Goal: Task Accomplishment & Management: Complete application form

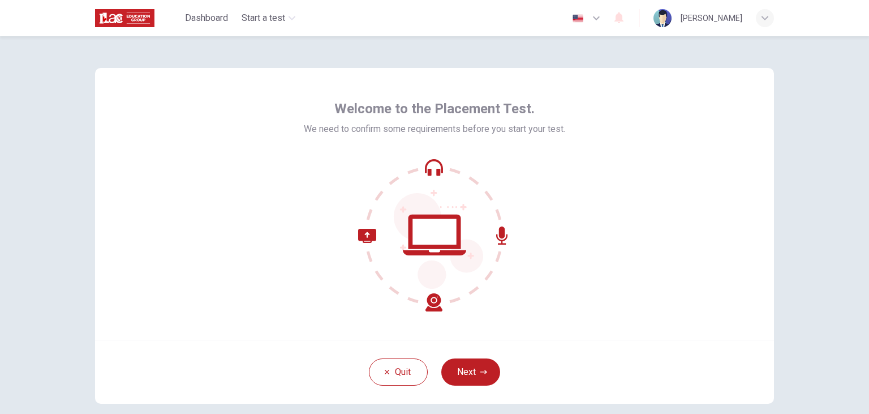
click at [633, 234] on div "Welcome to the Placement Test. We need to confirm some requirements before you …" at bounding box center [434, 204] width 679 height 272
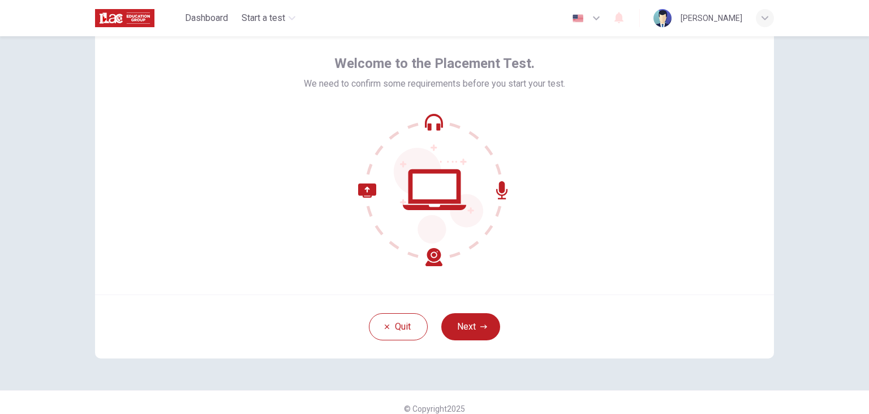
scroll to position [38, 0]
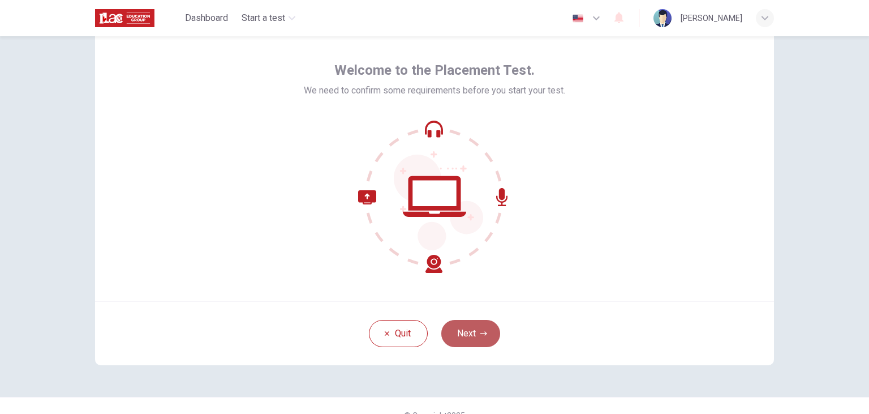
click at [480, 336] on button "Next" at bounding box center [470, 333] width 59 height 27
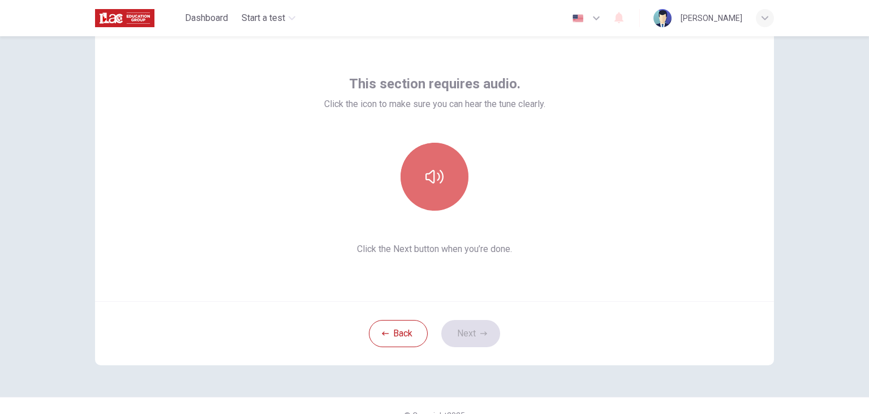
click at [420, 148] on button "button" at bounding box center [435, 177] width 68 height 68
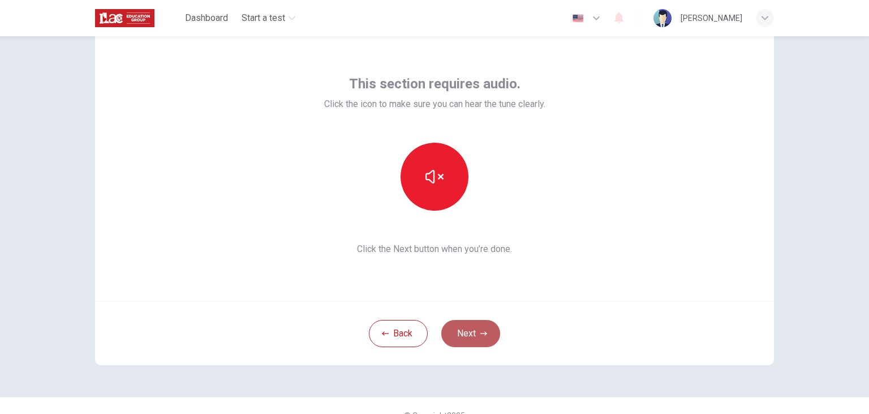
click at [467, 335] on button "Next" at bounding box center [470, 333] width 59 height 27
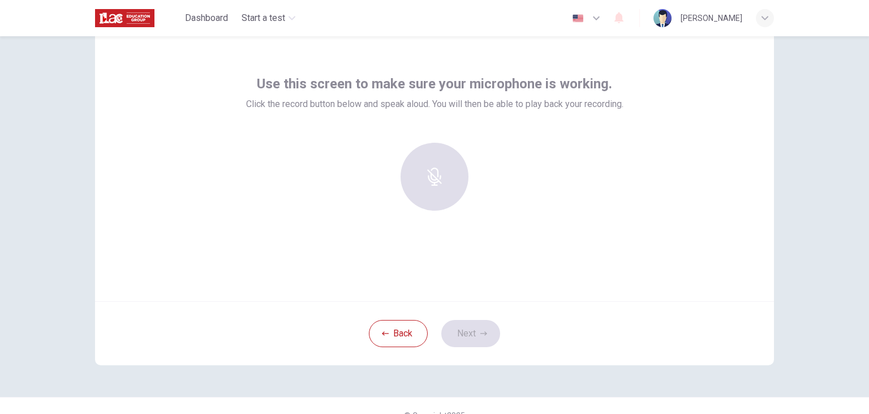
click at [489, 50] on div "Use this screen to make sure your microphone is working. Click the record butto…" at bounding box center [434, 165] width 679 height 272
click at [435, 175] on div at bounding box center [435, 177] width 122 height 68
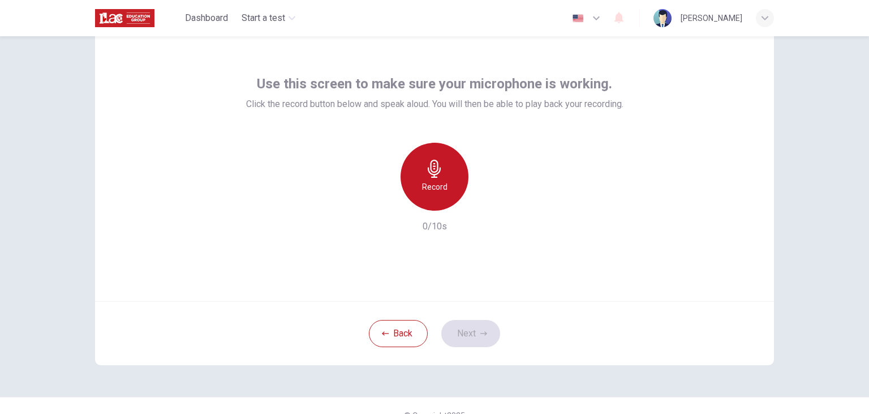
click at [438, 174] on icon "button" at bounding box center [435, 169] width 18 height 18
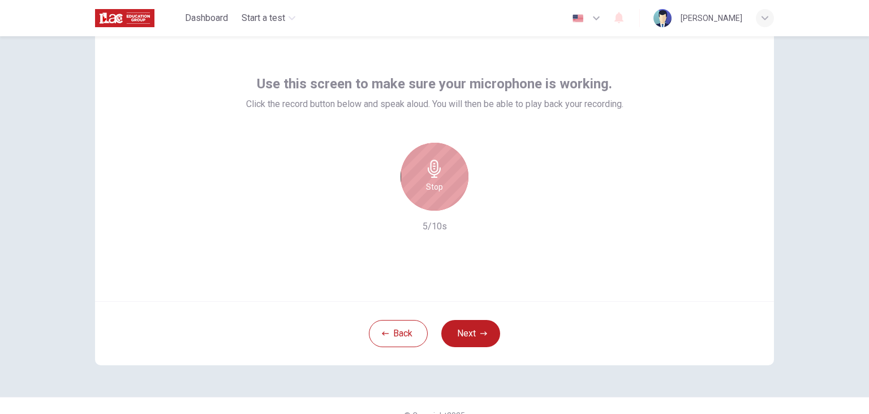
click at [438, 174] on icon "button" at bounding box center [435, 169] width 18 height 18
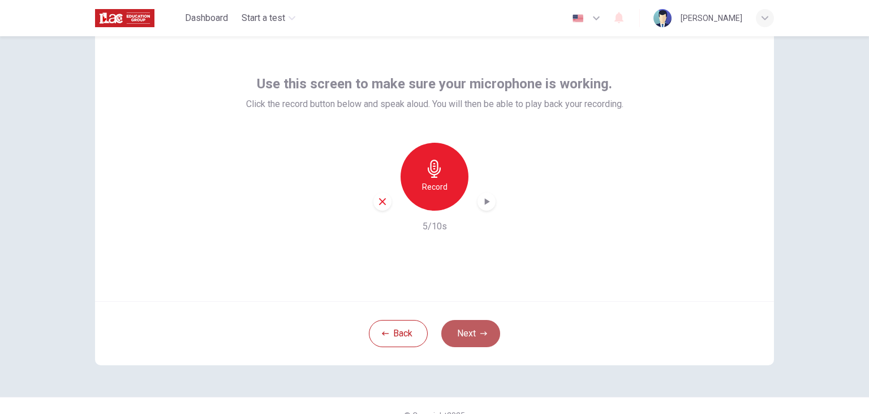
click at [476, 333] on button "Next" at bounding box center [470, 333] width 59 height 27
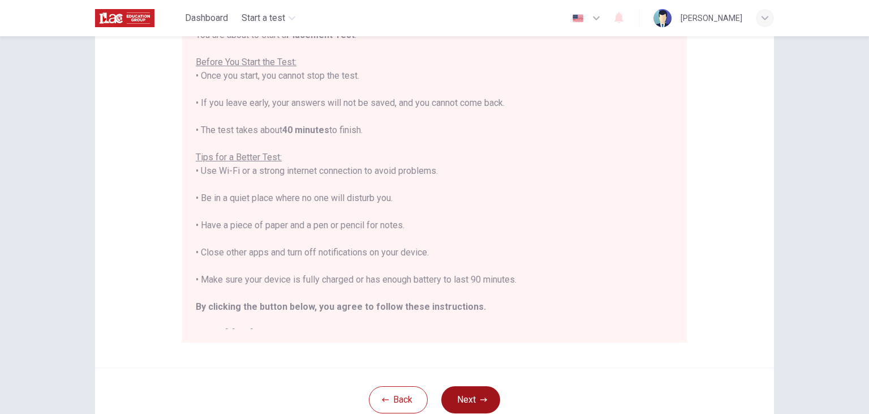
scroll to position [131, 0]
click at [475, 395] on button "Next" at bounding box center [470, 398] width 59 height 27
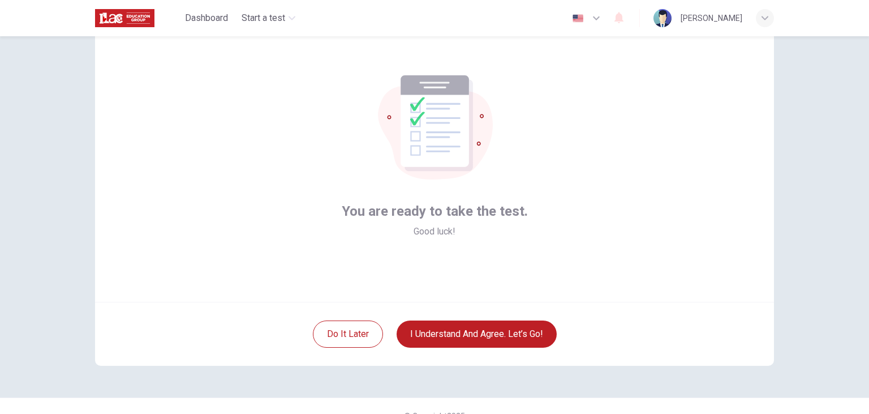
scroll to position [54, 0]
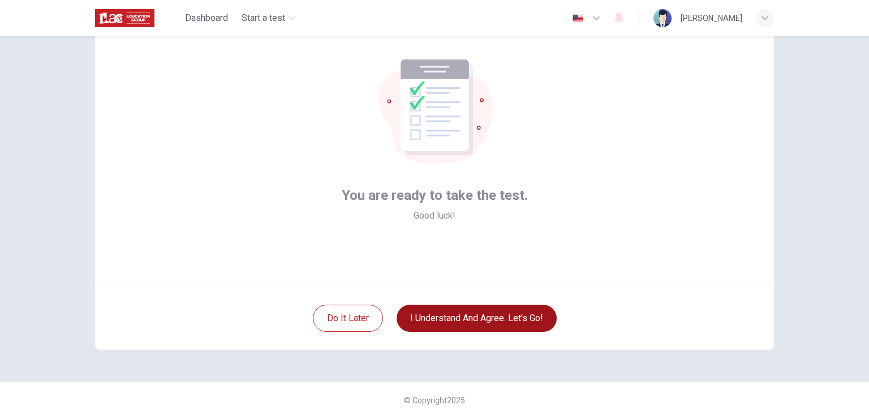
click at [505, 322] on button "I understand and agree. Let’s go!" at bounding box center [477, 317] width 160 height 27
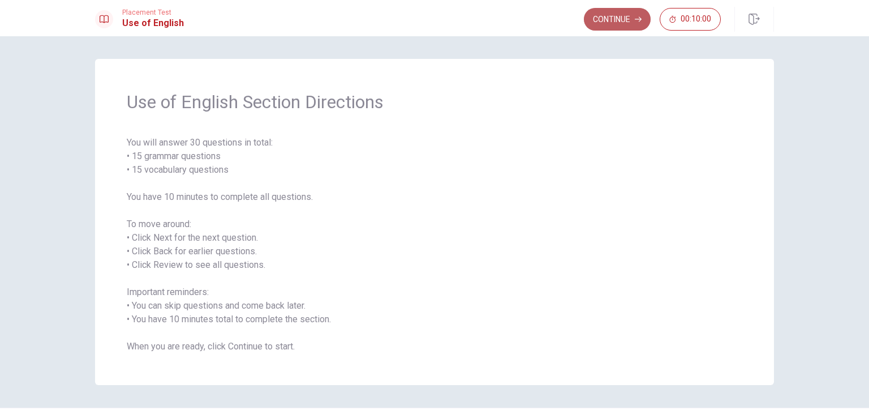
click at [603, 17] on button "Continue" at bounding box center [617, 19] width 67 height 23
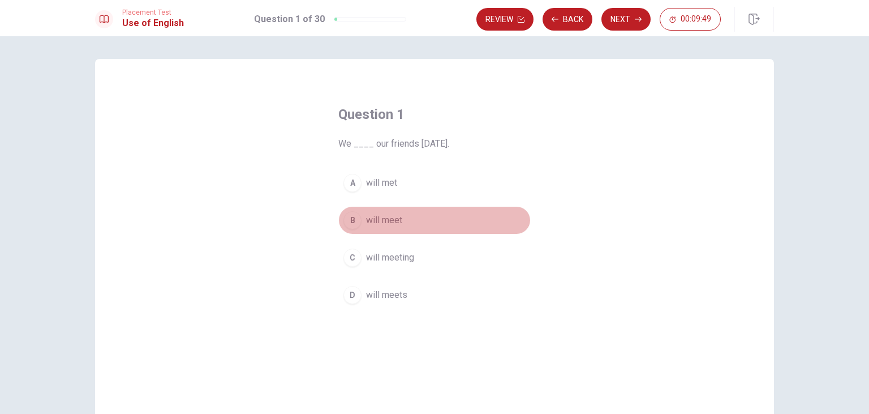
click at [351, 221] on div "B" at bounding box center [353, 220] width 18 height 18
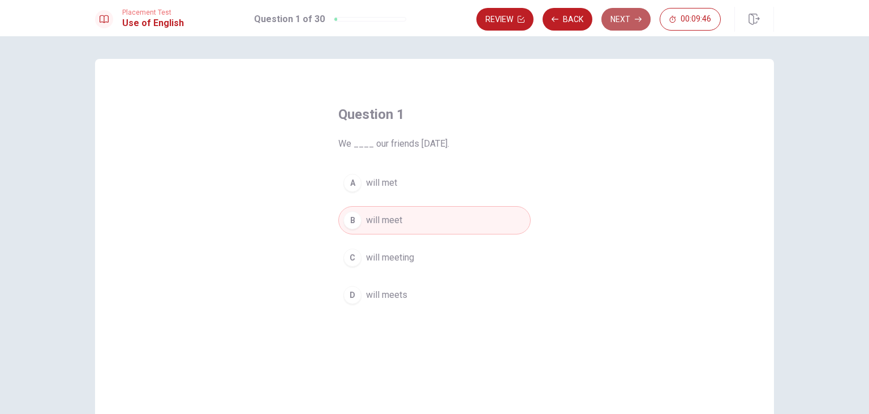
click at [615, 16] on button "Next" at bounding box center [626, 19] width 49 height 23
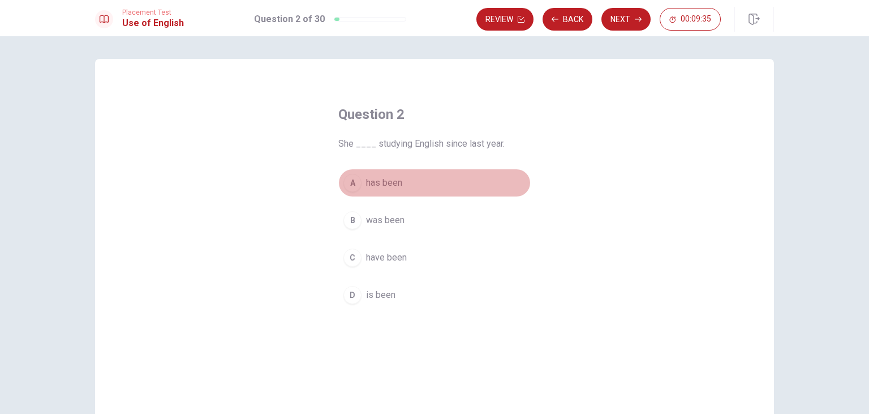
click at [359, 188] on div "A" at bounding box center [353, 183] width 18 height 18
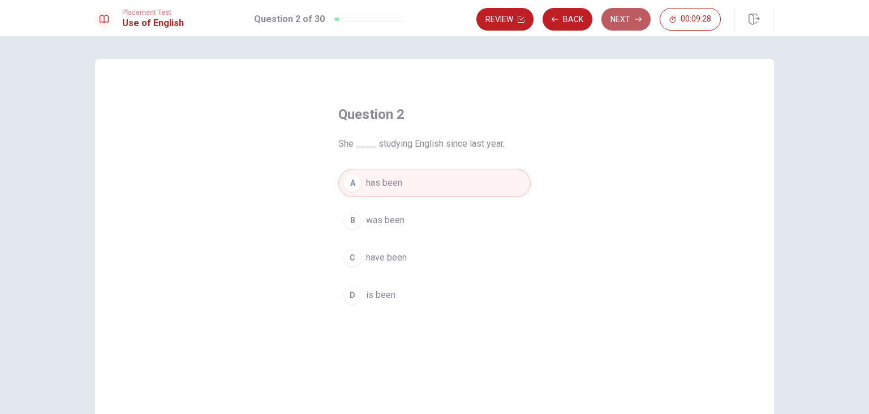
click at [616, 23] on button "Next" at bounding box center [626, 19] width 49 height 23
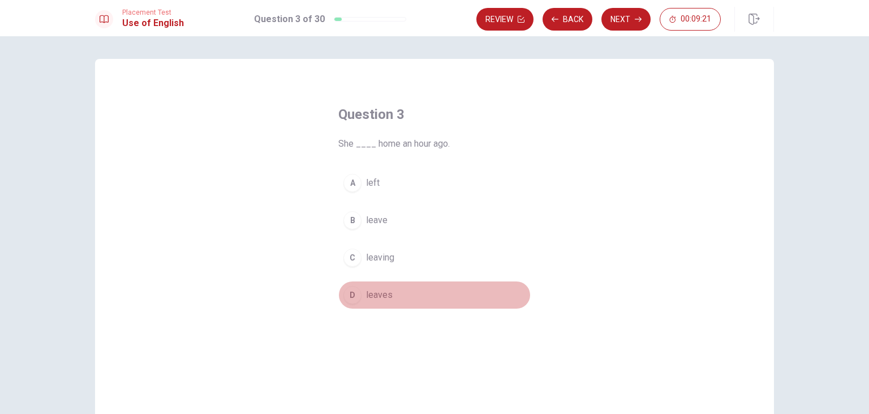
click at [358, 294] on div "D" at bounding box center [353, 295] width 18 height 18
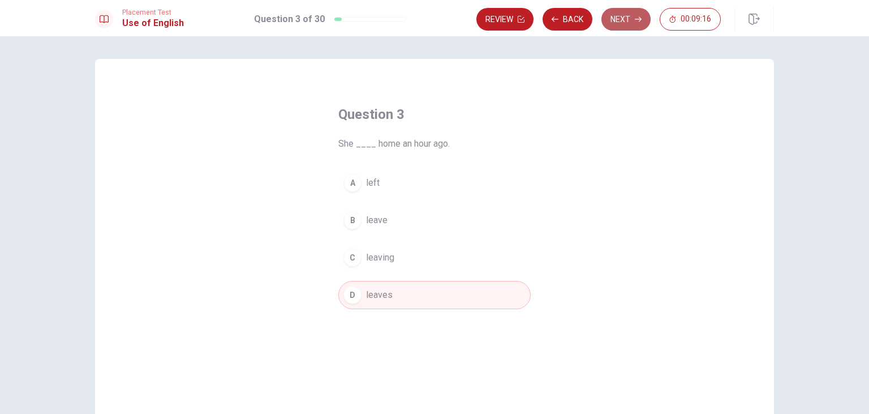
click at [612, 14] on button "Next" at bounding box center [626, 19] width 49 height 23
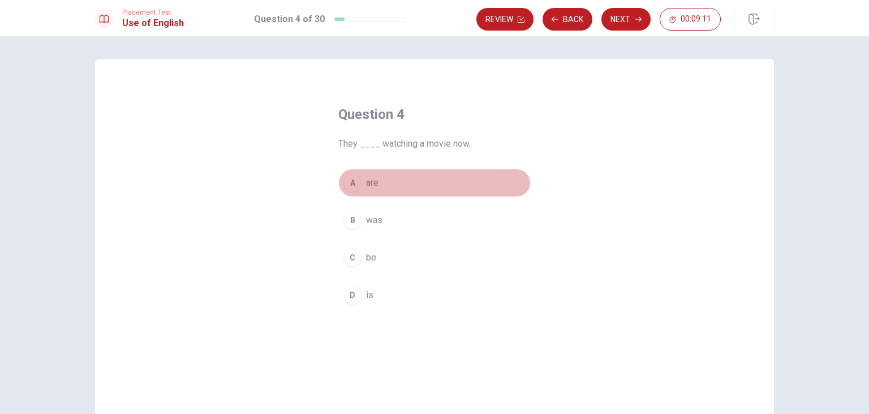
click at [351, 180] on div "A" at bounding box center [353, 183] width 18 height 18
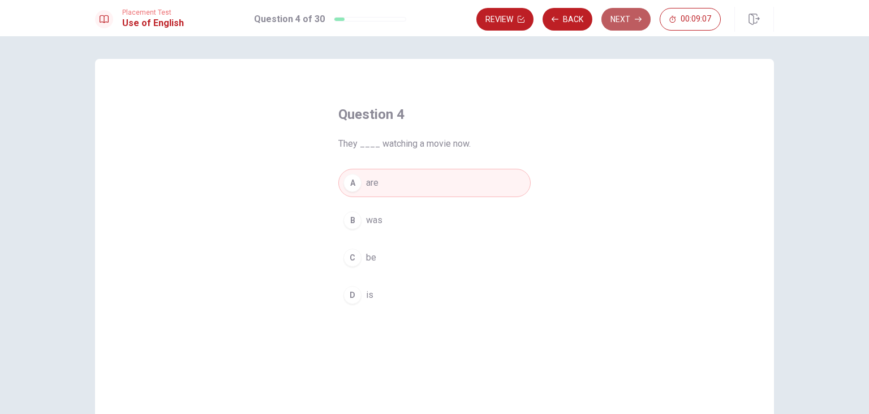
click at [628, 11] on button "Next" at bounding box center [626, 19] width 49 height 23
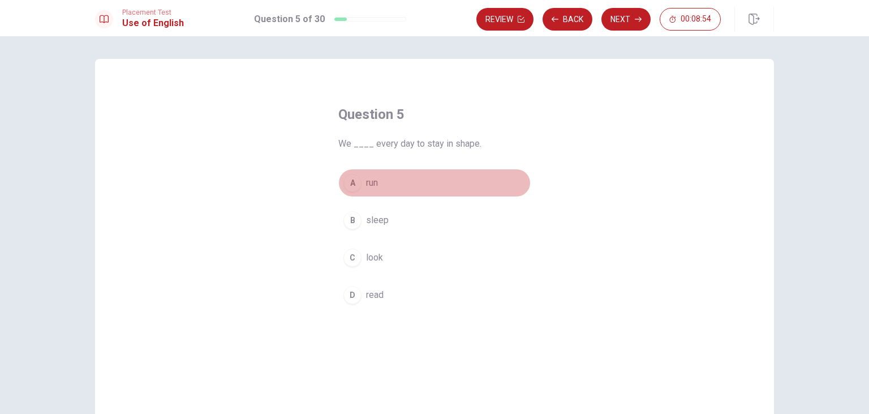
click at [351, 178] on div "A" at bounding box center [353, 183] width 18 height 18
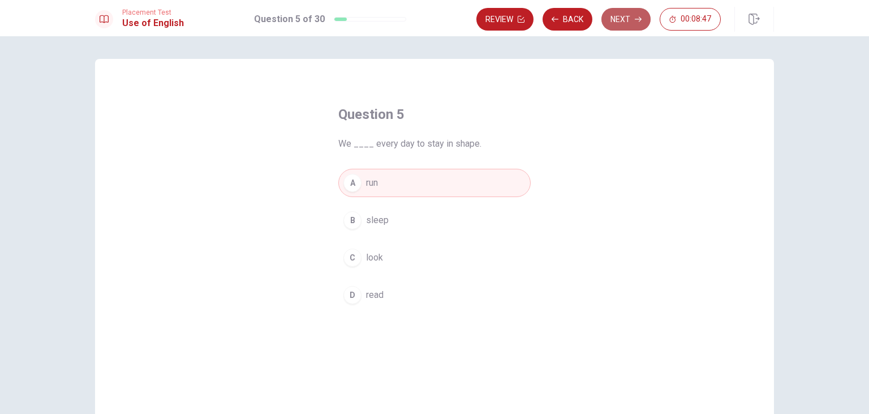
click at [621, 15] on button "Next" at bounding box center [626, 19] width 49 height 23
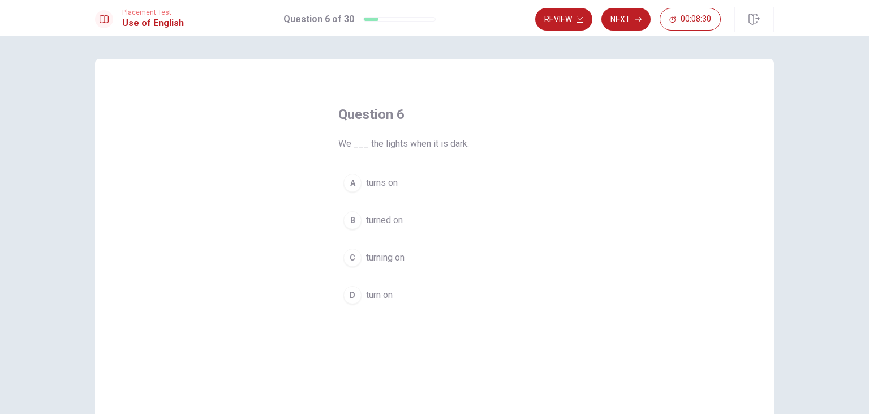
click at [357, 294] on div "D" at bounding box center [353, 295] width 18 height 18
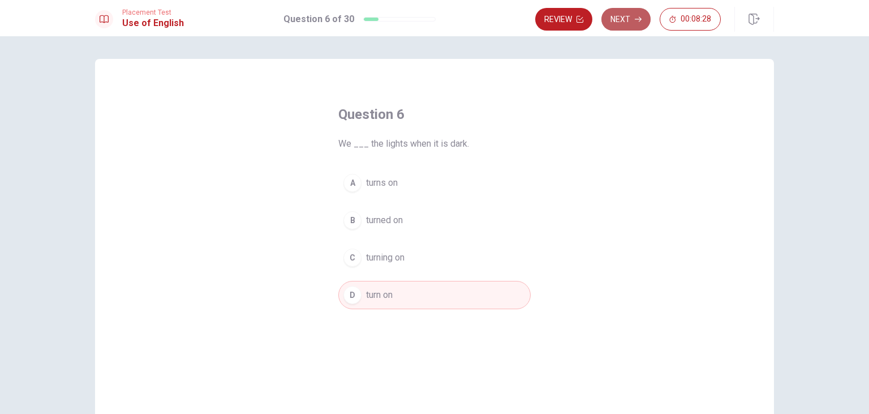
click at [607, 24] on button "Next" at bounding box center [626, 19] width 49 height 23
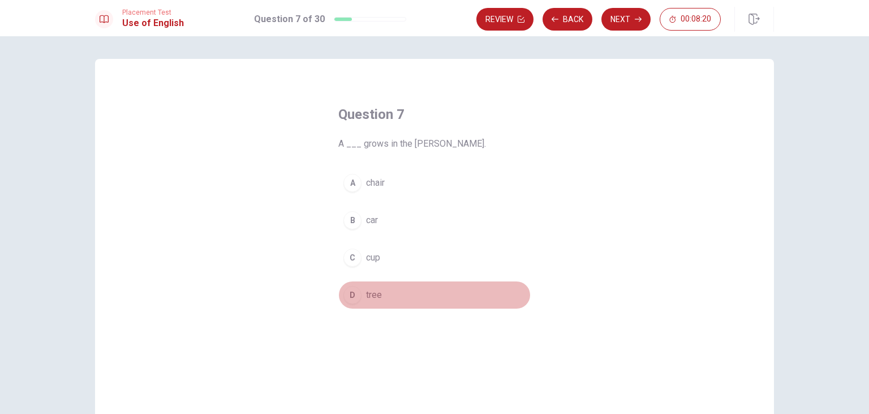
click at [352, 291] on div "D" at bounding box center [353, 295] width 18 height 18
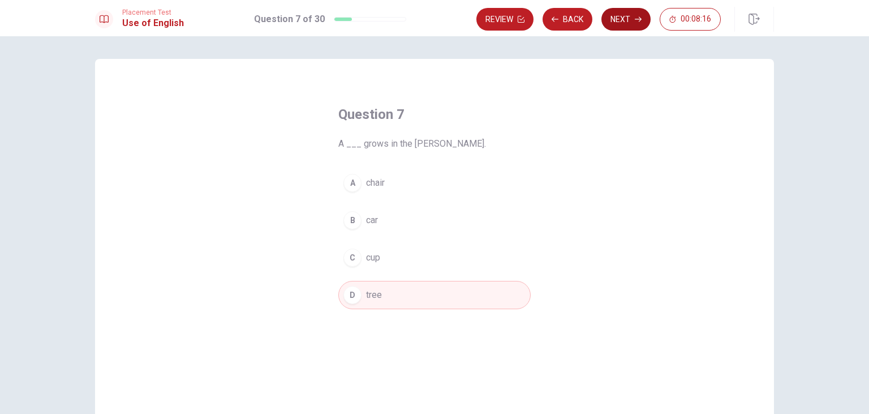
click at [619, 19] on button "Next" at bounding box center [626, 19] width 49 height 23
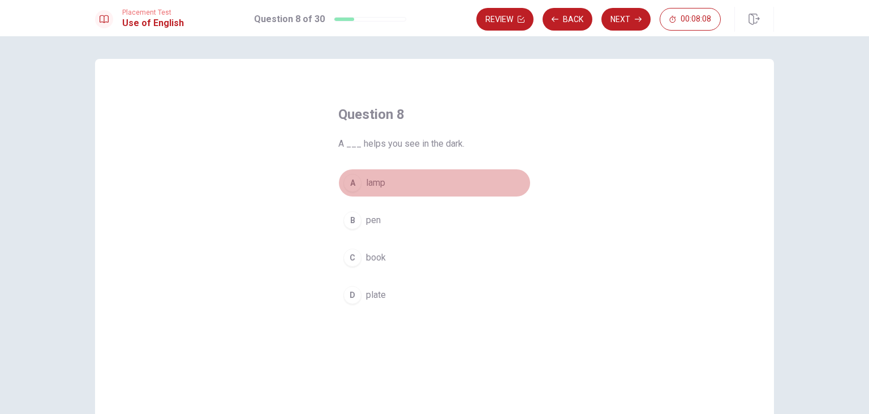
click at [357, 180] on div "A" at bounding box center [353, 183] width 18 height 18
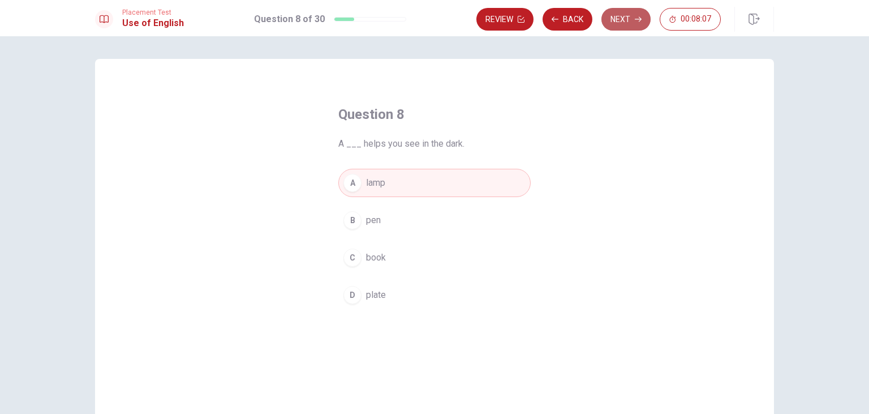
click at [608, 19] on button "Next" at bounding box center [626, 19] width 49 height 23
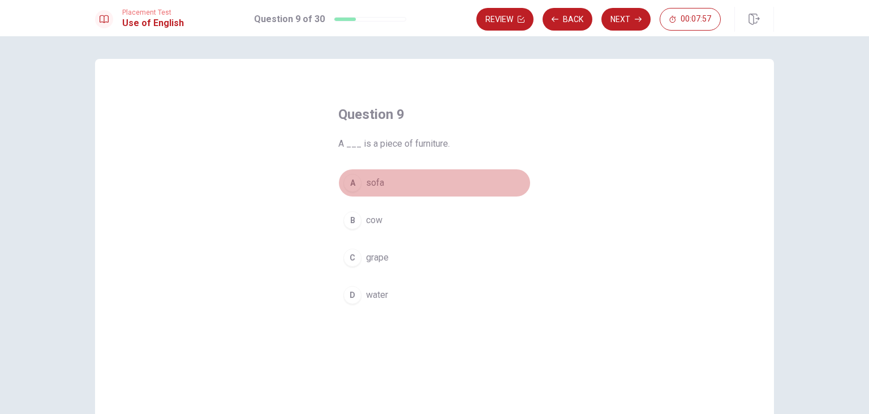
click at [352, 178] on div "A" at bounding box center [353, 183] width 18 height 18
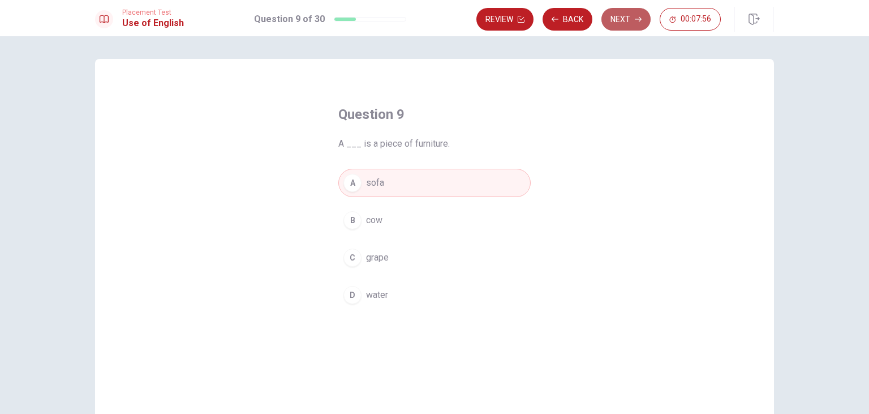
click at [624, 15] on button "Next" at bounding box center [626, 19] width 49 height 23
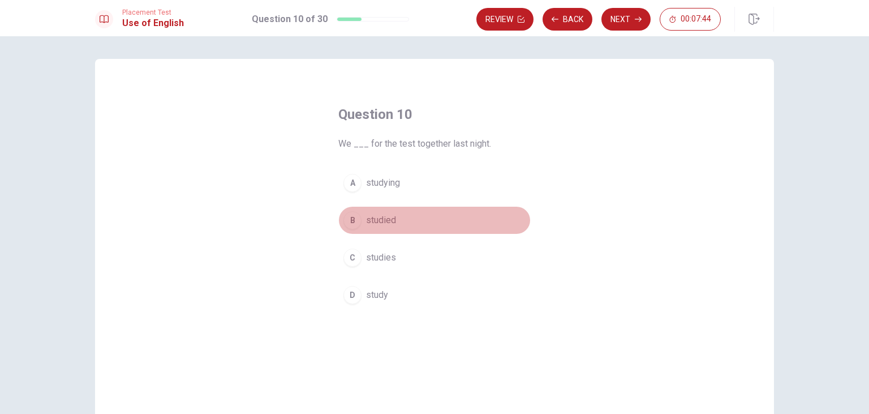
click at [353, 220] on div "B" at bounding box center [353, 220] width 18 height 18
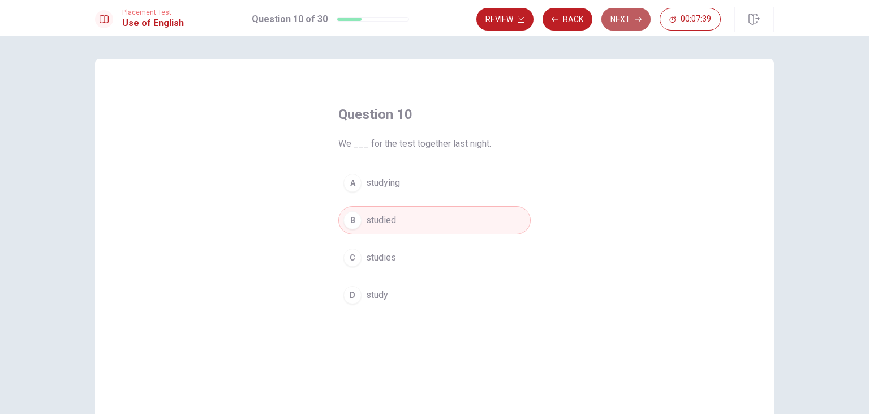
click at [615, 11] on button "Next" at bounding box center [626, 19] width 49 height 23
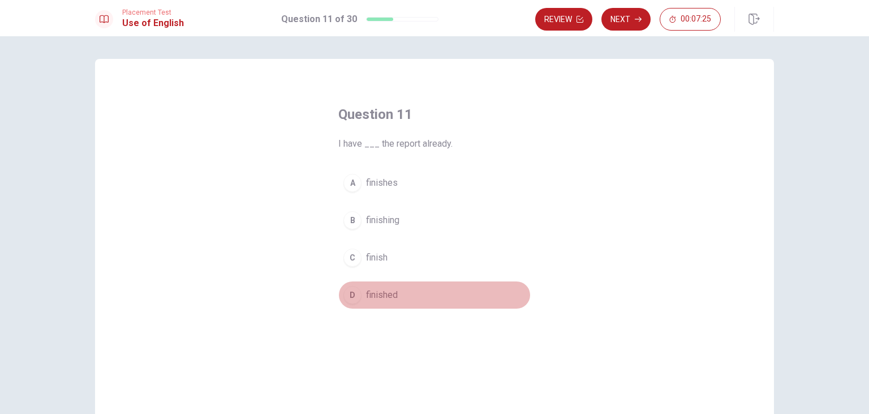
click at [359, 292] on div "D" at bounding box center [353, 295] width 18 height 18
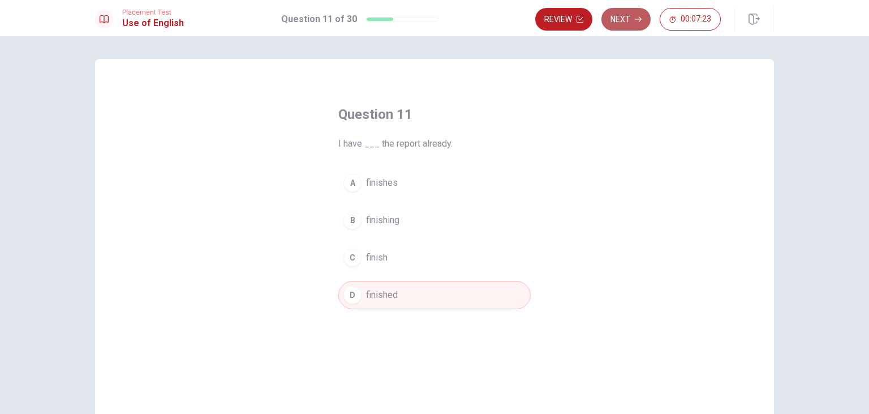
click at [628, 15] on button "Next" at bounding box center [626, 19] width 49 height 23
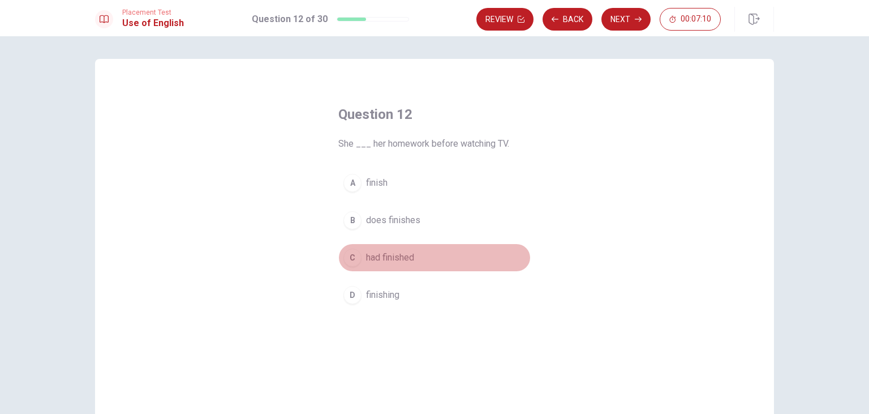
click at [357, 255] on div "C" at bounding box center [353, 257] width 18 height 18
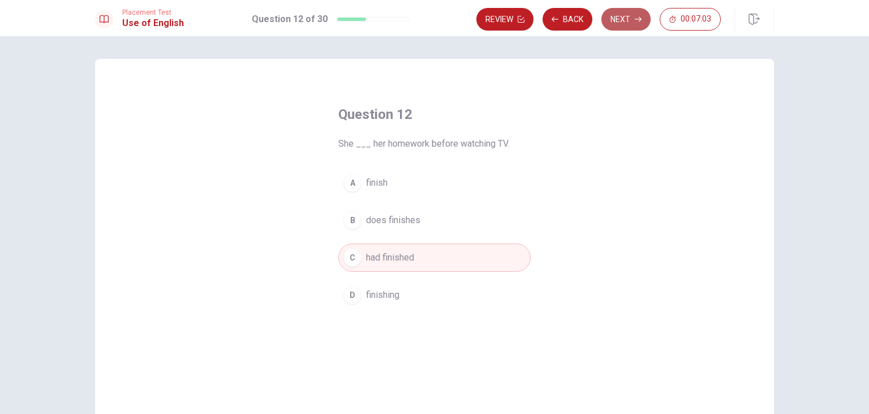
click at [619, 19] on button "Next" at bounding box center [626, 19] width 49 height 23
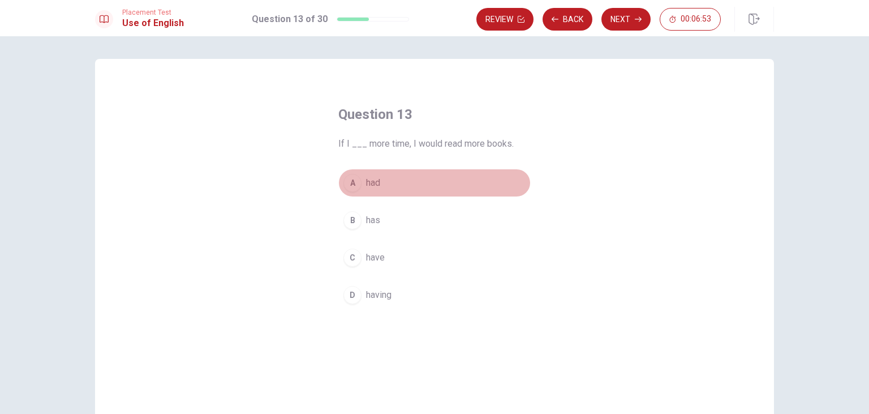
click at [355, 182] on div "A" at bounding box center [353, 183] width 18 height 18
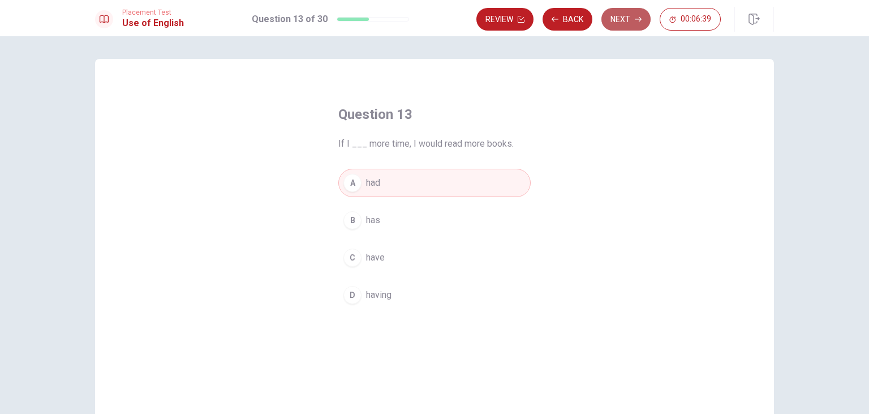
click at [621, 21] on button "Next" at bounding box center [626, 19] width 49 height 23
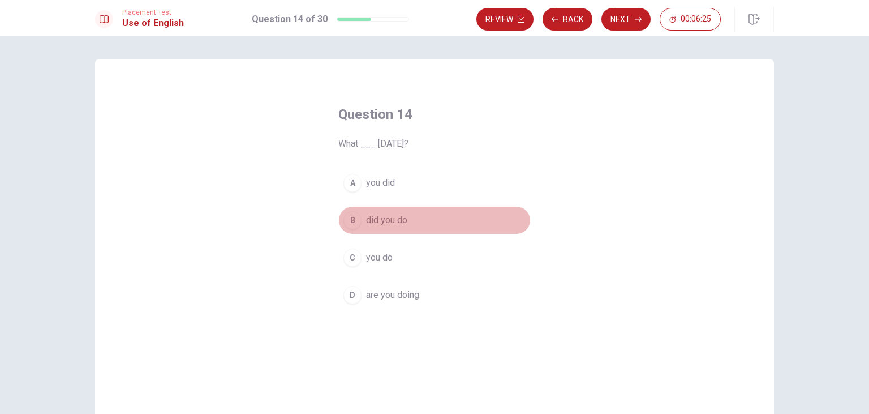
click at [355, 218] on div "B" at bounding box center [353, 220] width 18 height 18
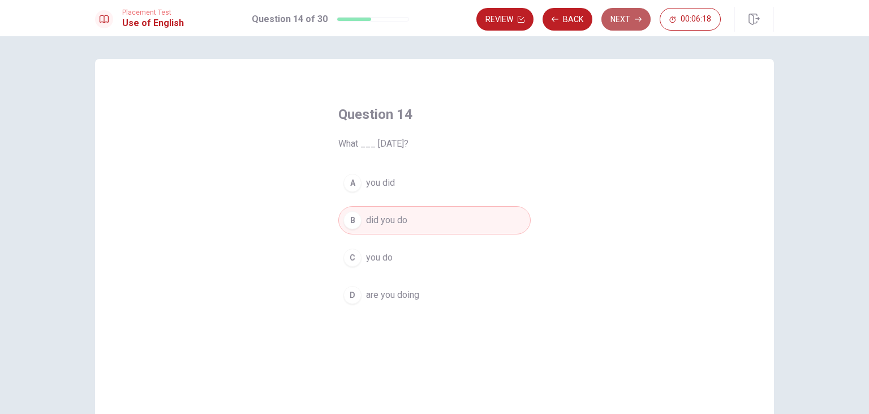
click at [635, 19] on icon "button" at bounding box center [638, 19] width 7 height 5
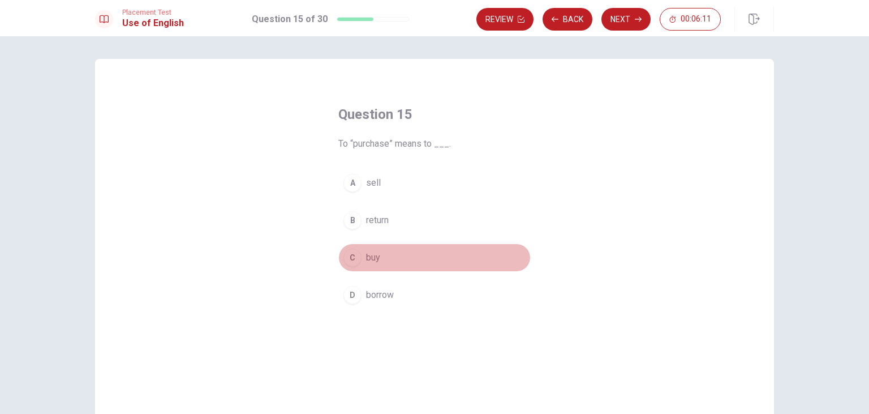
click at [354, 255] on div "C" at bounding box center [353, 257] width 18 height 18
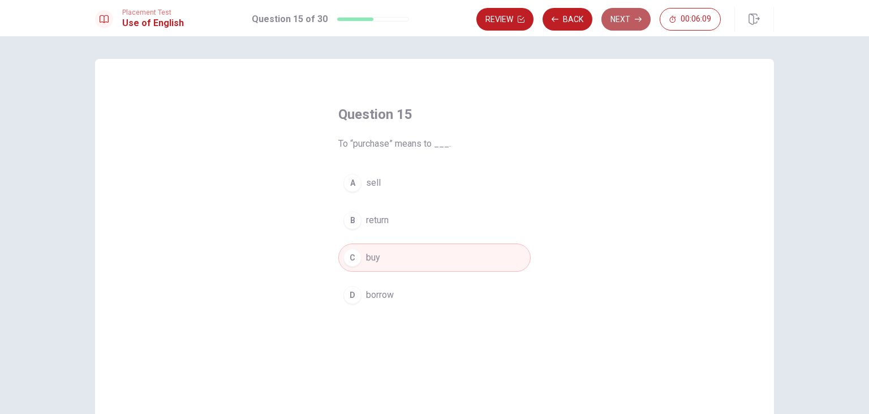
click at [615, 19] on button "Next" at bounding box center [626, 19] width 49 height 23
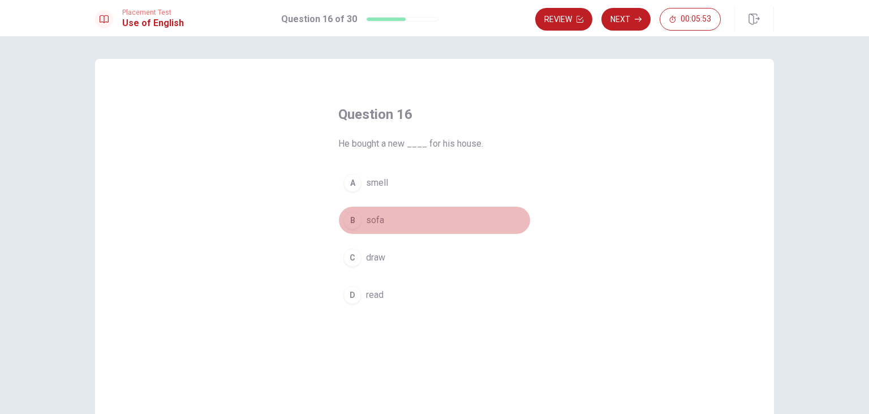
click at [361, 214] on button "B sofa" at bounding box center [434, 220] width 192 height 28
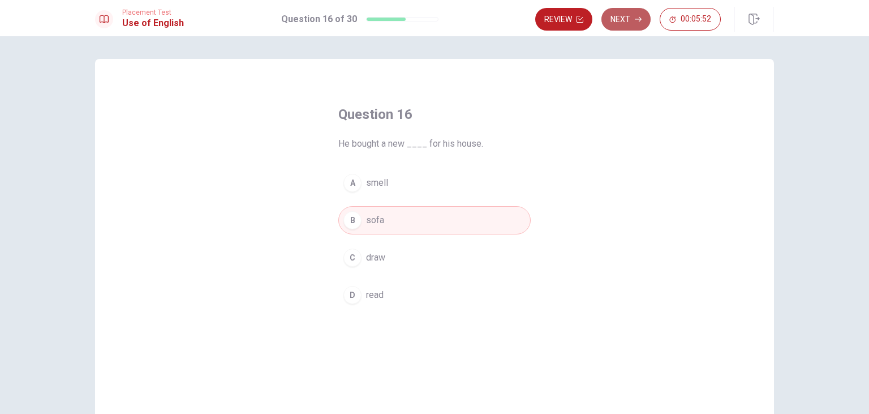
click at [637, 15] on button "Next" at bounding box center [626, 19] width 49 height 23
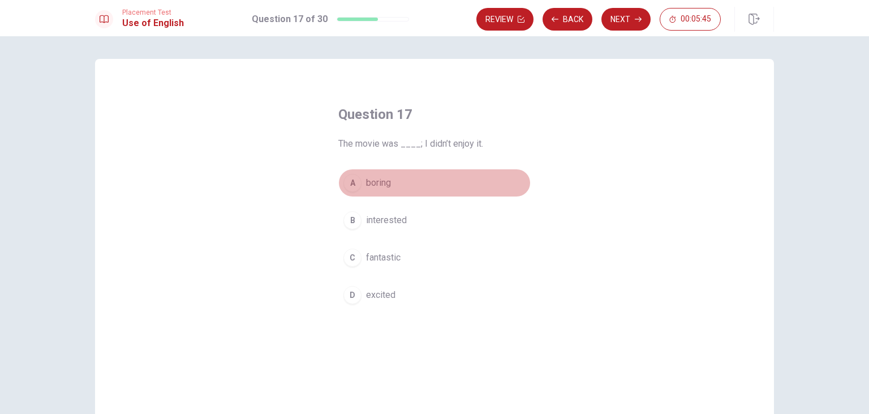
click at [351, 180] on div "A" at bounding box center [353, 183] width 18 height 18
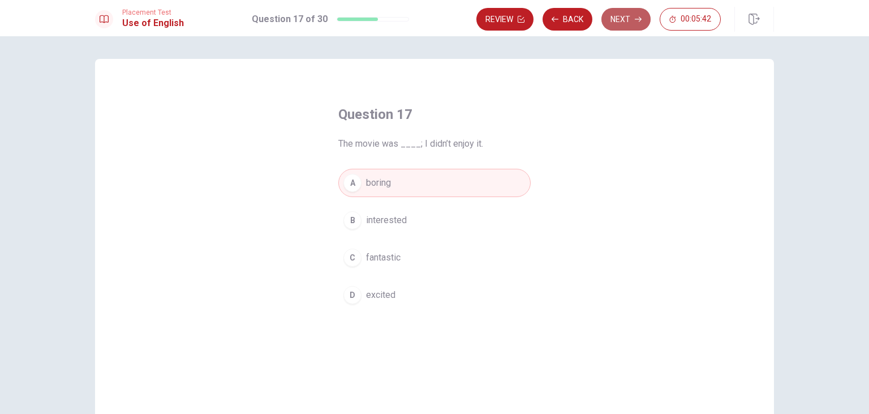
click at [612, 17] on button "Next" at bounding box center [626, 19] width 49 height 23
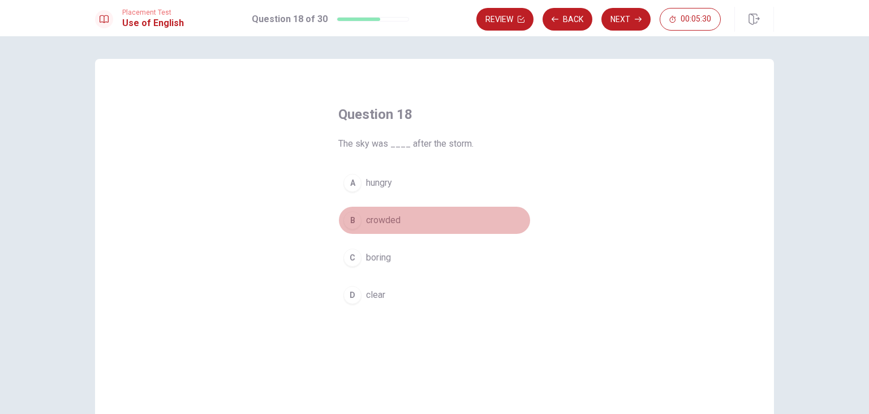
click at [359, 223] on div "B" at bounding box center [353, 220] width 18 height 18
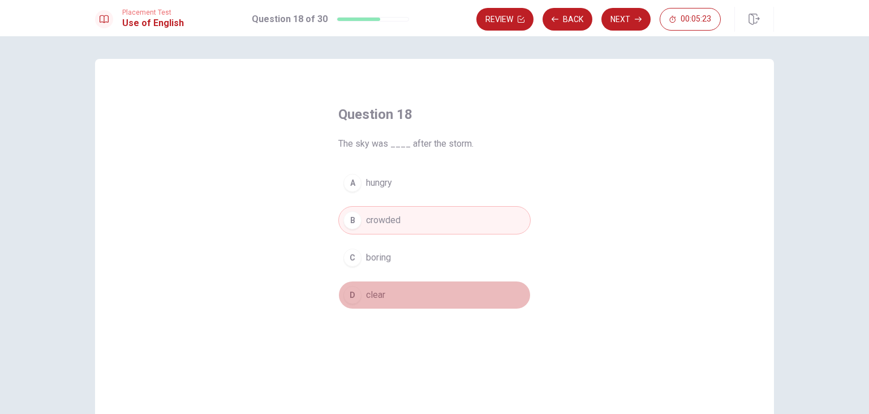
click at [376, 295] on span "clear" at bounding box center [375, 295] width 19 height 14
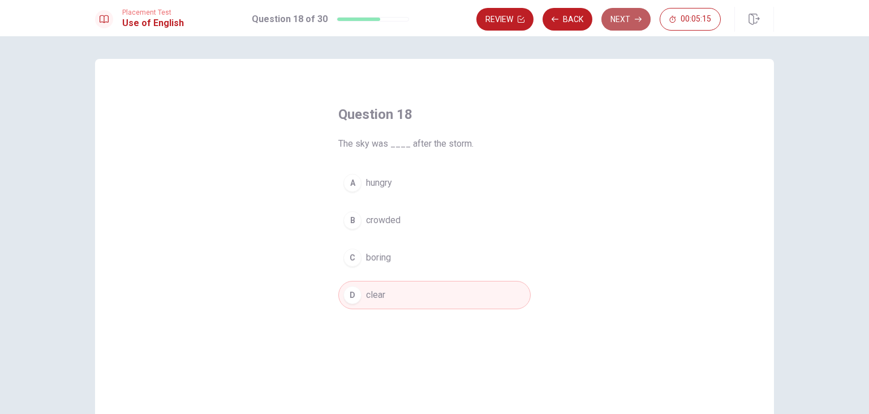
click at [615, 11] on button "Next" at bounding box center [626, 19] width 49 height 23
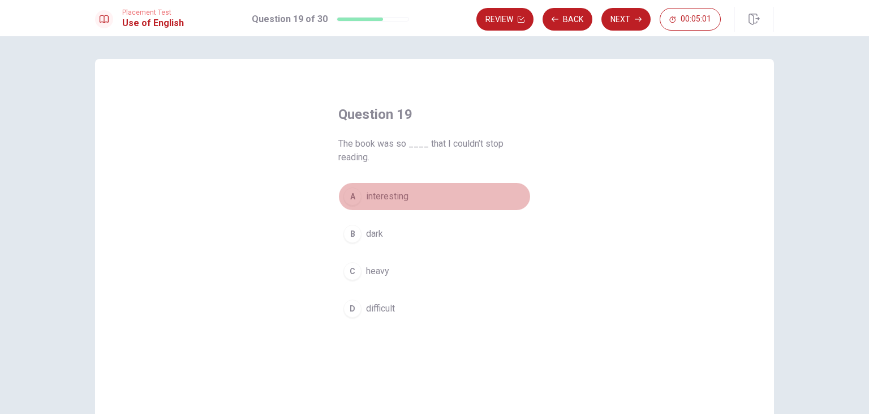
click at [354, 198] on div "A" at bounding box center [353, 196] width 18 height 18
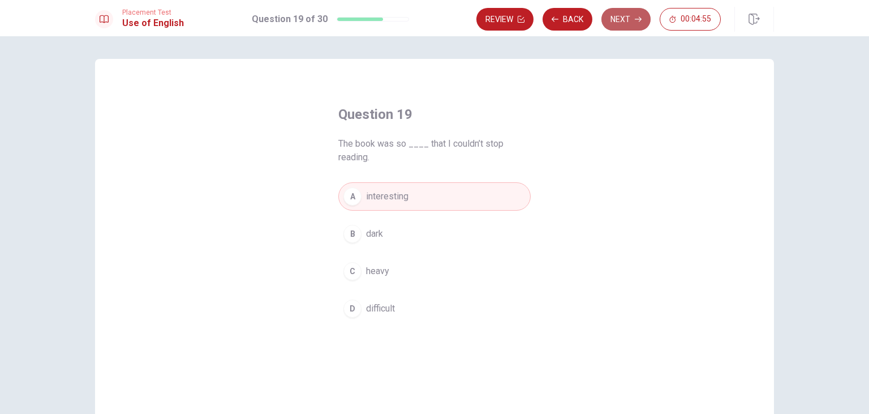
click at [621, 20] on button "Next" at bounding box center [626, 19] width 49 height 23
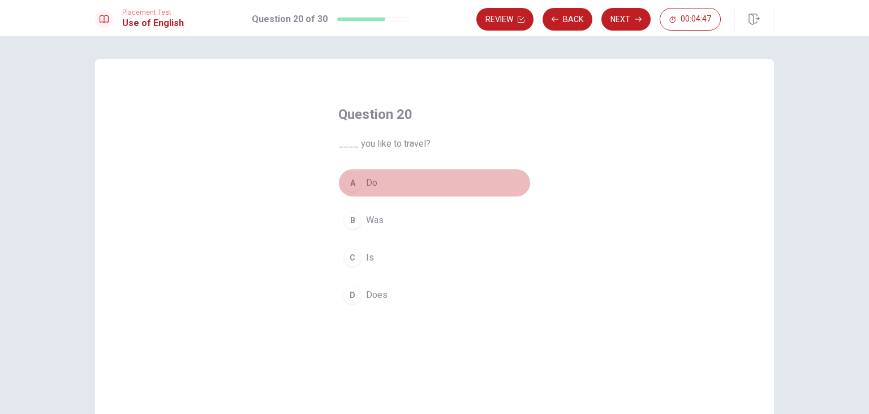
click at [360, 175] on button "A Do" at bounding box center [434, 183] width 192 height 28
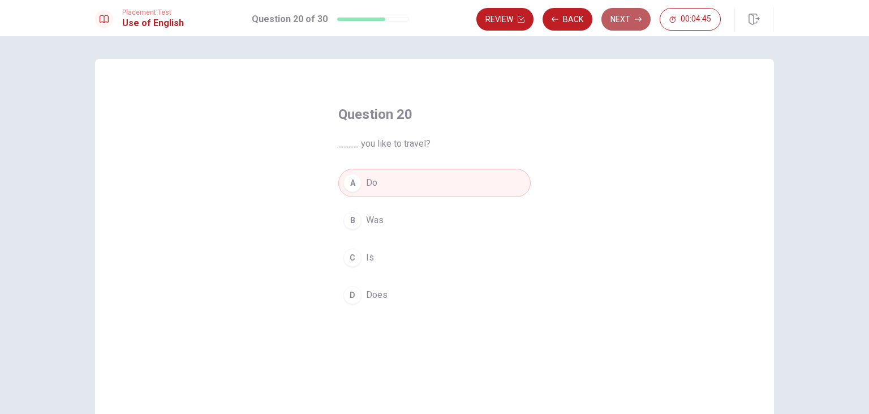
click at [617, 19] on button "Next" at bounding box center [626, 19] width 49 height 23
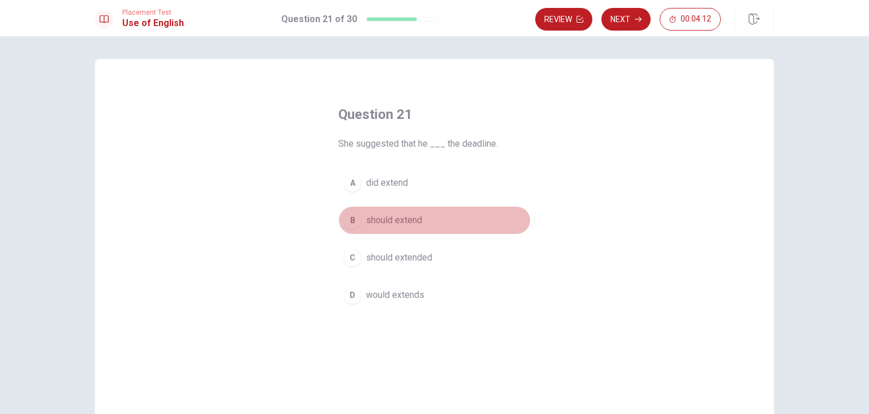
click at [357, 218] on div "B" at bounding box center [353, 220] width 18 height 18
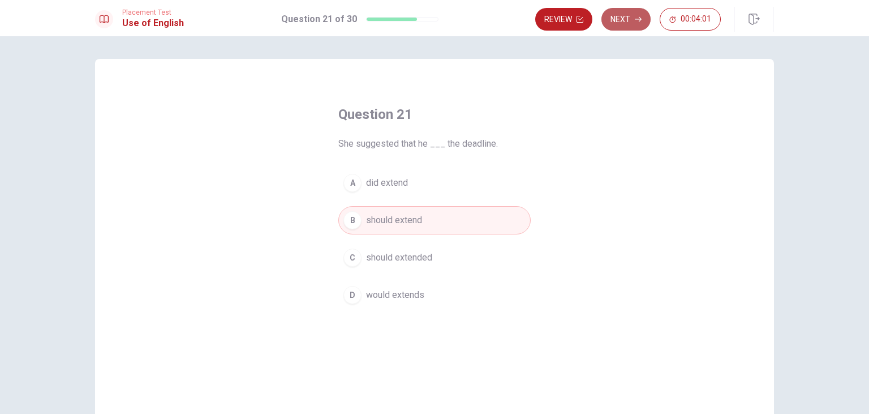
click at [627, 17] on button "Next" at bounding box center [626, 19] width 49 height 23
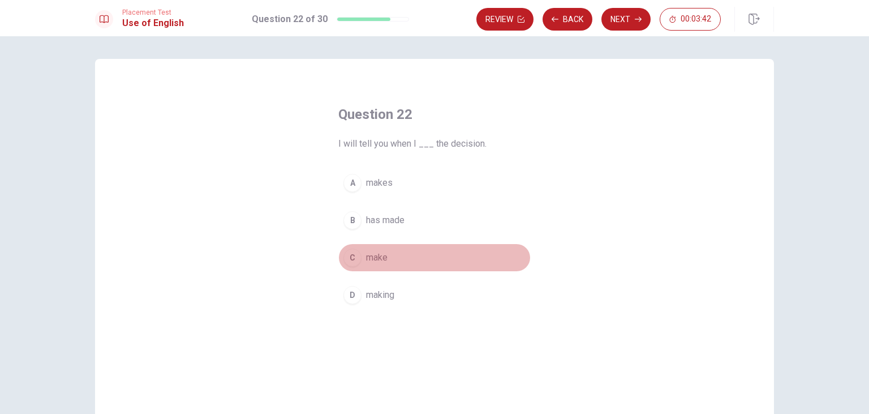
click at [357, 252] on div "C" at bounding box center [353, 257] width 18 height 18
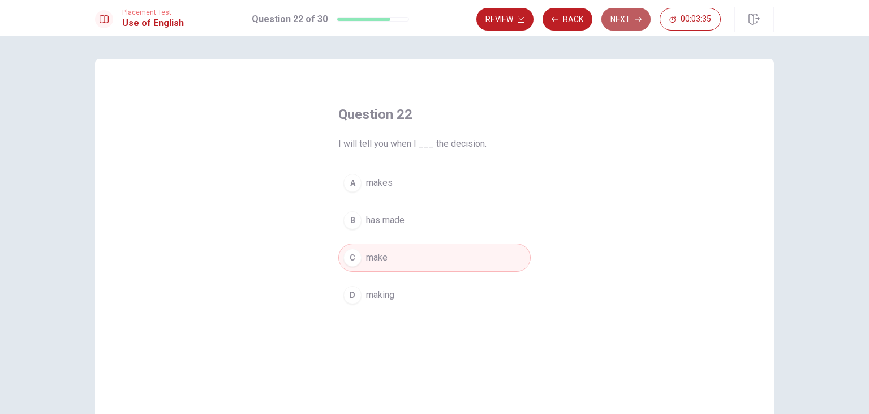
click at [610, 23] on button "Next" at bounding box center [626, 19] width 49 height 23
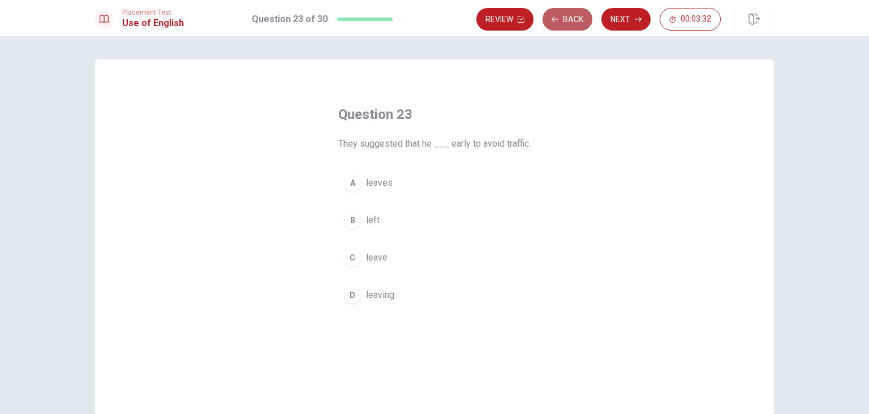
click at [558, 24] on button "Back" at bounding box center [568, 19] width 50 height 23
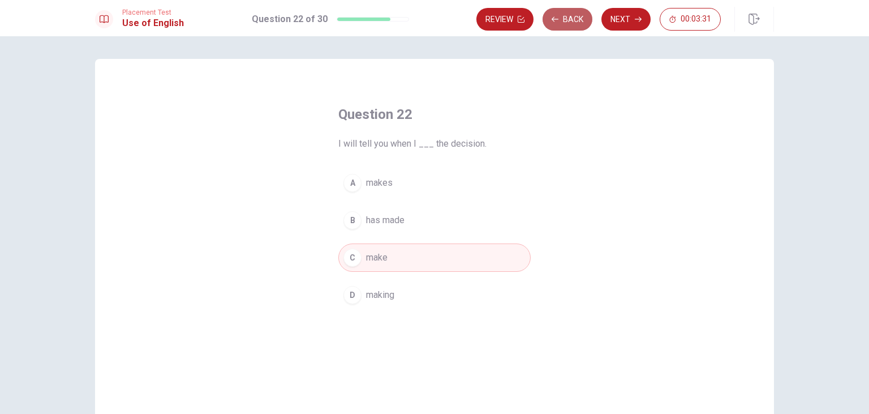
click at [558, 24] on button "Back" at bounding box center [568, 19] width 50 height 23
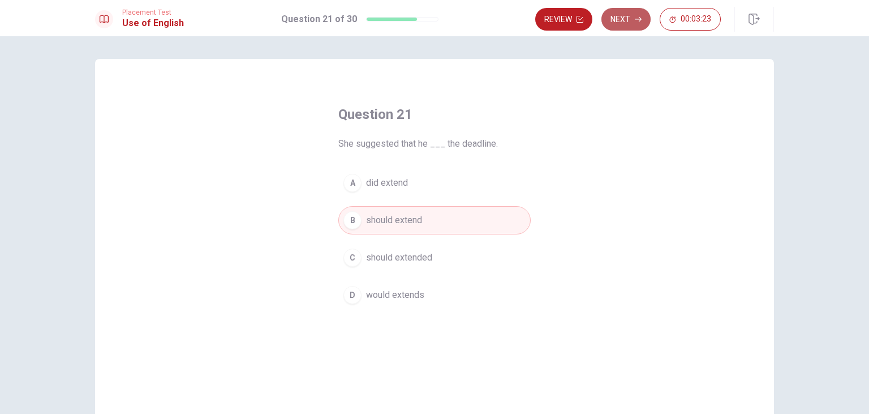
click at [630, 26] on button "Next" at bounding box center [626, 19] width 49 height 23
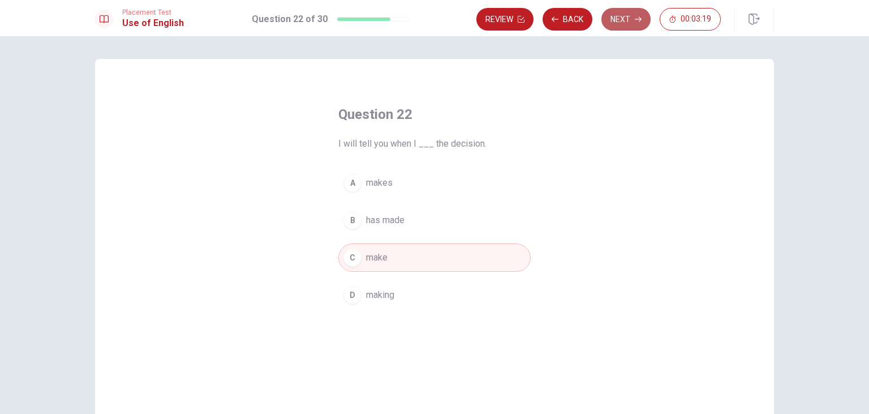
click at [624, 22] on button "Next" at bounding box center [626, 19] width 49 height 23
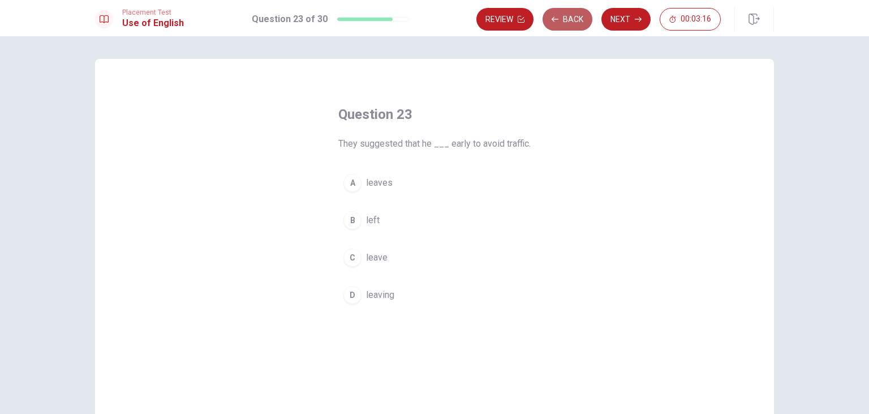
click at [574, 15] on button "Back" at bounding box center [568, 19] width 50 height 23
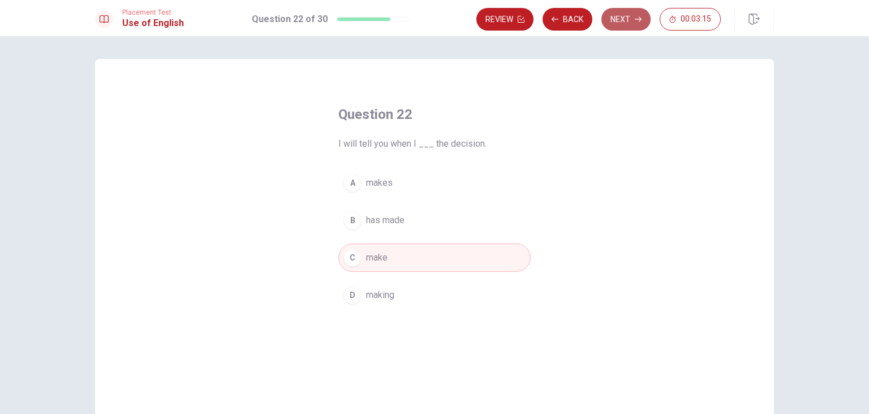
click at [612, 17] on button "Next" at bounding box center [626, 19] width 49 height 23
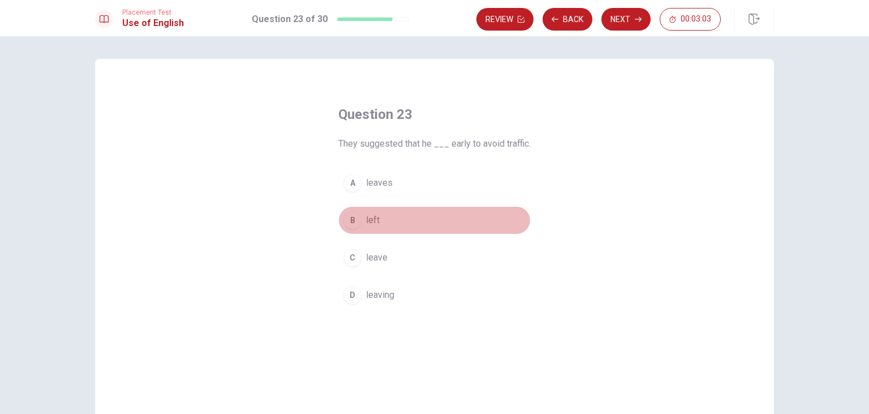
click at [357, 222] on div "B" at bounding box center [353, 220] width 18 height 18
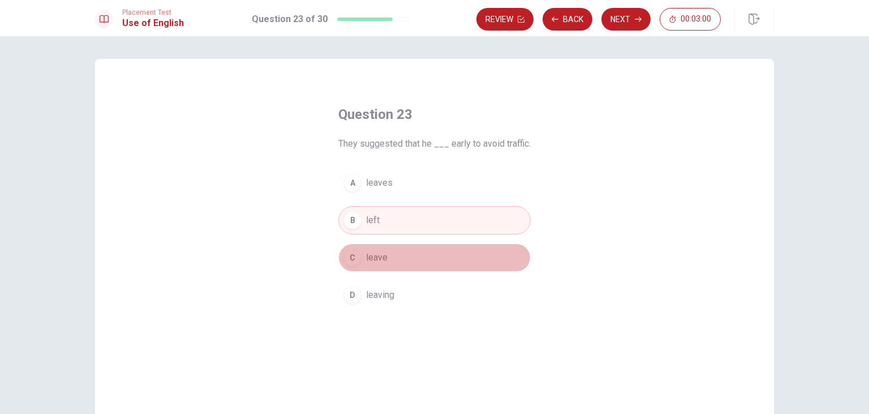
click at [370, 258] on span "leave" at bounding box center [377, 258] width 22 height 14
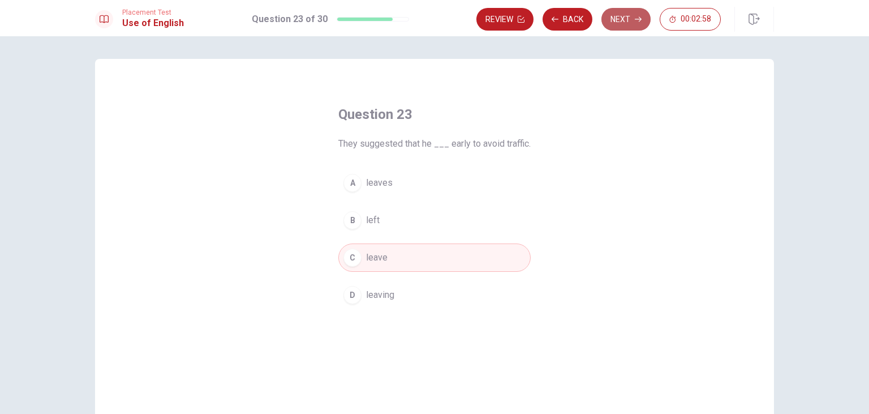
click at [620, 20] on button "Next" at bounding box center [626, 19] width 49 height 23
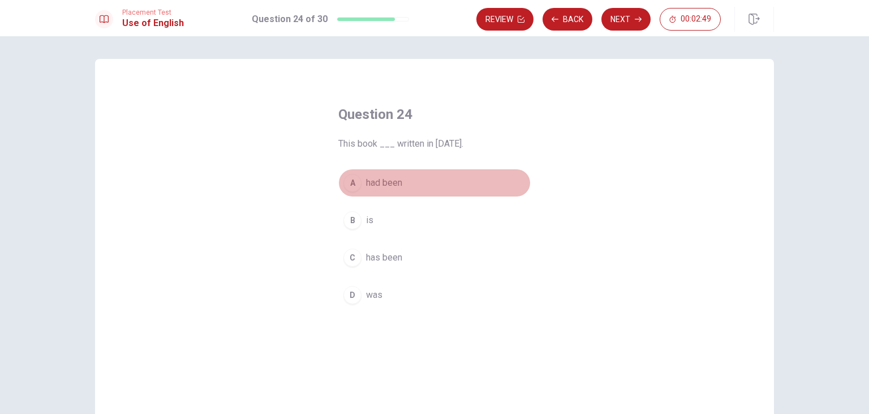
click at [353, 180] on div "A" at bounding box center [353, 183] width 18 height 18
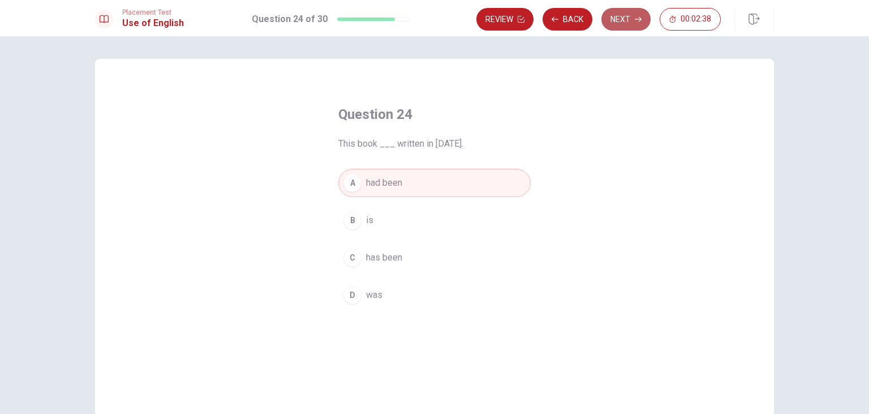
click at [609, 19] on button "Next" at bounding box center [626, 19] width 49 height 23
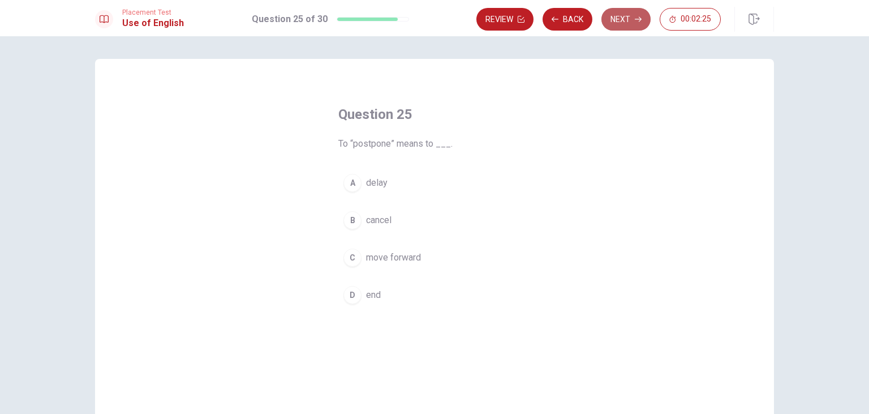
click at [613, 23] on button "Next" at bounding box center [626, 19] width 49 height 23
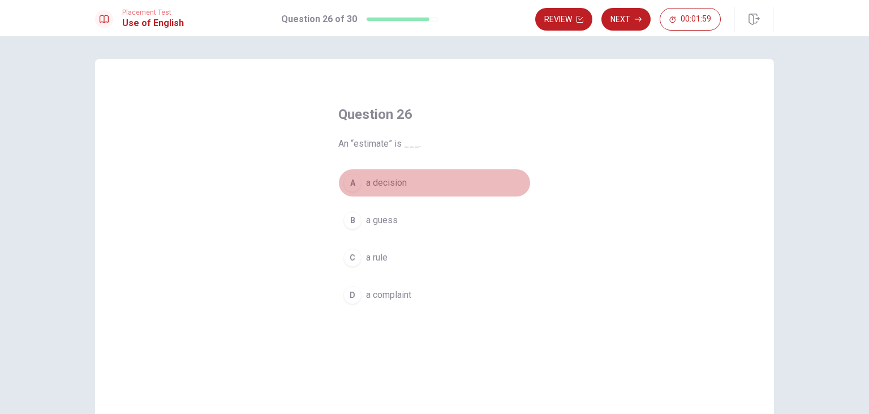
click at [375, 183] on span "a decision" at bounding box center [386, 183] width 41 height 14
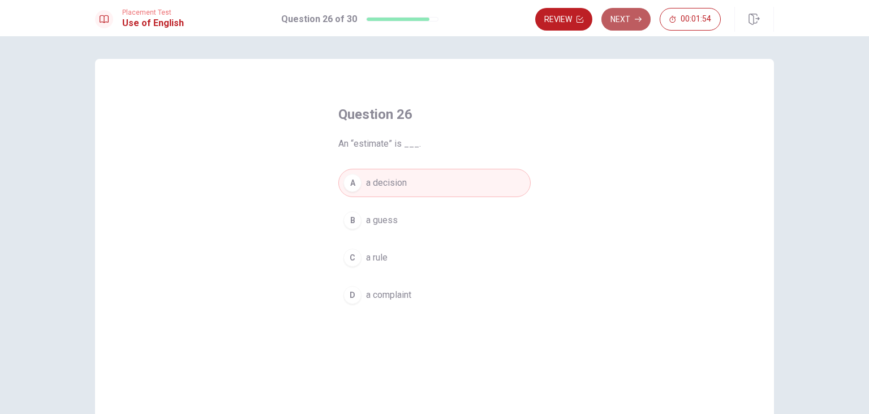
click at [635, 21] on icon "button" at bounding box center [638, 19] width 7 height 7
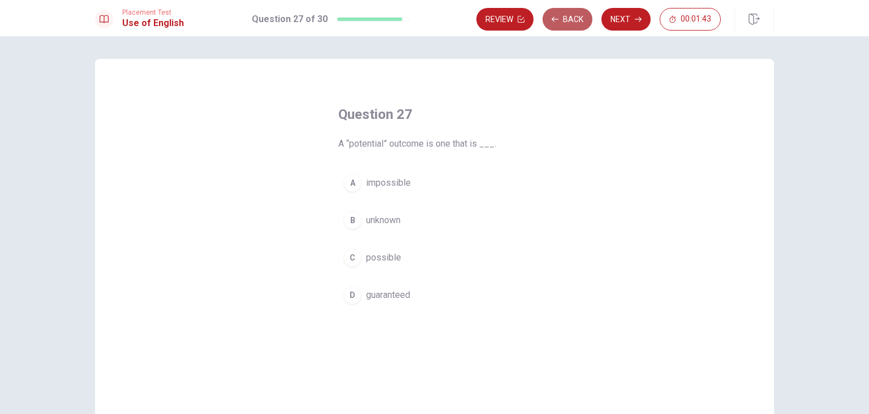
click at [552, 18] on icon "button" at bounding box center [555, 19] width 7 height 7
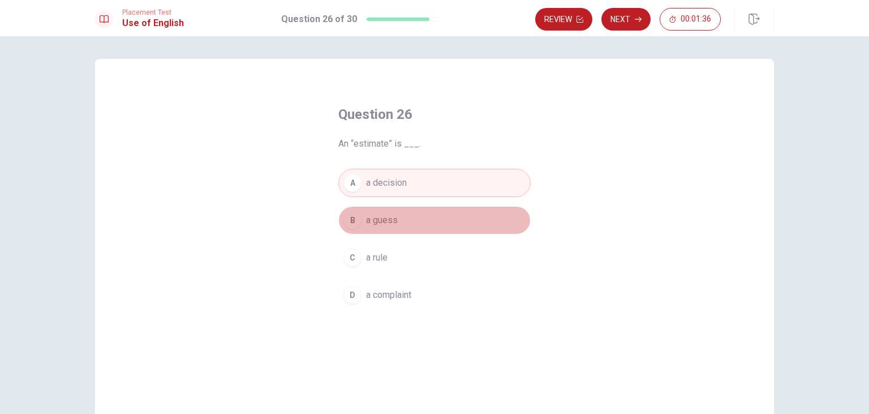
click at [397, 220] on button "B a guess" at bounding box center [434, 220] width 192 height 28
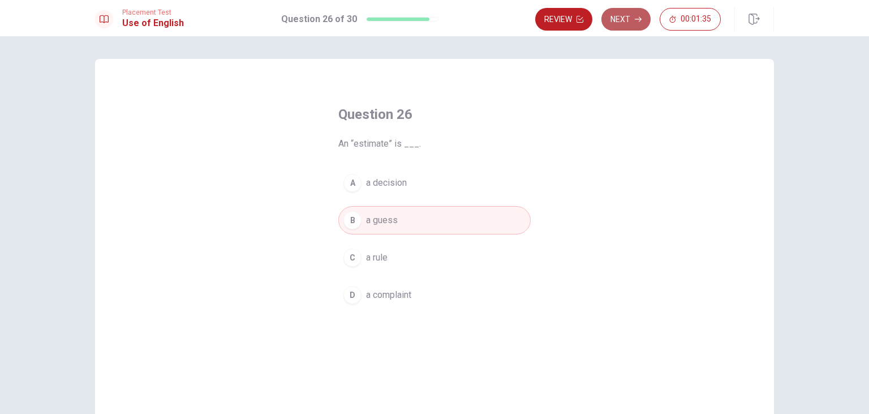
click at [630, 19] on button "Next" at bounding box center [626, 19] width 49 height 23
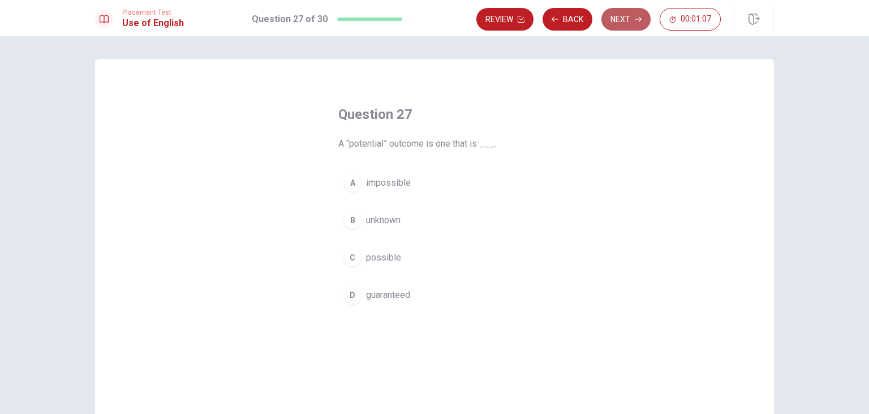
click at [622, 17] on button "Next" at bounding box center [626, 19] width 49 height 23
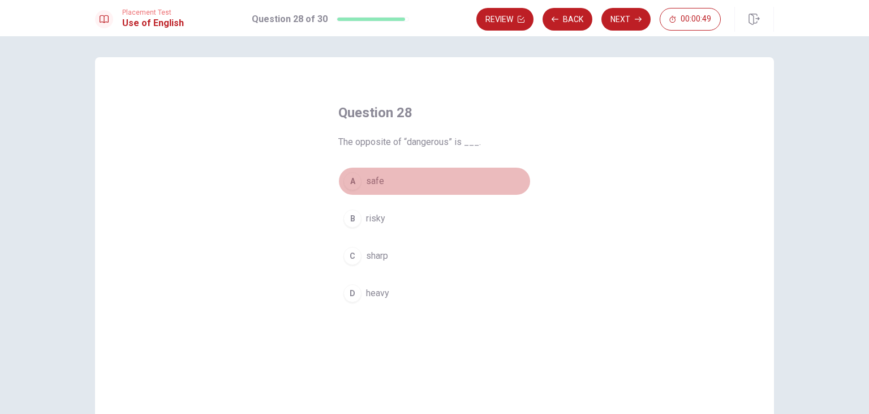
click at [352, 178] on div "A" at bounding box center [353, 181] width 18 height 18
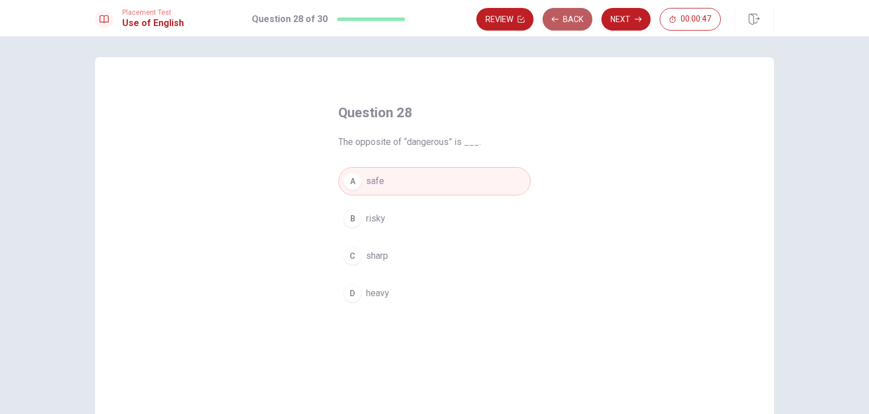
click at [558, 22] on button "Back" at bounding box center [568, 19] width 50 height 23
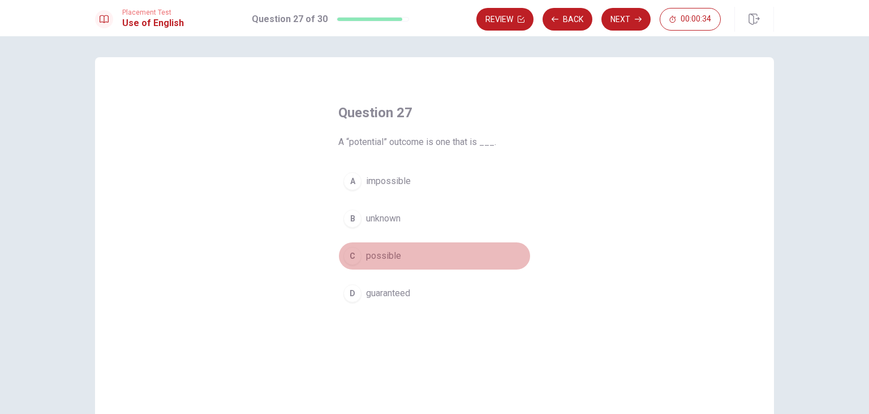
click at [388, 251] on span "possible" at bounding box center [383, 256] width 35 height 14
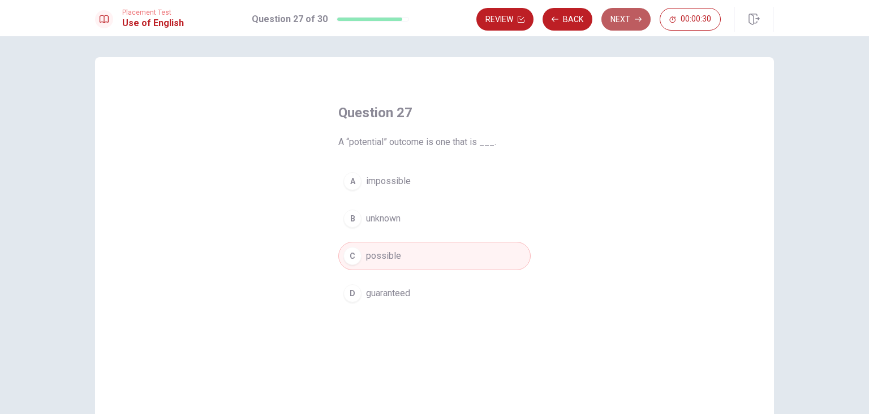
click at [619, 16] on button "Next" at bounding box center [626, 19] width 49 height 23
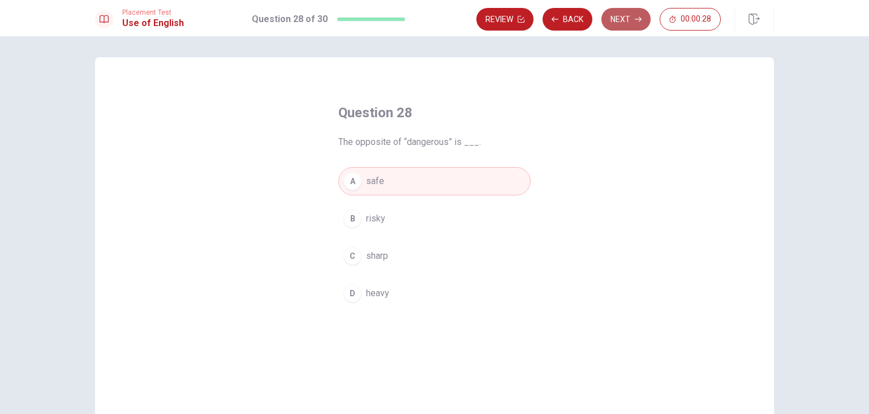
click at [619, 16] on button "Next" at bounding box center [626, 19] width 49 height 23
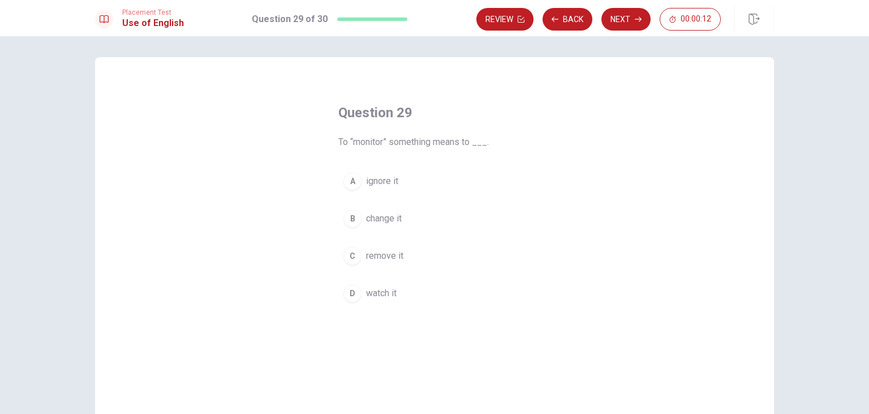
click at [354, 217] on div "B" at bounding box center [353, 218] width 18 height 18
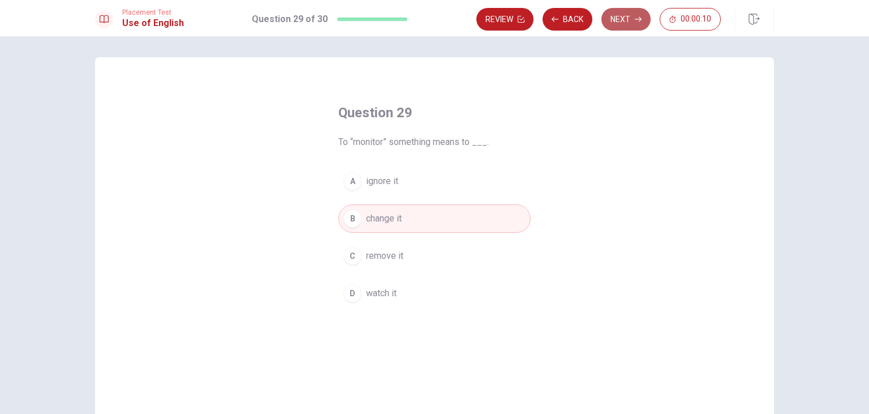
click at [615, 18] on button "Next" at bounding box center [626, 19] width 49 height 23
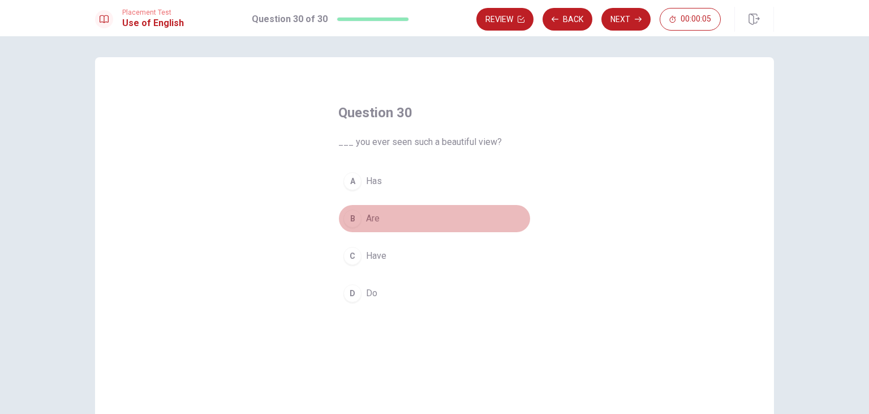
click at [354, 221] on div "B" at bounding box center [353, 218] width 18 height 18
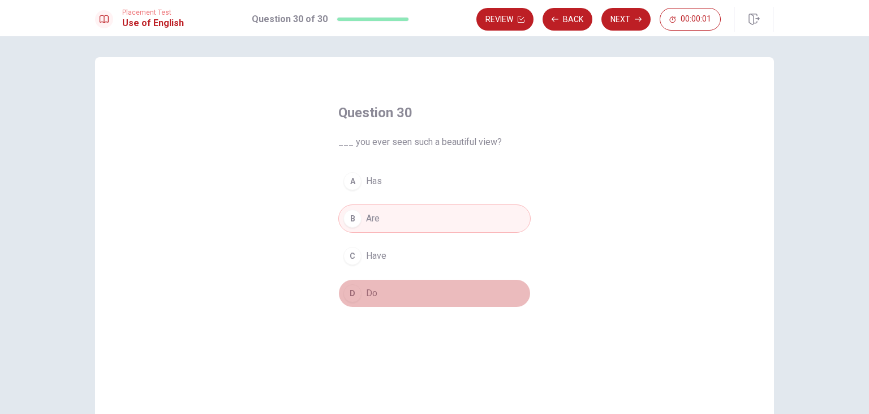
click at [374, 289] on span "Do" at bounding box center [371, 293] width 11 height 14
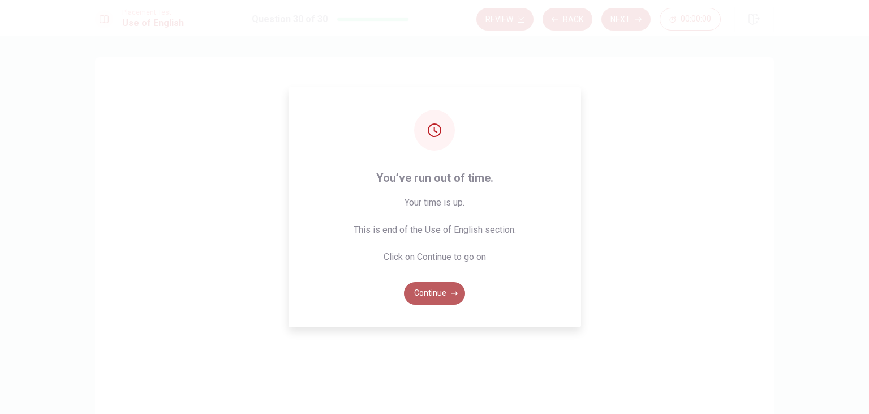
click at [435, 282] on button "Continue" at bounding box center [434, 293] width 61 height 23
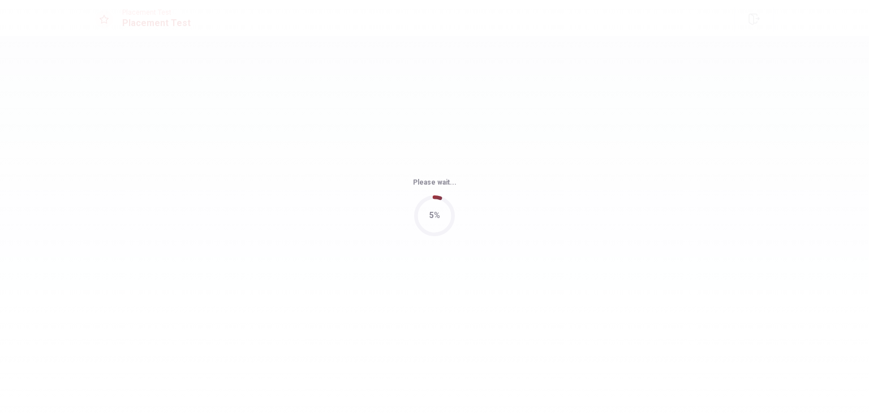
scroll to position [0, 0]
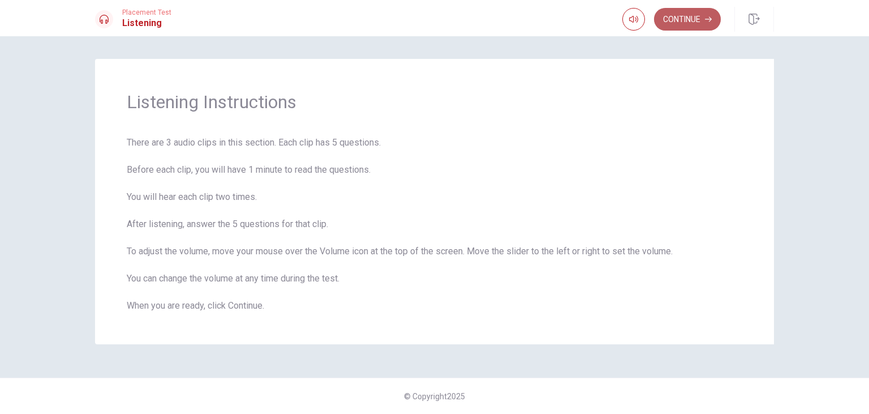
click at [703, 18] on button "Continue" at bounding box center [687, 19] width 67 height 23
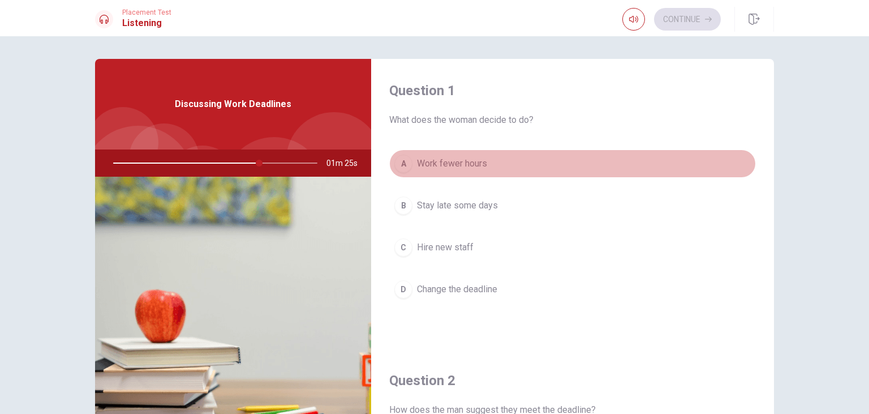
click at [410, 164] on div "A" at bounding box center [403, 163] width 18 height 18
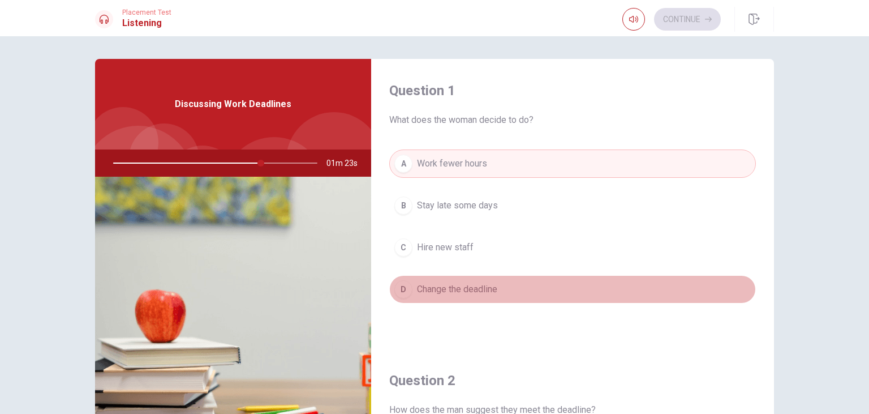
click at [400, 291] on div "D" at bounding box center [403, 289] width 18 height 18
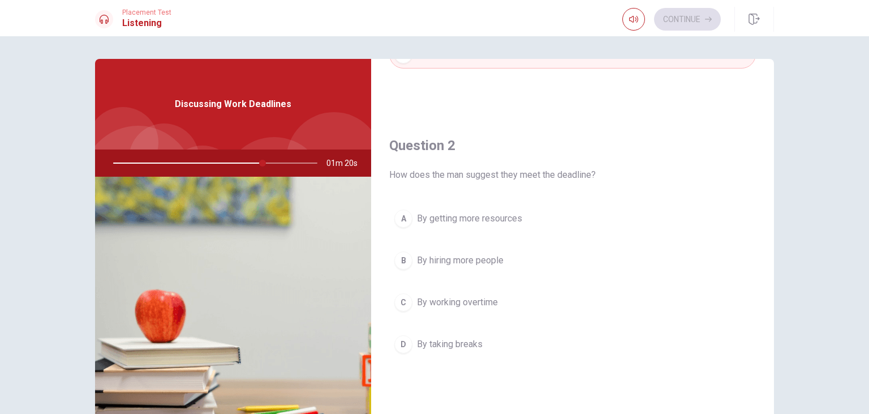
scroll to position [272, 0]
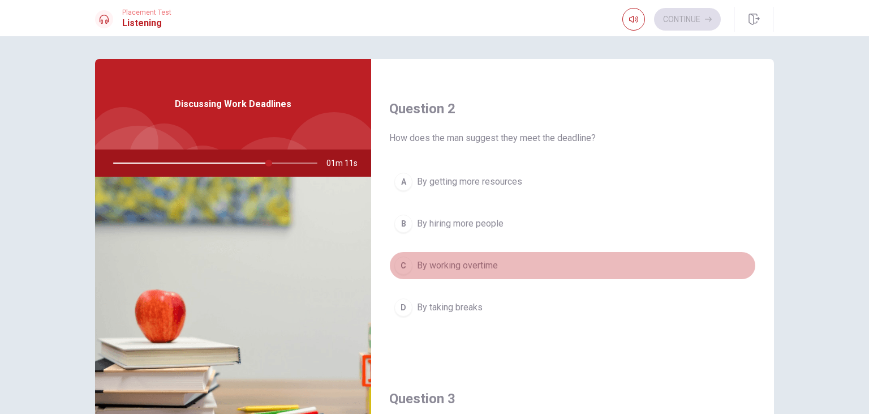
click at [397, 267] on div "C" at bounding box center [403, 265] width 18 height 18
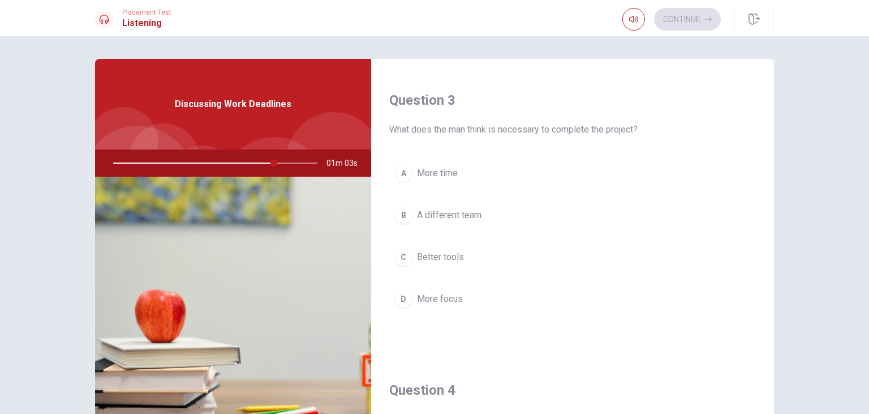
scroll to position [570, 0]
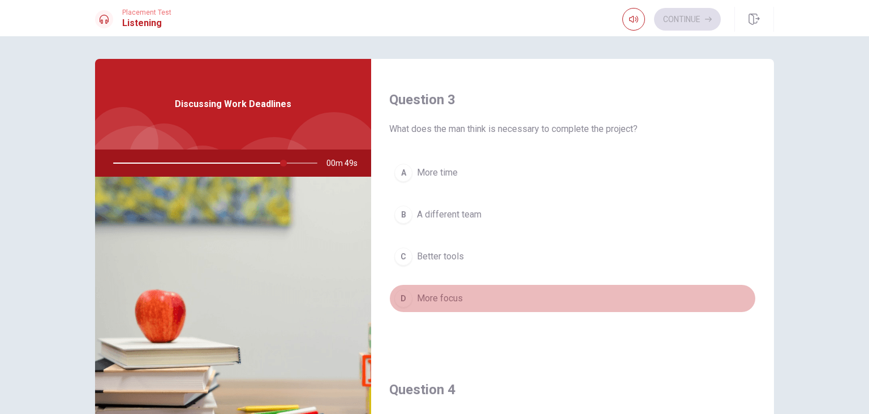
click at [409, 297] on div "D" at bounding box center [403, 298] width 18 height 18
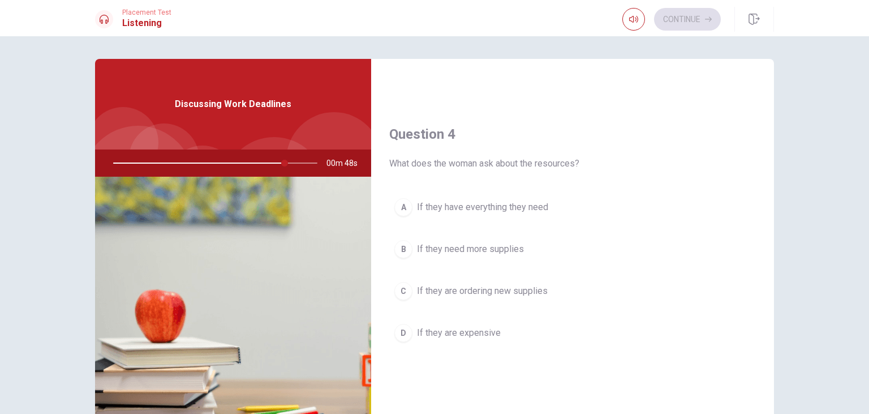
scroll to position [827, 0]
drag, startPoint x: 418, startPoint y: 235, endPoint x: 416, endPoint y: 300, distance: 65.1
click at [416, 300] on div "A If they have everything they need B If they need more supplies C If they are …" at bounding box center [572, 279] width 367 height 177
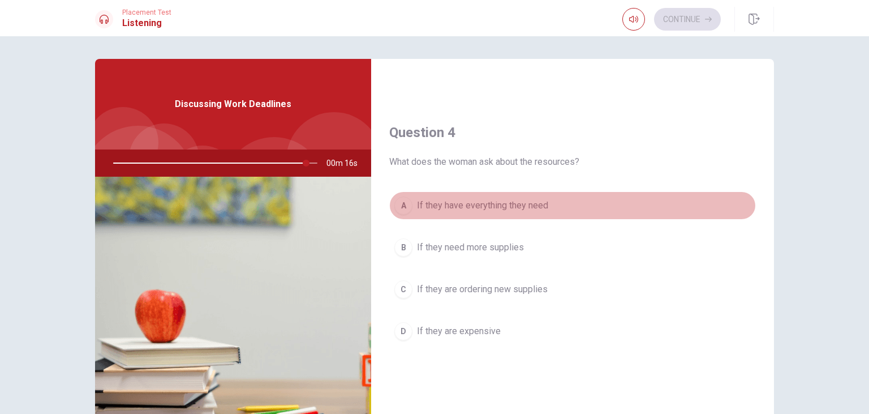
click at [403, 201] on div "A" at bounding box center [403, 205] width 18 height 18
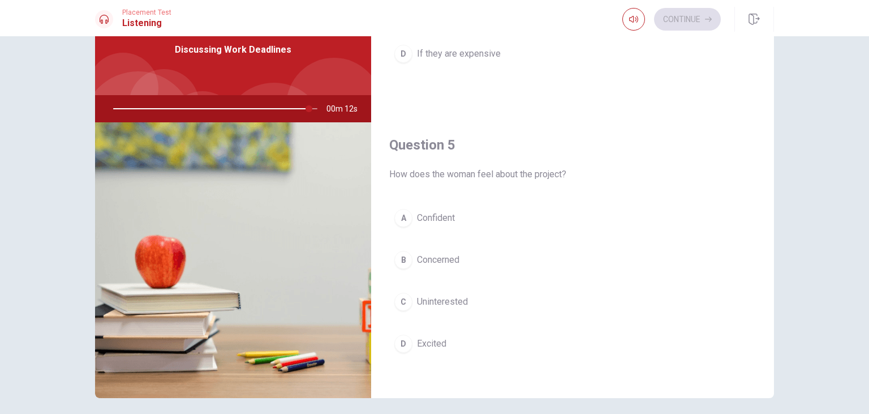
scroll to position [55, 0]
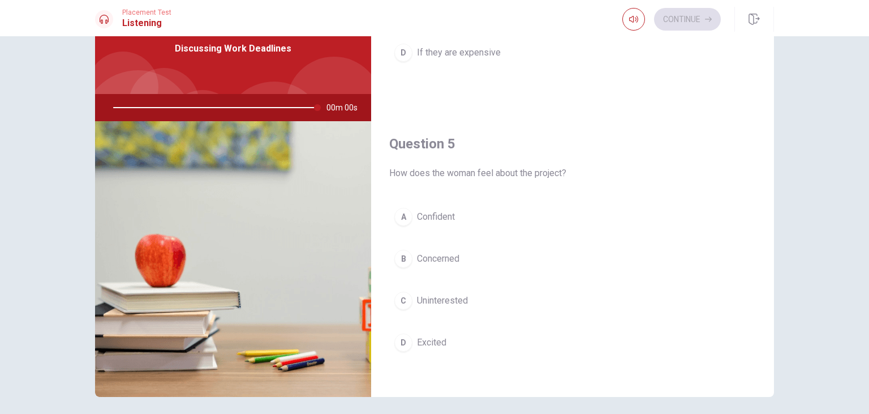
type input "0"
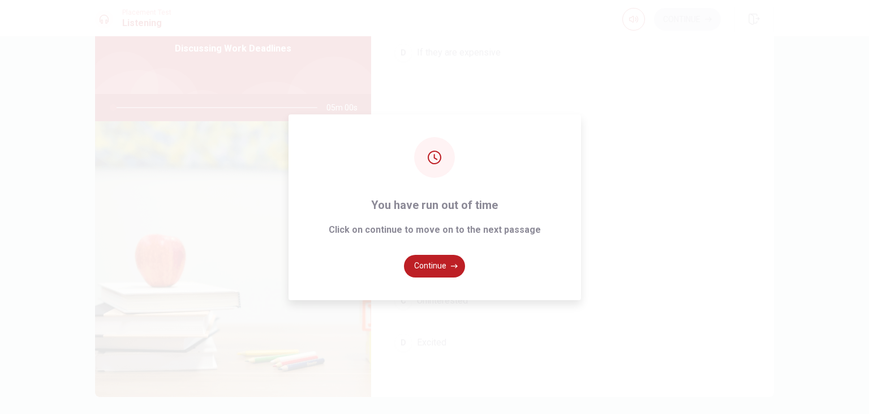
click at [406, 338] on div "You have run out of time Click on continue to move on to the next passage Conti…" at bounding box center [434, 207] width 869 height 414
click at [422, 264] on button "Continue" at bounding box center [434, 266] width 61 height 23
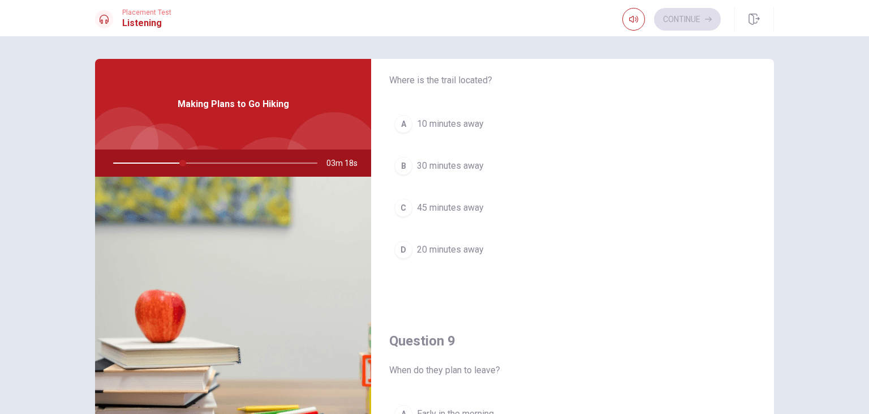
scroll to position [620, 0]
click at [402, 164] on div "B" at bounding box center [403, 165] width 18 height 18
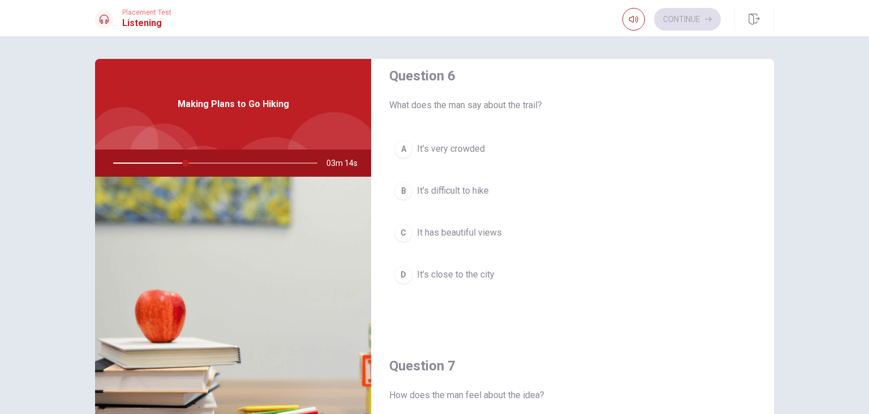
scroll to position [0, 0]
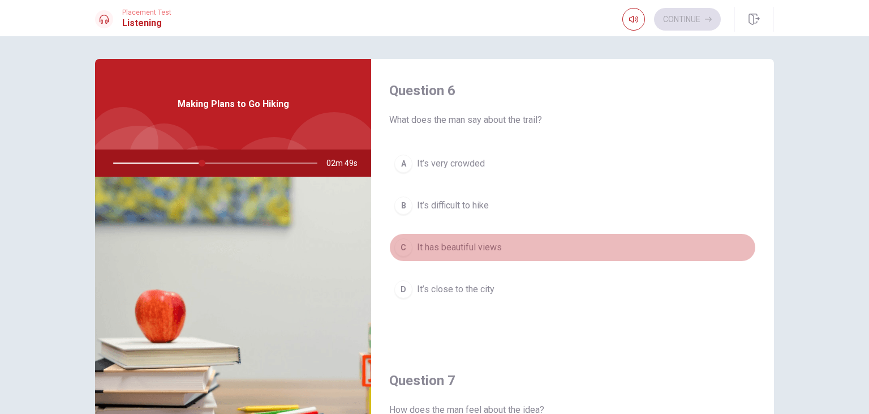
click at [405, 241] on div "C" at bounding box center [403, 247] width 18 height 18
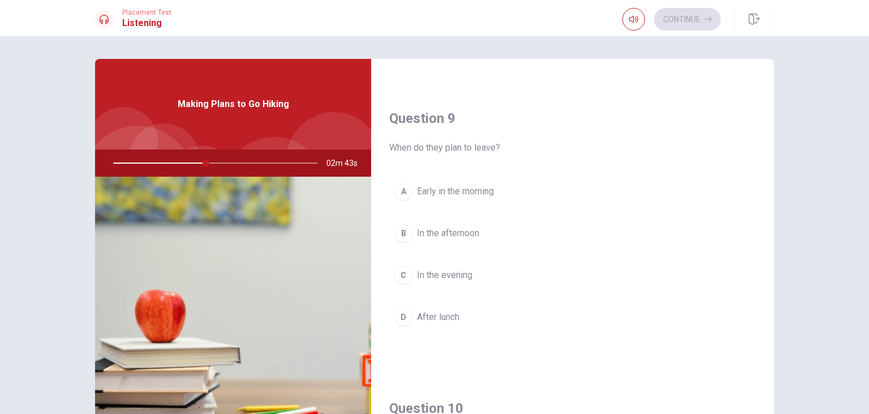
scroll to position [842, 0]
click at [407, 196] on button "A Early in the morning" at bounding box center [572, 191] width 367 height 28
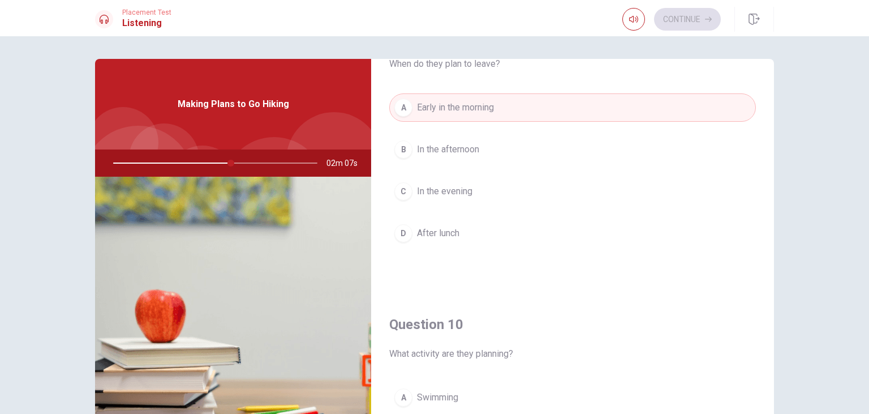
scroll to position [926, 0]
click at [499, 101] on button "A Early in the morning" at bounding box center [572, 107] width 367 height 28
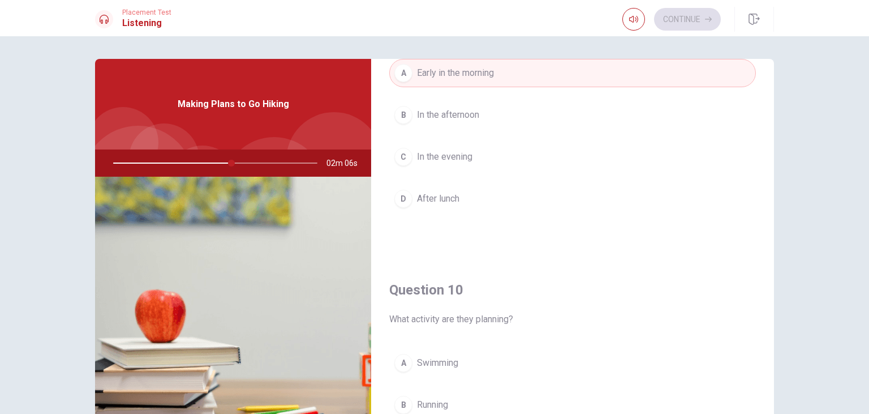
scroll to position [1050, 0]
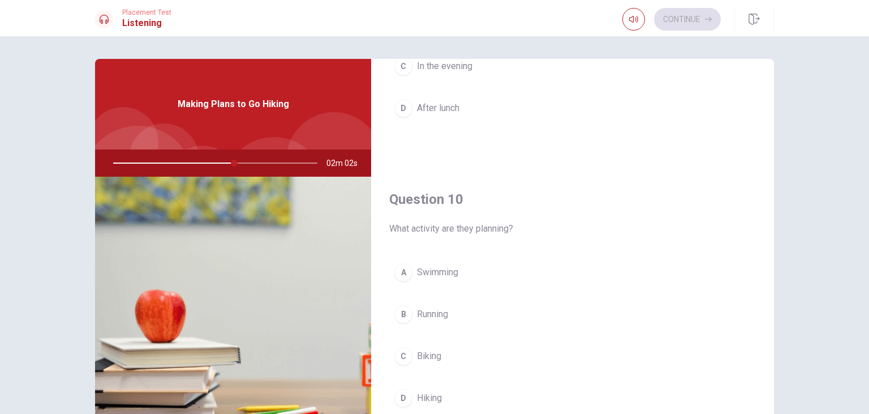
click at [409, 393] on div "D" at bounding box center [403, 398] width 18 height 18
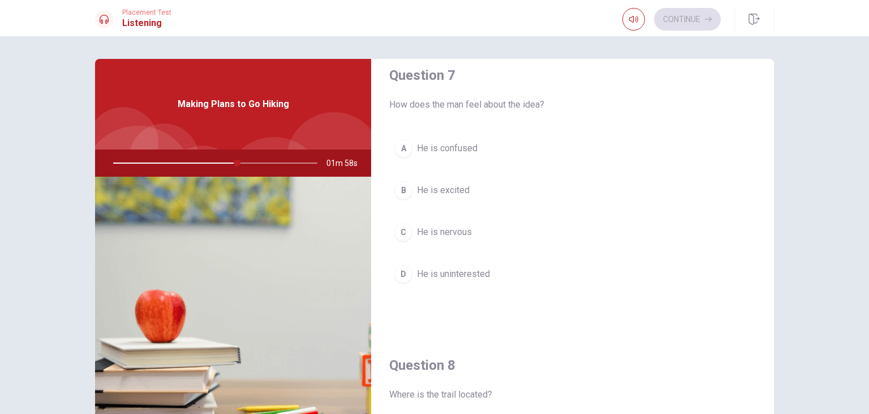
scroll to position [306, 0]
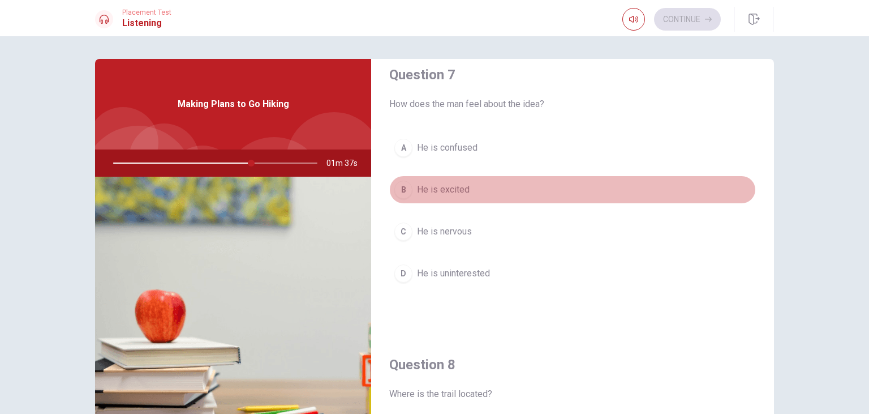
click at [406, 186] on div "B" at bounding box center [403, 190] width 18 height 18
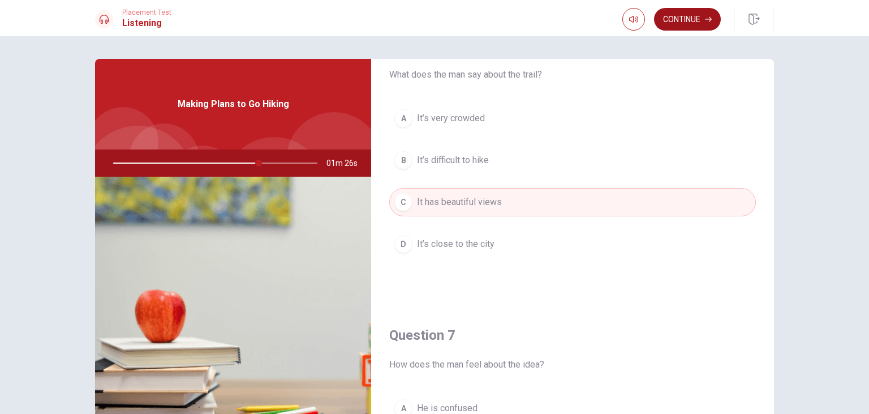
scroll to position [0, 0]
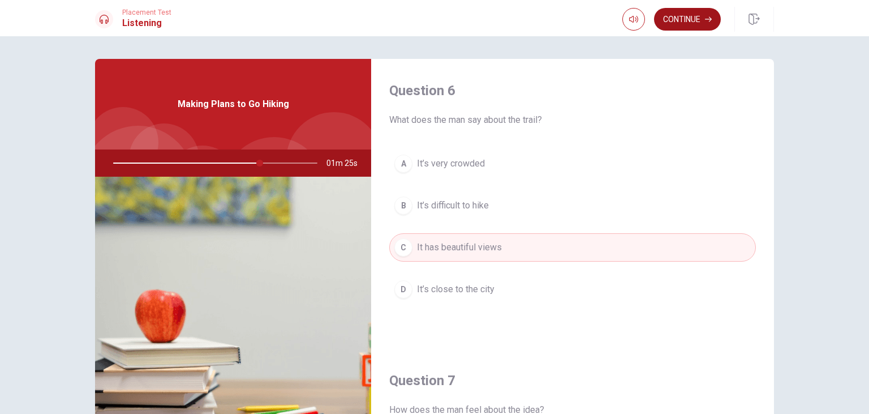
click at [694, 25] on button "Continue" at bounding box center [687, 19] width 67 height 23
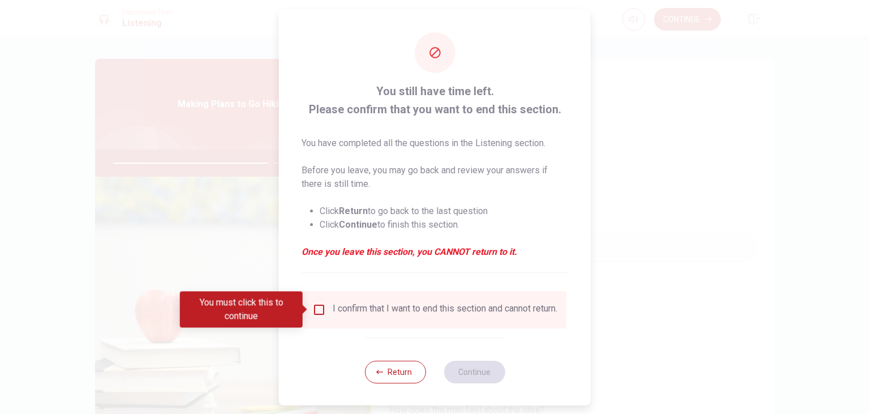
click at [676, 282] on div at bounding box center [434, 207] width 869 height 414
click at [399, 372] on button "Return" at bounding box center [394, 371] width 61 height 23
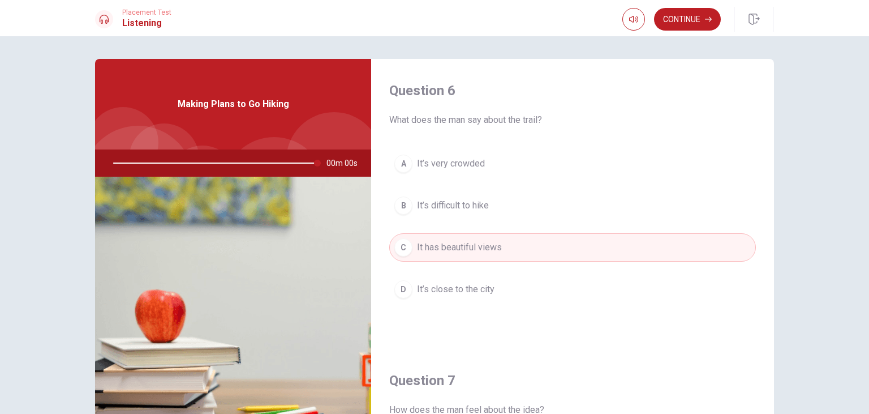
type input "0"
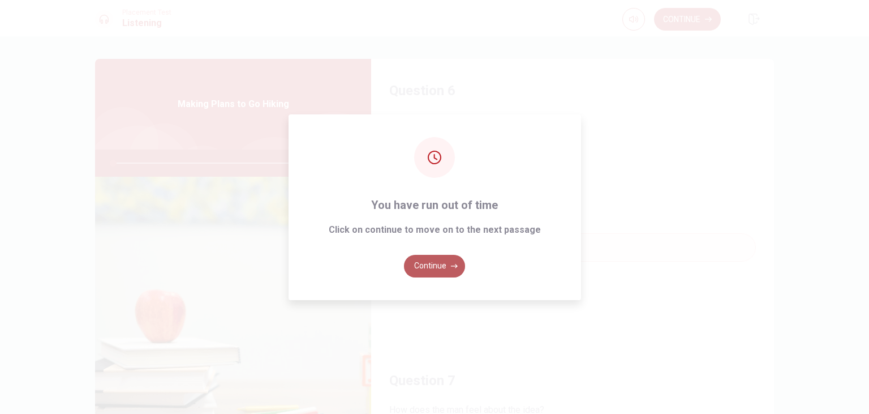
click at [451, 265] on icon "button" at bounding box center [454, 266] width 7 height 7
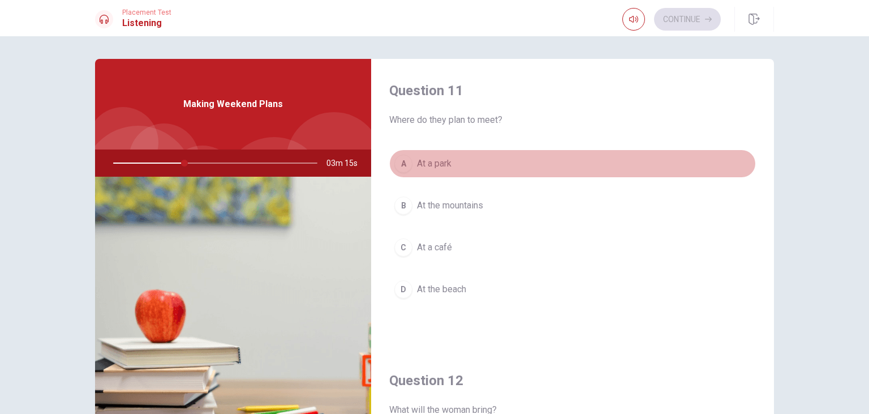
click at [405, 162] on div "A" at bounding box center [403, 163] width 18 height 18
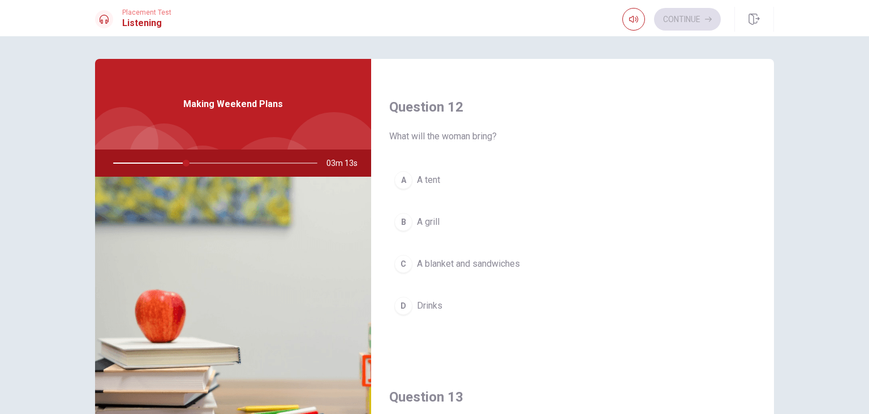
scroll to position [274, 0]
click at [420, 273] on button "C A blanket and sandwiches" at bounding box center [572, 263] width 367 height 28
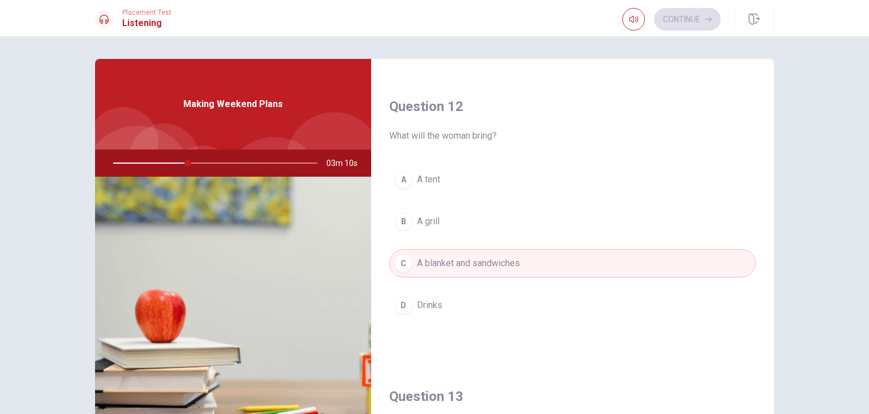
click at [420, 273] on button "C A blanket and sandwiches" at bounding box center [572, 263] width 367 height 28
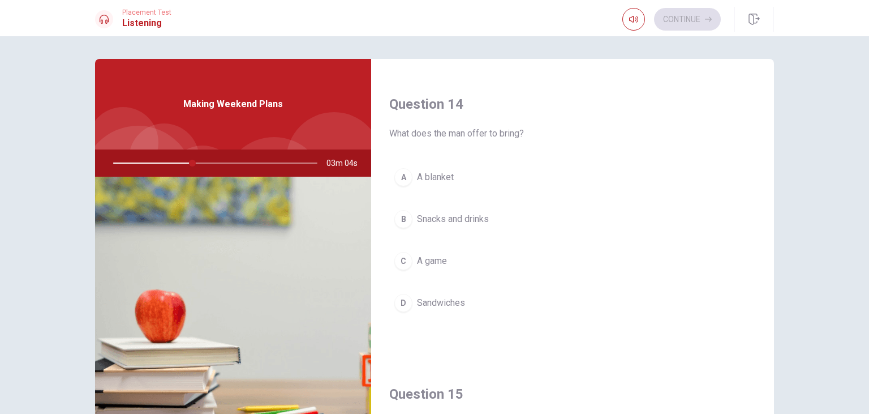
scroll to position [856, 0]
click at [409, 221] on div "B" at bounding box center [403, 219] width 18 height 18
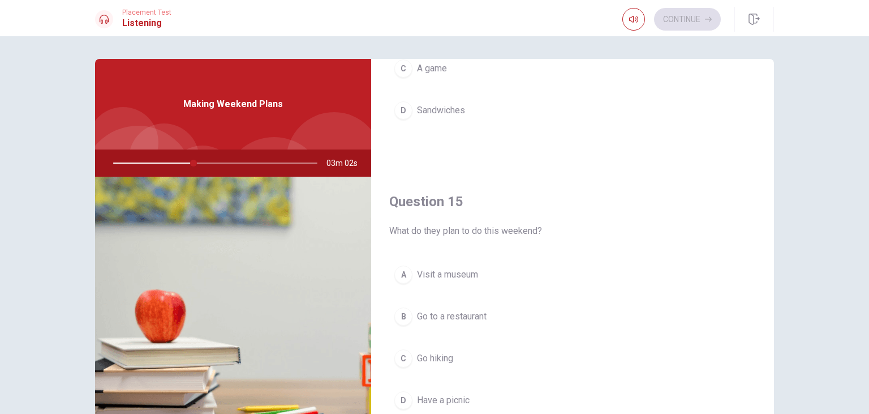
scroll to position [1050, 0]
click at [440, 393] on span "Have a picnic" at bounding box center [443, 398] width 53 height 14
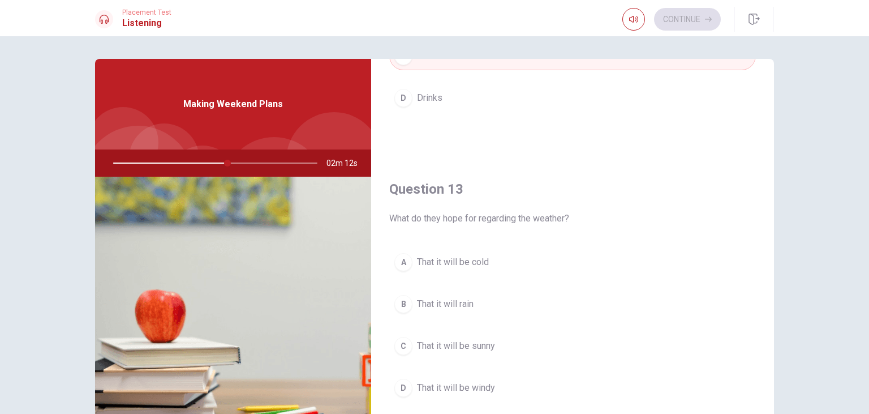
scroll to position [509, 0]
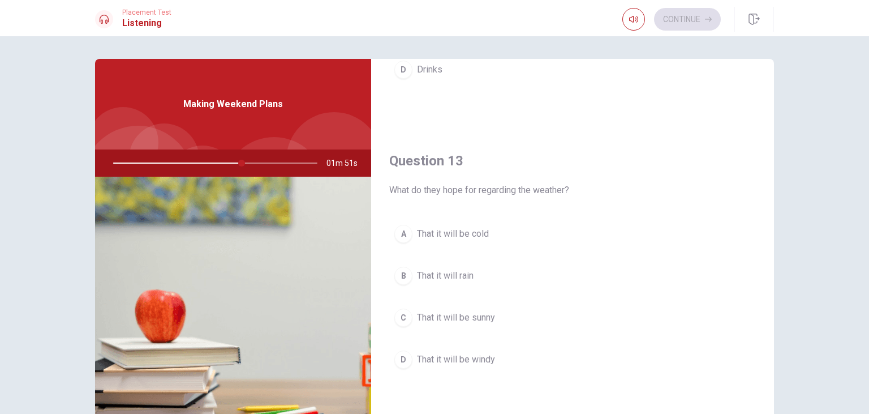
click at [482, 311] on span "That it will be sunny" at bounding box center [456, 318] width 78 height 14
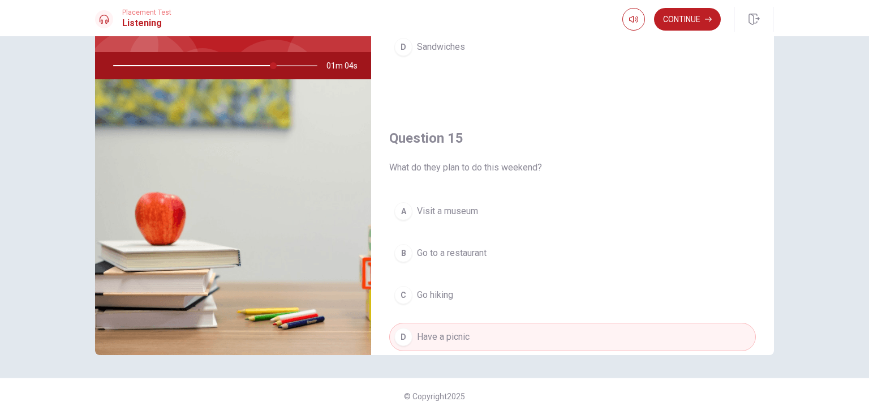
scroll to position [1050, 0]
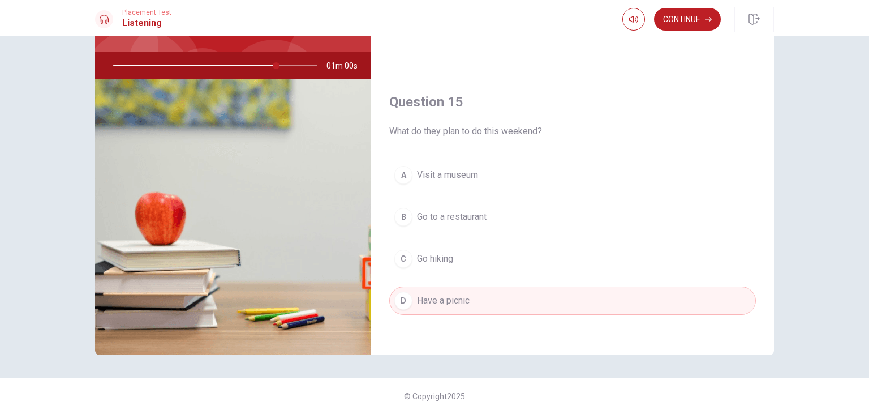
click at [303, 63] on div at bounding box center [213, 65] width 227 height 27
click at [694, 16] on button "Continue" at bounding box center [687, 19] width 67 height 23
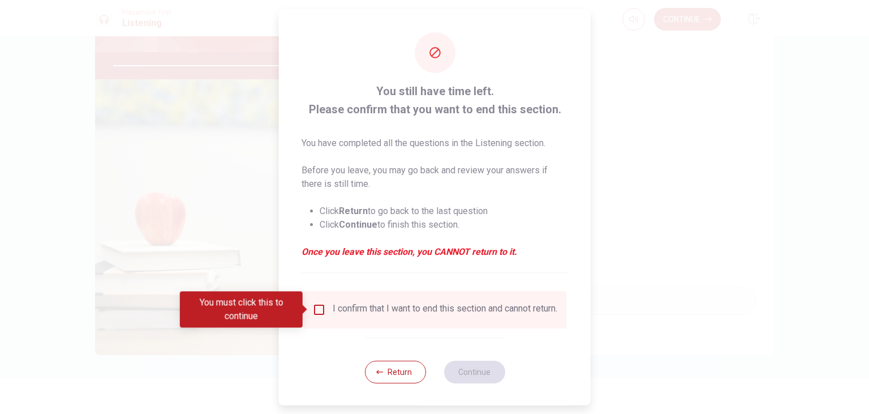
click at [628, 255] on div at bounding box center [434, 207] width 869 height 414
click at [380, 374] on button "Return" at bounding box center [394, 371] width 61 height 23
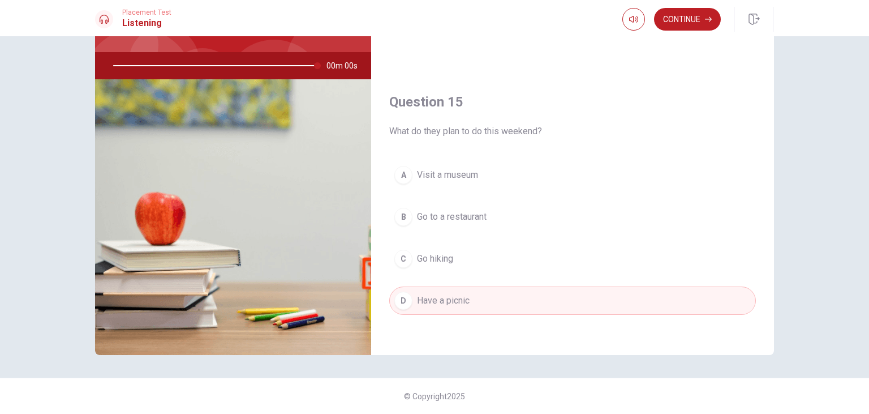
type input "0"
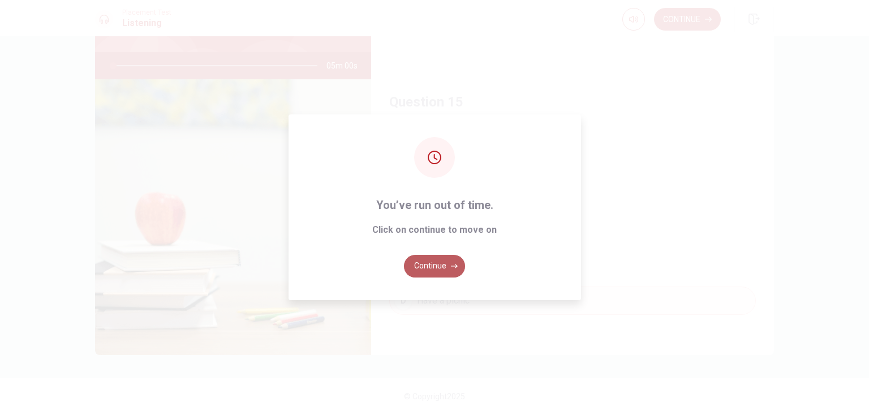
click at [436, 264] on button "Continue" at bounding box center [434, 266] width 61 height 23
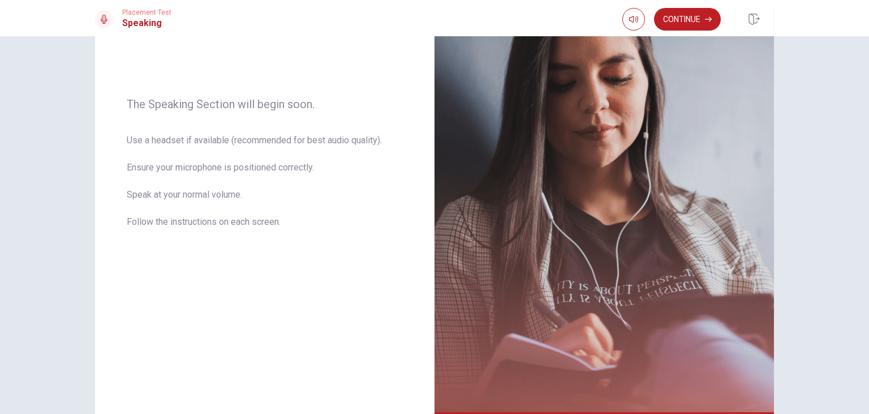
scroll to position [147, 0]
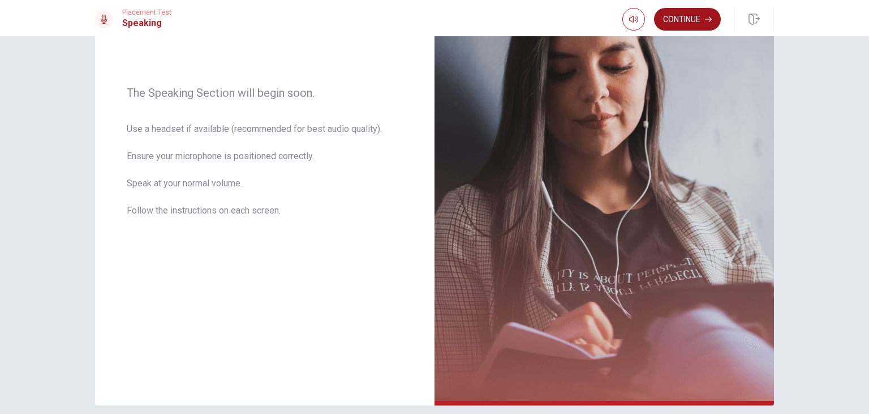
click at [703, 15] on button "Continue" at bounding box center [687, 19] width 67 height 23
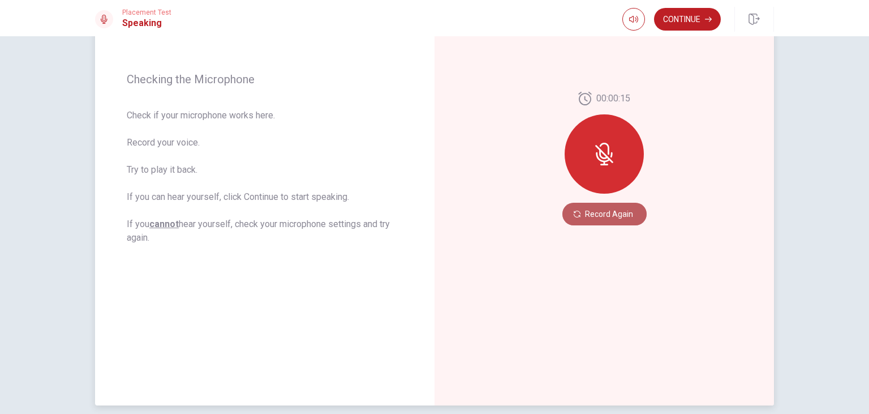
click at [619, 221] on button "Record Again" at bounding box center [605, 214] width 84 height 23
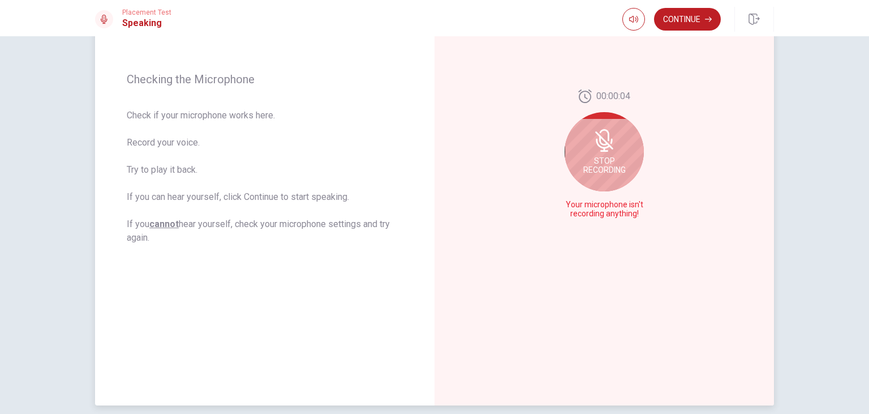
click at [603, 177] on div "Stop Recording" at bounding box center [604, 151] width 79 height 79
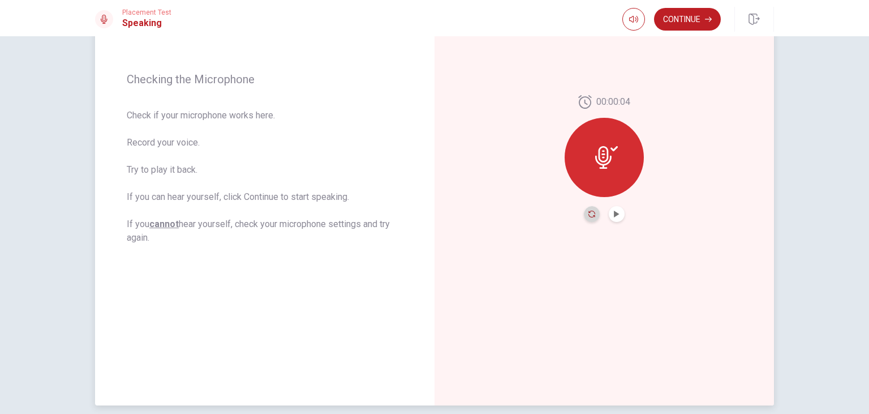
click at [592, 216] on icon "Record Again" at bounding box center [592, 214] width 7 height 7
click at [606, 211] on div at bounding box center [604, 214] width 41 height 16
click at [616, 216] on icon "Play Audio" at bounding box center [616, 214] width 5 height 7
click at [616, 216] on icon "Pause Audio" at bounding box center [617, 214] width 6 height 7
click at [0, 364] on div "Checking the Microphone Check if your microphone works here. Record your voice.…" at bounding box center [434, 224] width 869 height 377
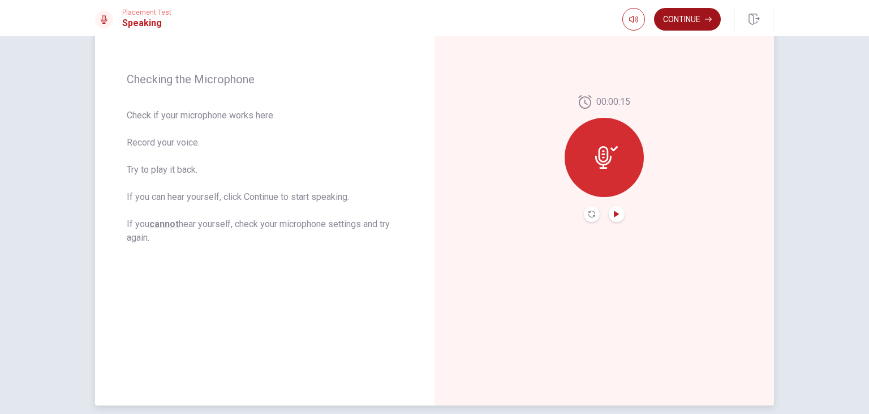
click at [694, 22] on button "Continue" at bounding box center [687, 19] width 67 height 23
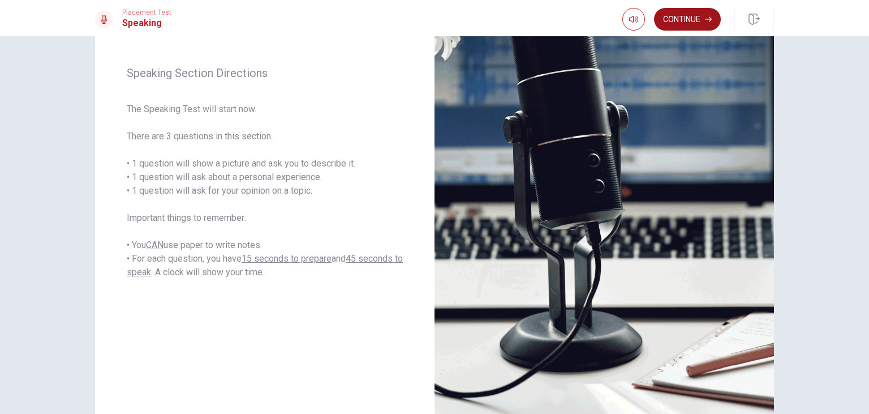
scroll to position [134, 0]
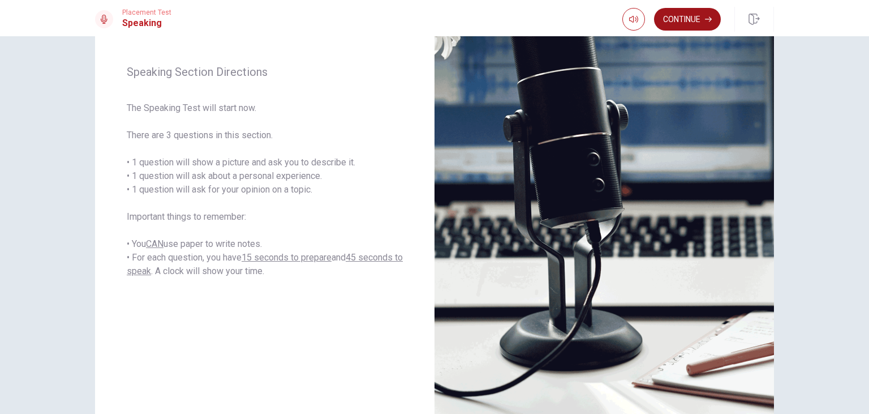
click at [700, 22] on button "Continue" at bounding box center [687, 19] width 67 height 23
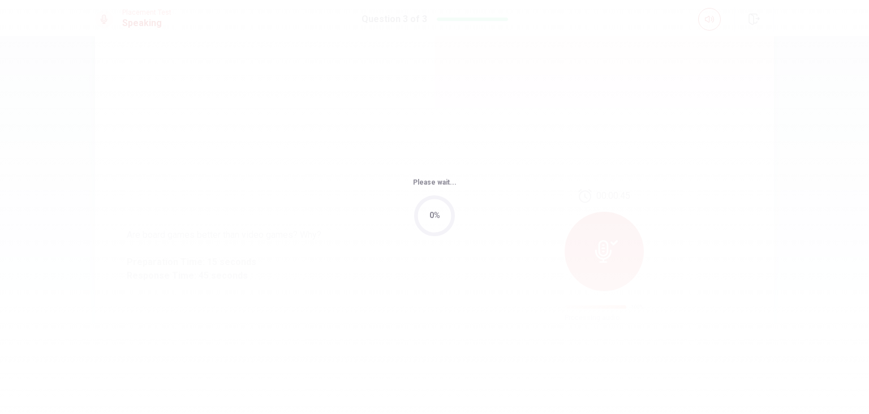
scroll to position [0, 0]
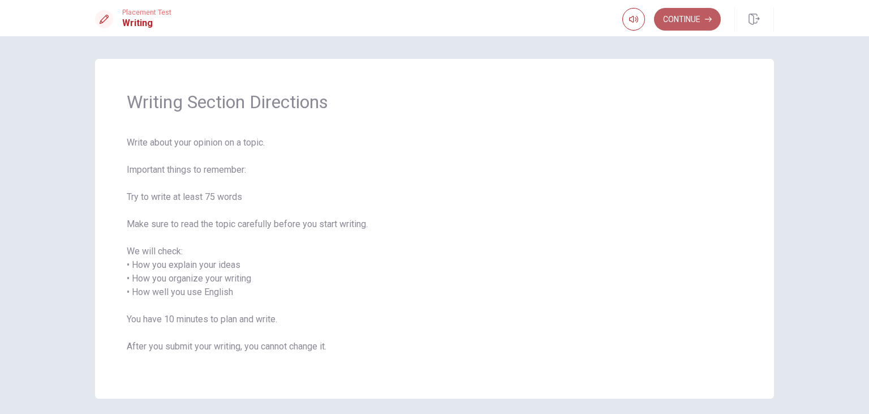
click at [682, 27] on button "Continue" at bounding box center [687, 19] width 67 height 23
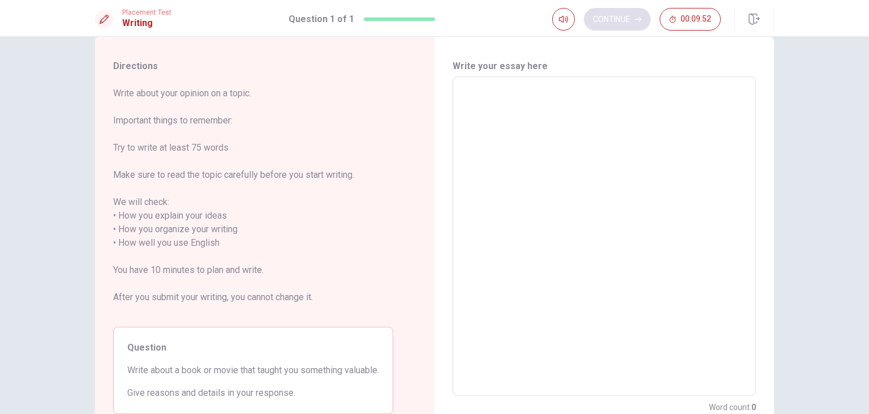
scroll to position [27, 0]
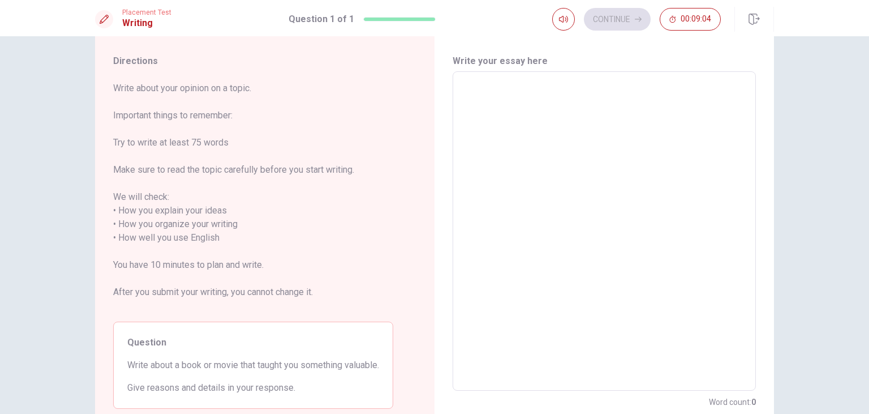
click at [479, 96] on textarea at bounding box center [604, 231] width 287 height 301
type textarea "I"
type textarea "x"
type textarea "I"
type textarea "x"
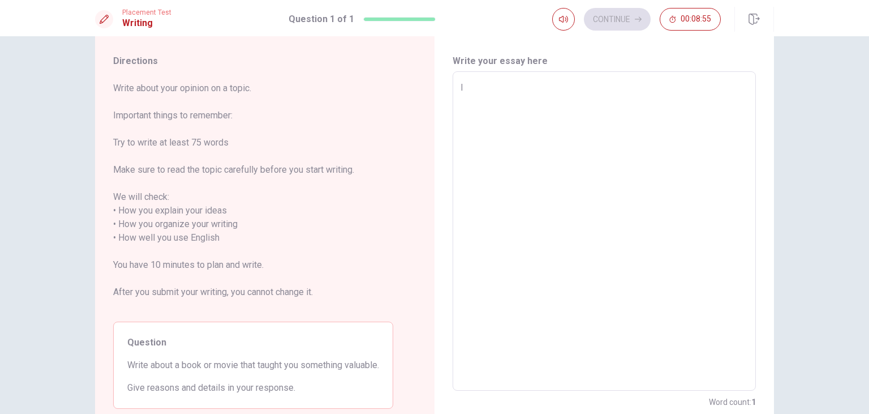
type textarea "I w"
type textarea "x"
type textarea "I wn"
type textarea "x"
type textarea "I w"
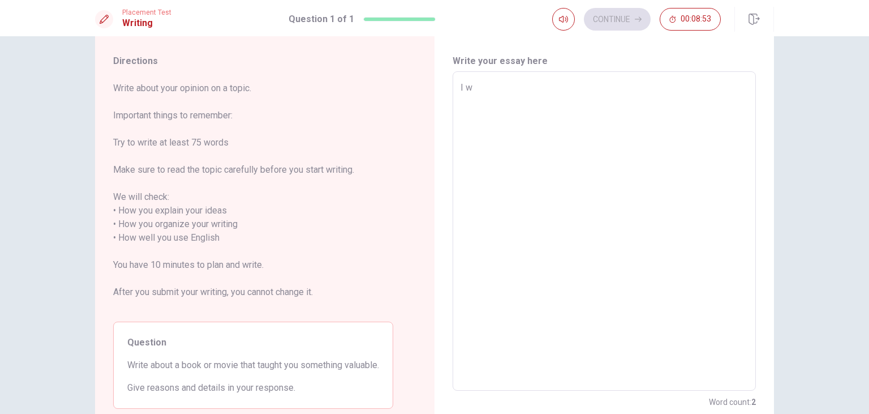
type textarea "x"
type textarea "I wa"
type textarea "x"
type textarea "I wan"
type textarea "x"
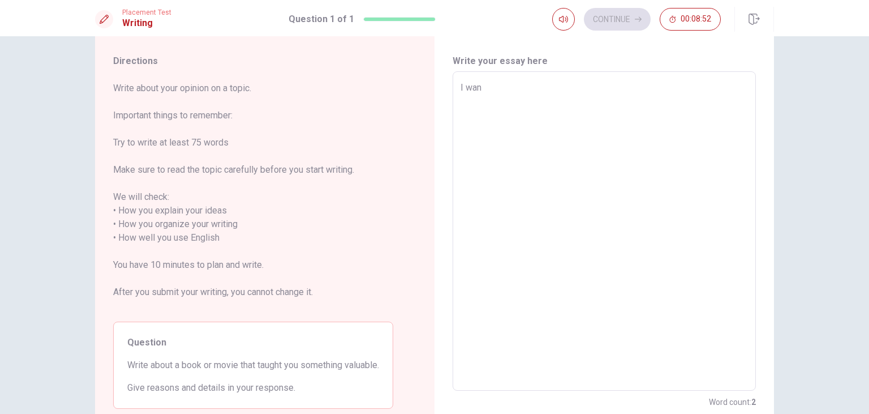
type textarea "I wany"
type textarea "x"
type textarea "I wan"
type textarea "x"
type textarea "I want"
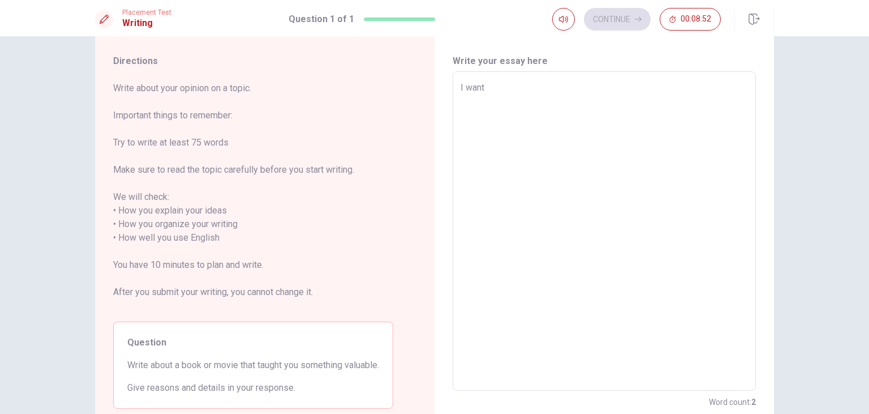
type textarea "x"
type textarea "I want"
type textarea "x"
type textarea "I want t"
type textarea "x"
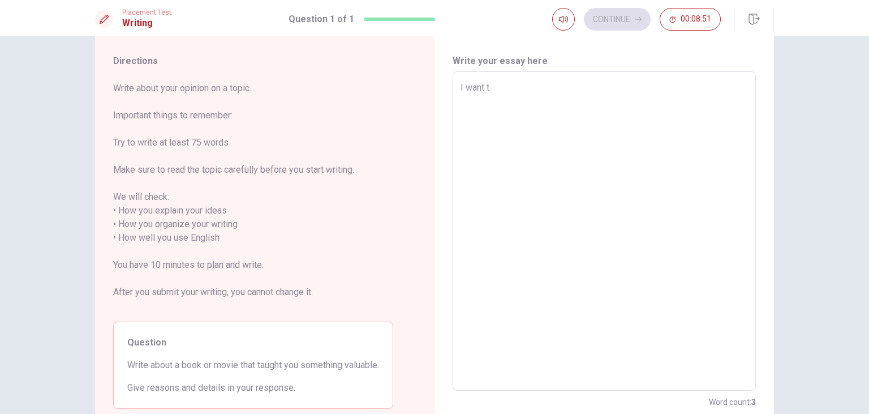
type textarea "I want to"
type textarea "x"
type textarea "I want to"
type textarea "x"
type textarea "I want to w"
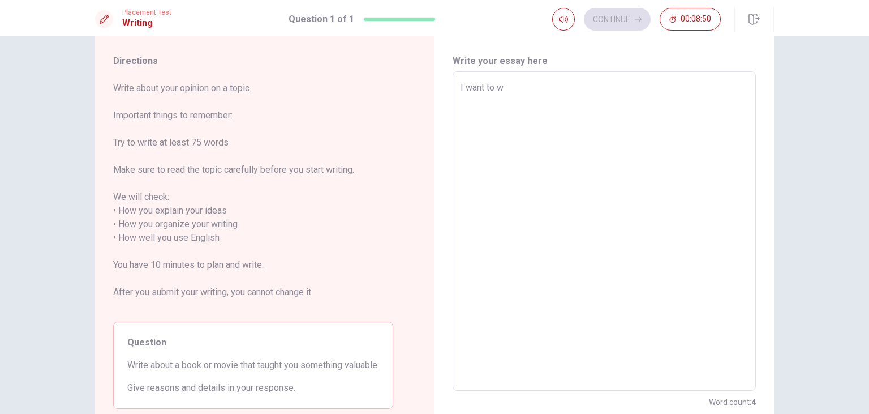
type textarea "x"
type textarea "I want to"
type textarea "x"
type textarea "I want to e"
type textarea "x"
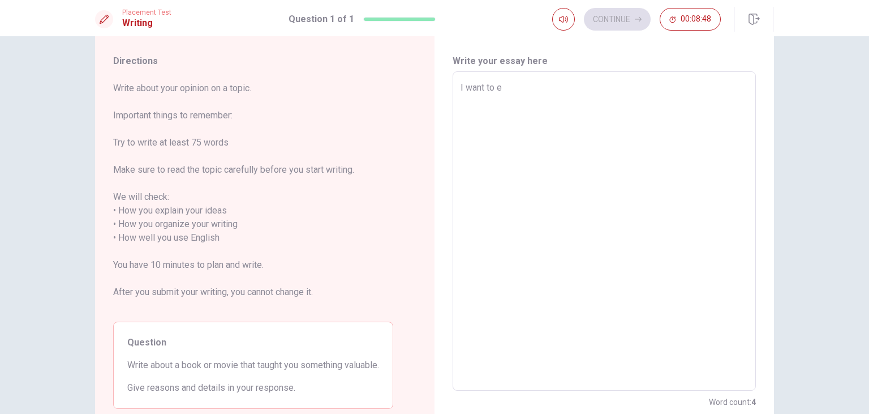
type textarea "I want to"
type textarea "x"
type textarea "I want to r"
type textarea "x"
type textarea "I want to"
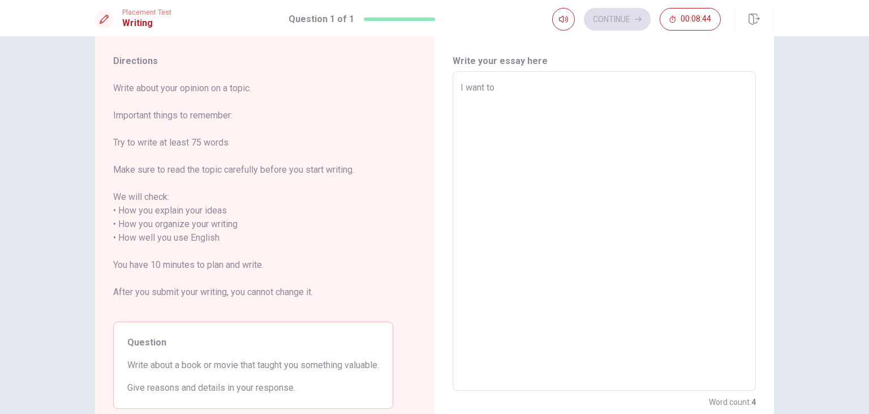
type textarea "x"
type textarea "I want to w"
type textarea "x"
type textarea "I want to wr"
type textarea "x"
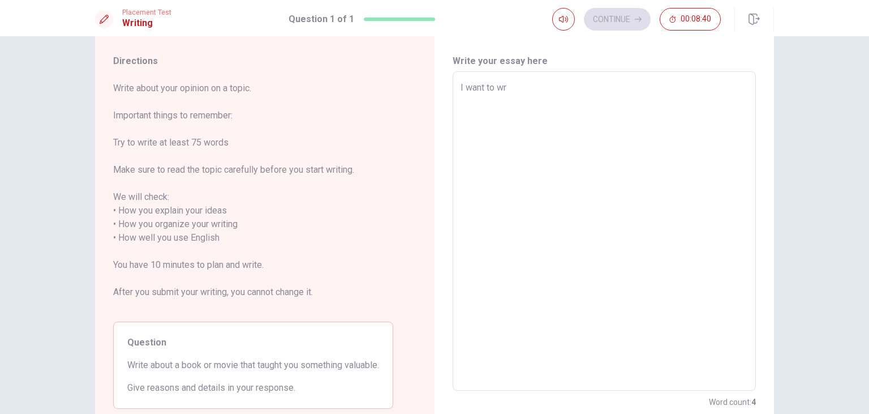
type textarea "I want to wri"
type textarea "x"
type textarea "I want to writ"
type textarea "x"
type textarea "I want to write"
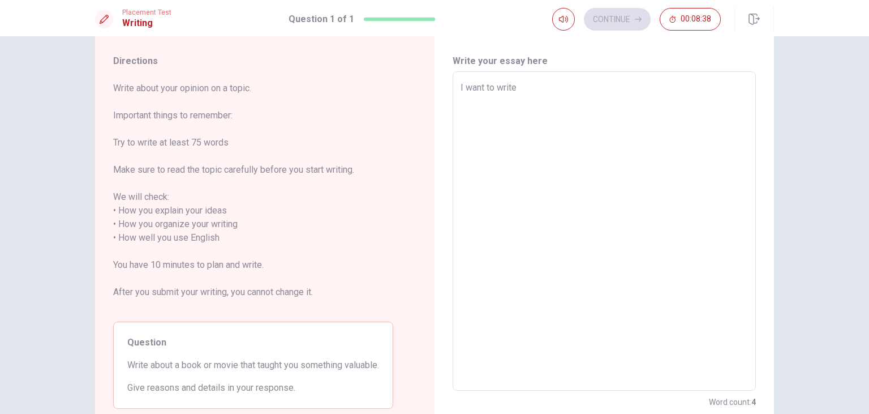
type textarea "x"
type textarea "I want to write"
type textarea "x"
type textarea "I want to write a"
type textarea "x"
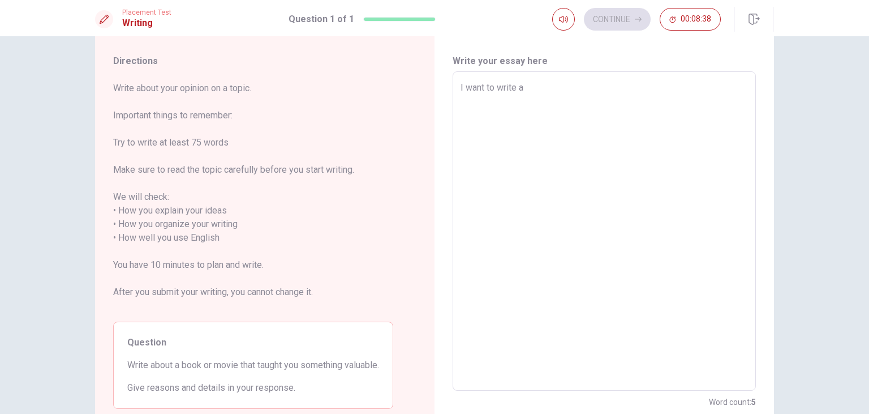
type textarea "I want to write ab"
type textarea "x"
type textarea "I want to write abo"
type textarea "x"
type textarea "I want to write abou"
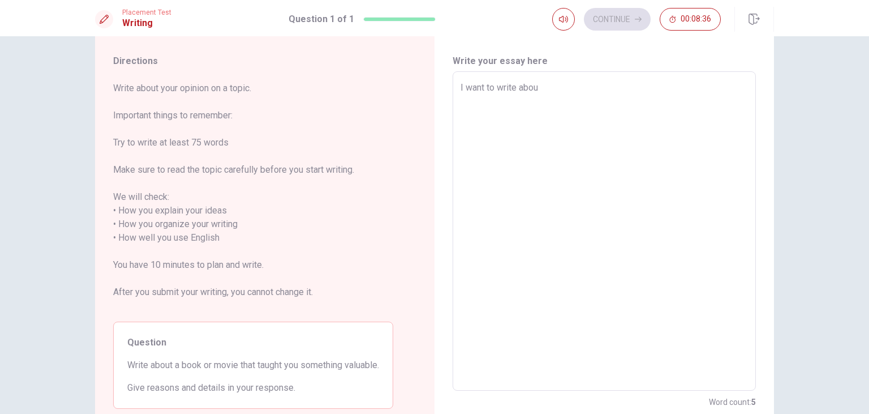
type textarea "x"
type textarea "I want to write about"
type textarea "x"
type textarea "I want to write about"
type textarea "x"
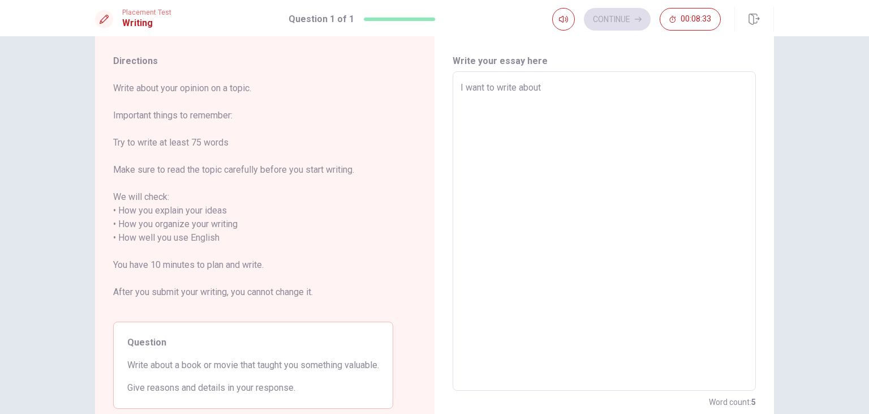
type textarea "I want to write about t"
type textarea "x"
type textarea "I want to write about th"
type textarea "x"
type textarea "I want to write about thr"
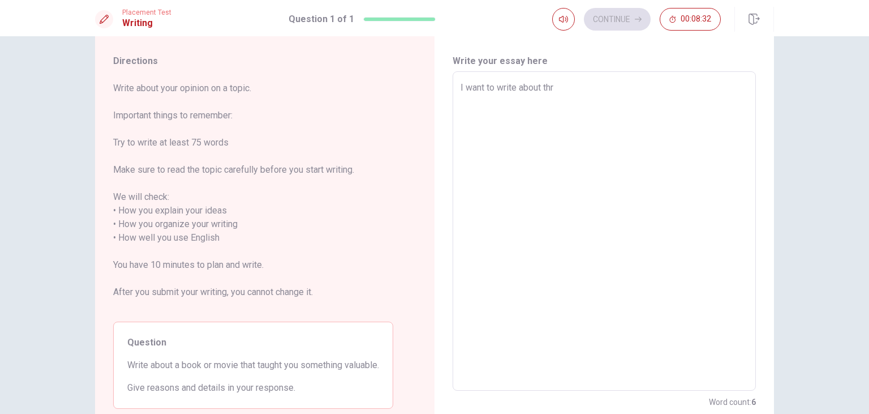
type textarea "x"
type textarea "I want to write about th"
type textarea "x"
type textarea "I want to write about the"
type textarea "x"
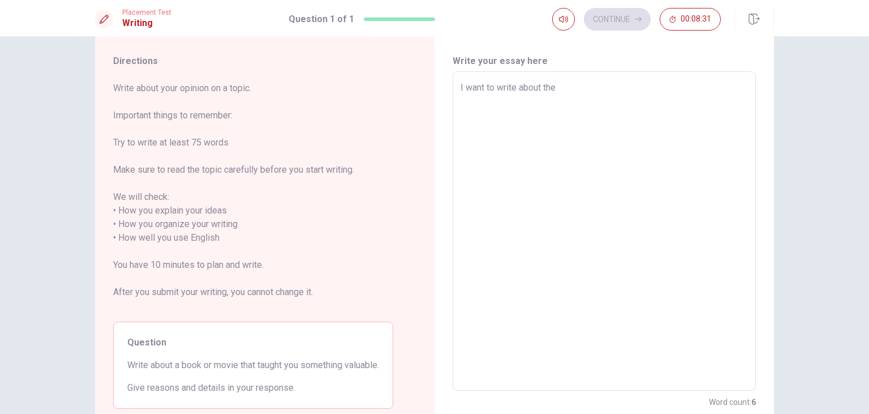
type textarea "I want to write about the"
type textarea "x"
type textarea "I want to write about the m"
type textarea "x"
type textarea "I want to write about the mo"
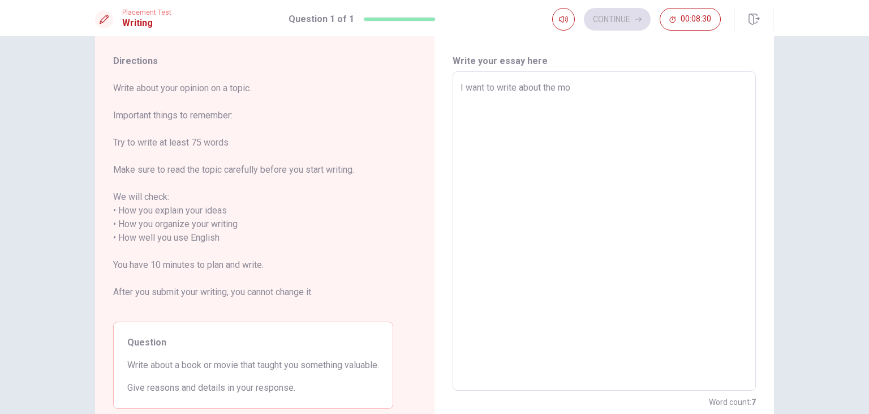
type textarea "x"
type textarea "I want to write about the mov"
type textarea "x"
type textarea "I want to write about the movi"
type textarea "x"
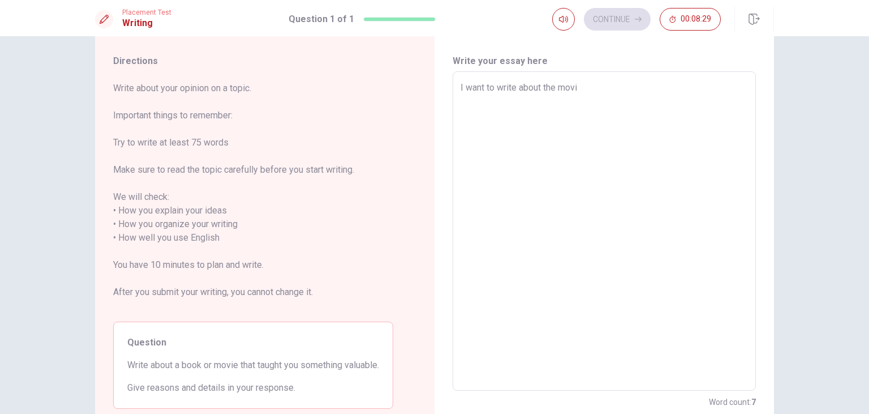
type textarea "I want to write about the movie"
type textarea "x"
type textarea "I want to write about the movie"
type textarea "x"
type textarea "I want to write about the movie T"
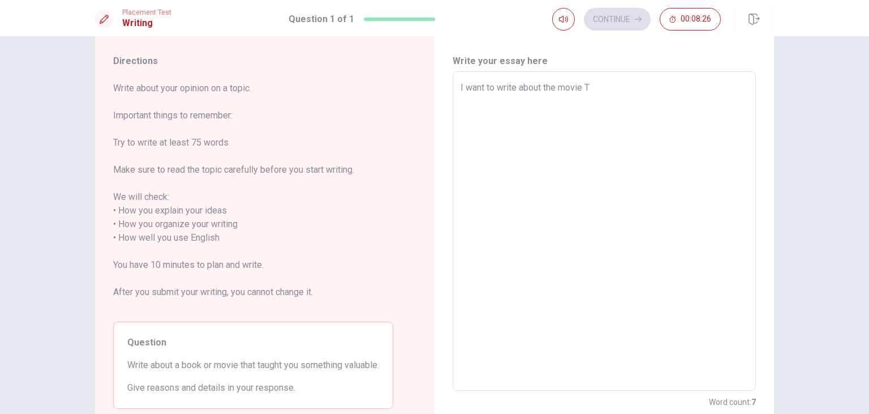
type textarea "x"
type textarea "I want to write about the movie Th"
type textarea "x"
type textarea "I want to write about the movie The"
type textarea "x"
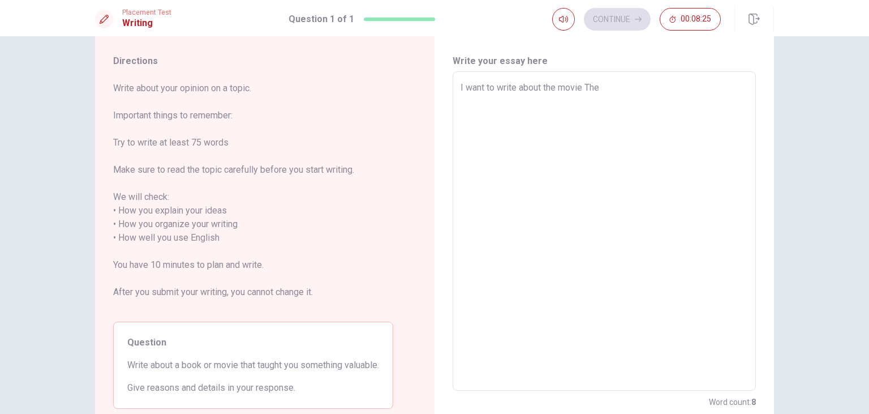
type textarea "I want to write about the movie The"
type textarea "x"
type textarea "I want to write about the movie The"
type textarea "x"
type textarea "I want to write about the movie The S"
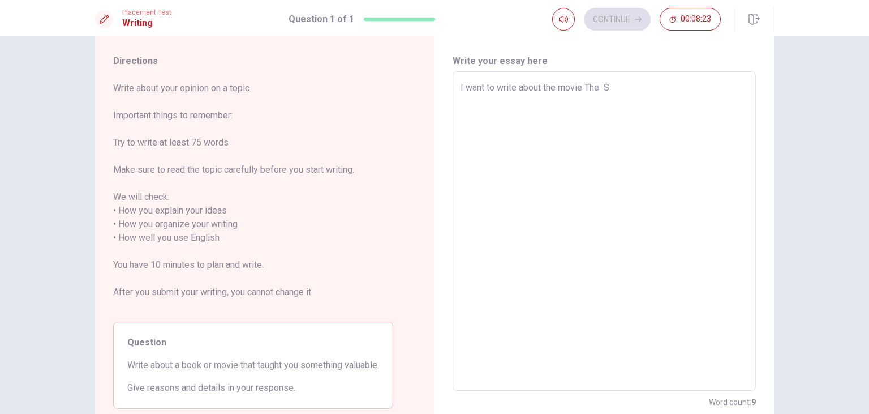
type textarea "x"
type textarea "I want to write about the movie The Sw"
type textarea "x"
type textarea "I want to write about the movie The Swi"
type textarea "x"
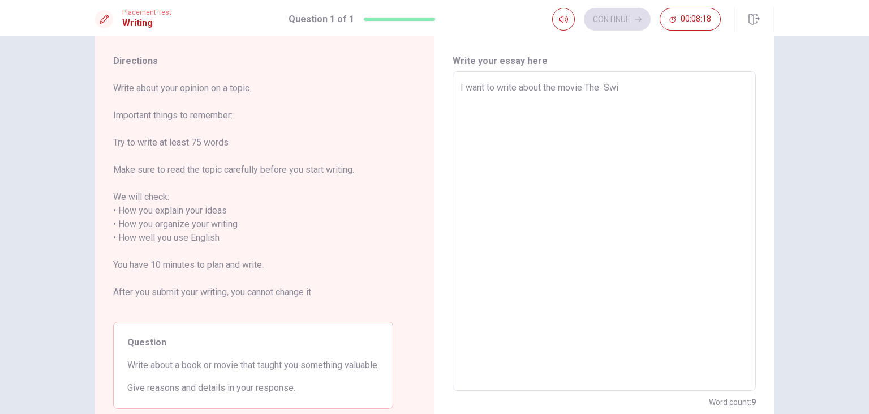
type textarea "I want to write about the movie The Swim"
type textarea "x"
type textarea "I want to write about the movie The [PERSON_NAME]"
type textarea "x"
type textarea "I want to write about the movie The Swimme"
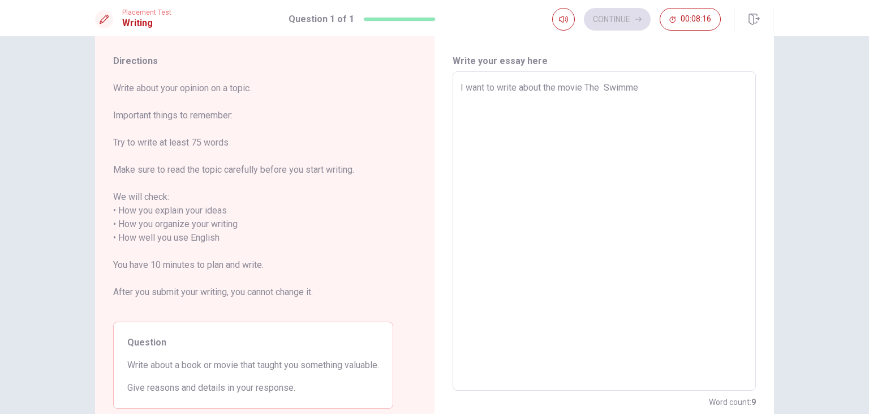
type textarea "x"
type textarea "I want to write about the movie The Swimmer"
type textarea "x"
type textarea "I want to write about the movie The Swimmers"
type textarea "x"
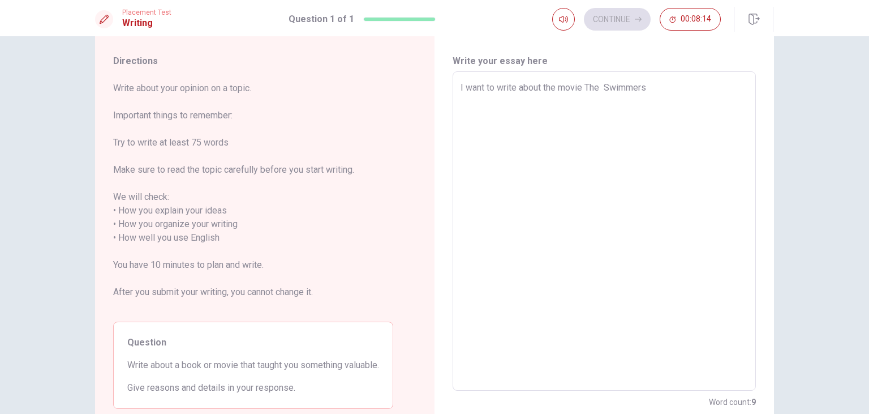
type textarea "I want to write about the movie The Swimmers."
type textarea "x"
type textarea "I want to write about the movie The Swimmers."
type textarea "x"
type textarea "I want to write about the movie The Swimmers. I"
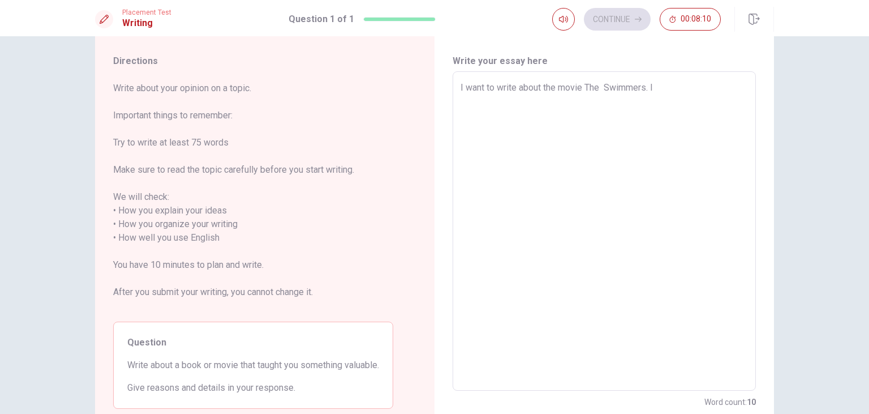
type textarea "x"
type textarea "I want to write about the movie The Swimmers. It"
type textarea "x"
type textarea "I want to write about the movie The Swimmers. It"
type textarea "x"
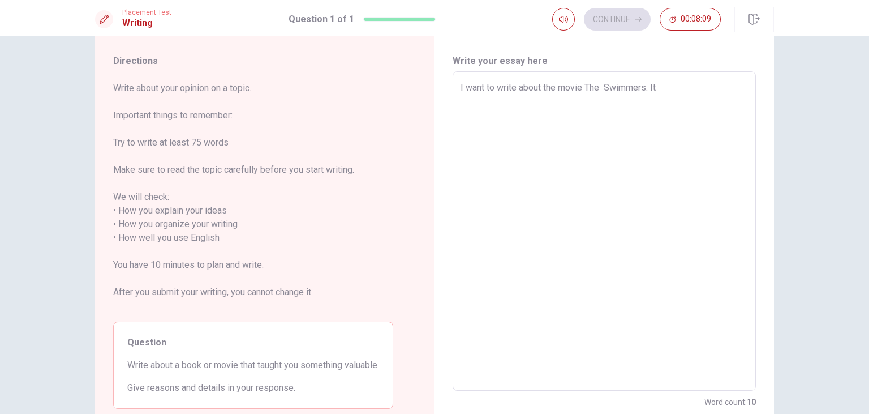
type textarea "I want to write about the movie The Swimmers. It w"
type textarea "x"
type textarea "I want to write about the movie The Swimmers. It wa"
type textarea "x"
type textarea "I want to write about the movie The Swimmers. It was"
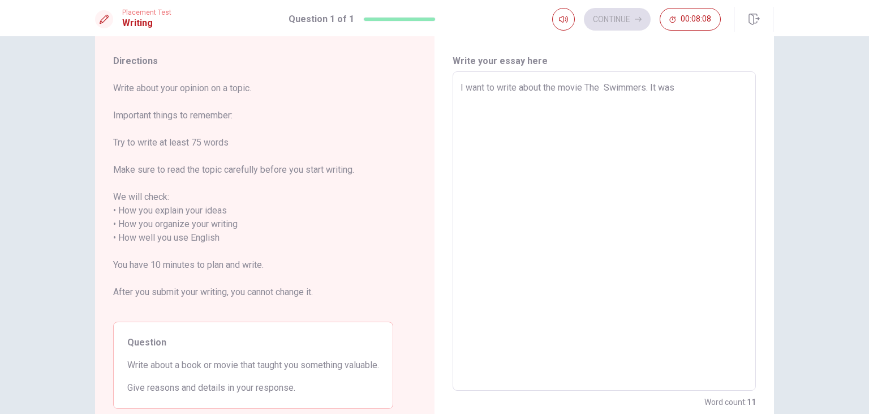
type textarea "x"
type textarea "I want to write about the movie The Swimmers. It was"
type textarea "x"
type textarea "I want to write about the movie The Swimmers. It was a"
type textarea "x"
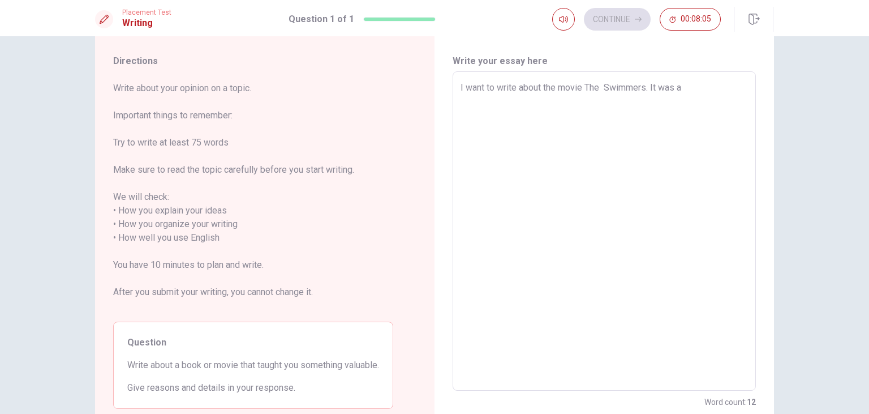
type textarea "I want to write about the movie The Swimmers. It was ab"
type textarea "x"
type textarea "I want to write about the movie The Swimmers. It was abo"
type textarea "x"
type textarea "I want to write about the movie The Swimmers. It was abou"
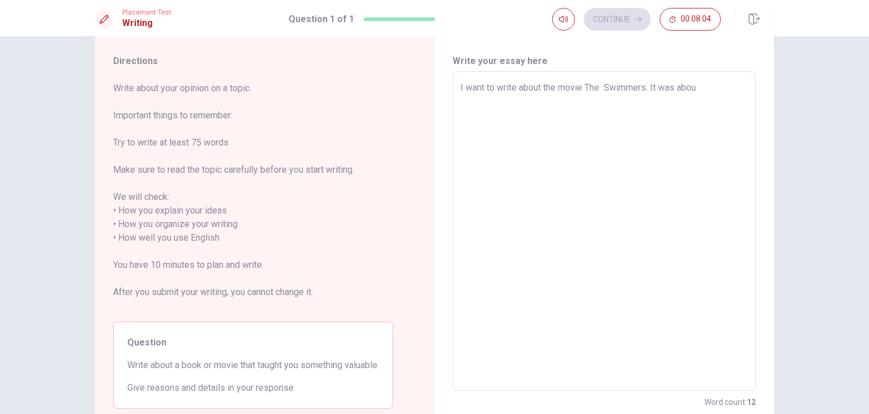
type textarea "x"
type textarea "I want to write about the movie The Swimmers. It was about"
type textarea "x"
type textarea "I want to write about the movie The Swimmers. It was about"
type textarea "x"
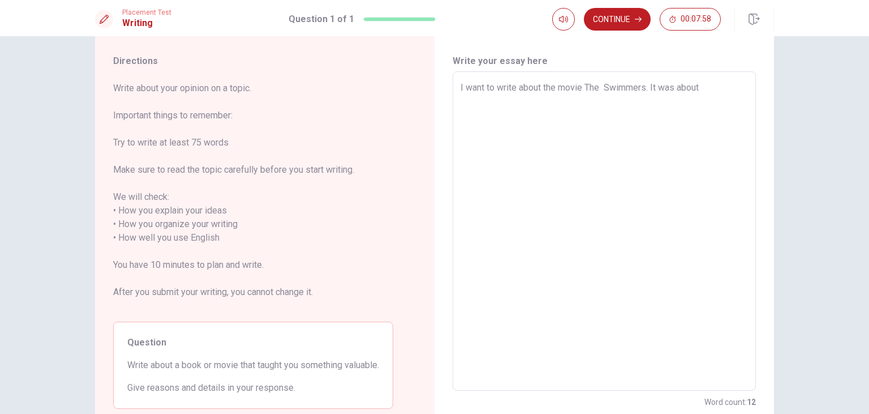
type textarea "I want to write about the movie The Swimmers. It was about t"
type textarea "x"
type textarea "I want to write about the movie The Swimmers. It was about tw"
type textarea "x"
type textarea "I want to write about the movie The Swimmers. It was about two"
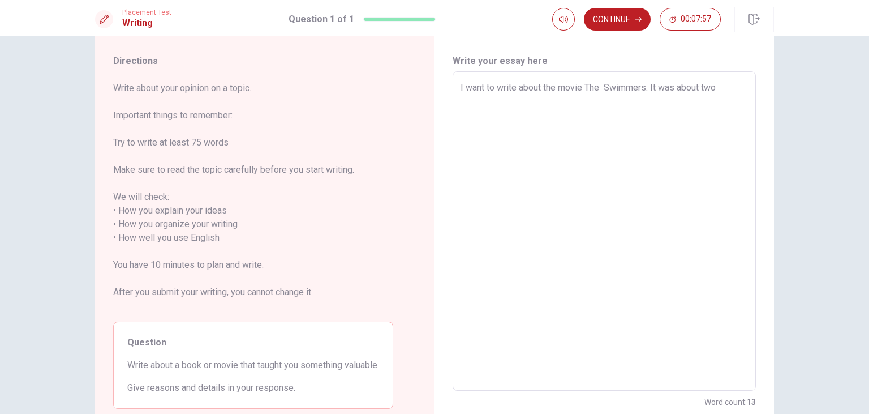
type textarea "x"
type textarea "I want to write about the movie The Swimmers. It was about two"
type textarea "x"
type textarea "I want to write about the movie The Swimmers. It was about two S"
type textarea "x"
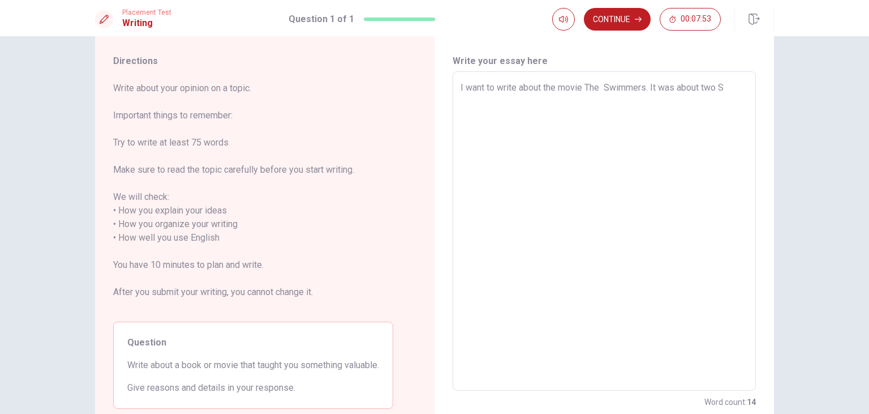
type textarea "I want to write about the movie The Swimmers. It was about two Sy"
type textarea "x"
type textarea "I want to write about the movie The Swimmers. It was about two Syr"
type textarea "x"
type textarea "I want to write about the movie The Swimmers. It was about two Syri"
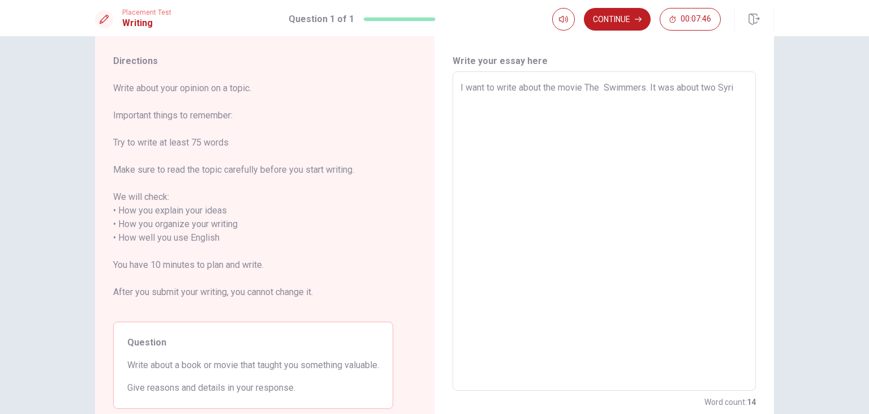
type textarea "x"
type textarea "I want to write about the movie The Swimmers. It was about two [GEOGRAPHIC_DATA]"
type textarea "x"
type textarea "I want to write about the movie The Swimmers. It was about two [DEMOGRAPHIC_DAT…"
type textarea "x"
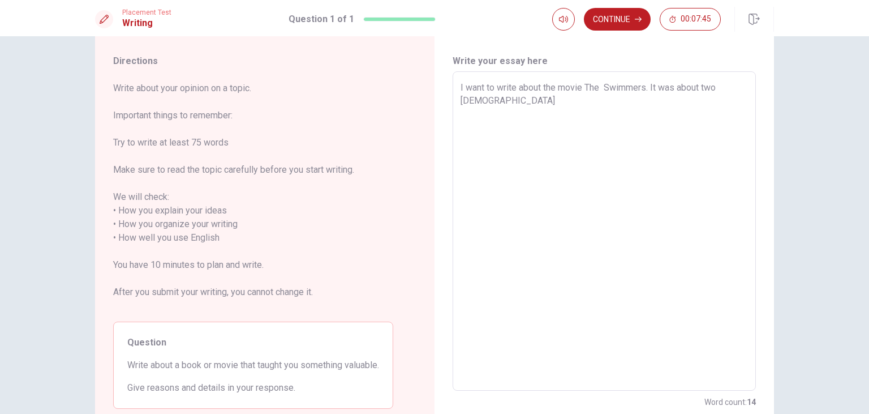
type textarea "I want to write about the movie The Swimmers. It was about two [DEMOGRAPHIC_DAT…"
type textarea "x"
type textarea "I want to write about the movie The Swimmers. It was about two [DEMOGRAPHIC_DAT…"
type textarea "x"
type textarea "I want to write about the movie The Swimmers. It was about two [DEMOGRAPHIC_DAT…"
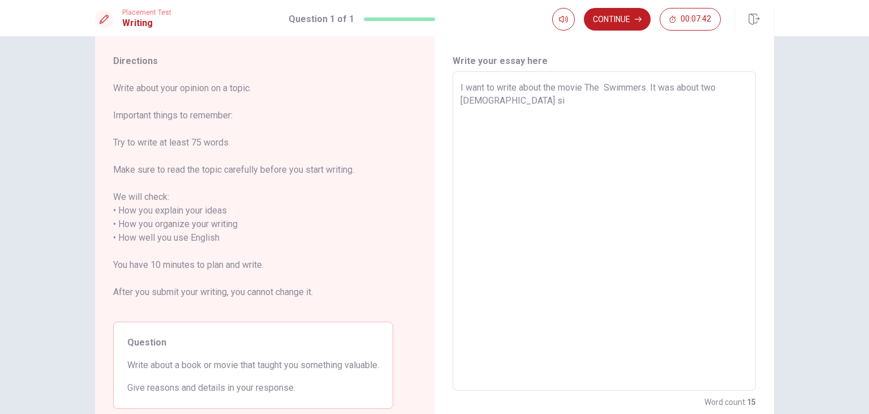
type textarea "x"
type textarea "I want to write about the movie The Swimmers. It was about two Syrian sis"
type textarea "x"
type textarea "I want to write about the movie The Swimmers. It was about two [DEMOGRAPHIC_DAT…"
type textarea "x"
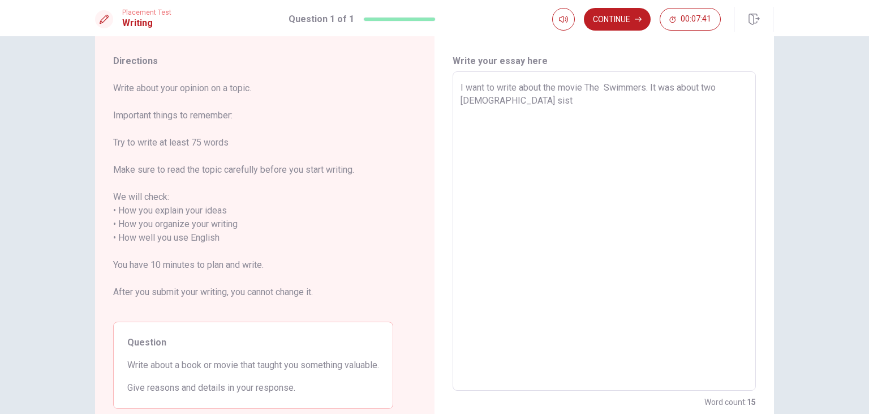
type textarea "I want to write about the movie The Swimmers. It was about two [DEMOGRAPHIC_DAT…"
type textarea "x"
type textarea "I want to write about the movie The Swimmers. It was about two [DEMOGRAPHIC_DAT…"
type textarea "x"
type textarea "I want to write about the movie The Swimmers. It was about two [DEMOGRAPHIC_DAT…"
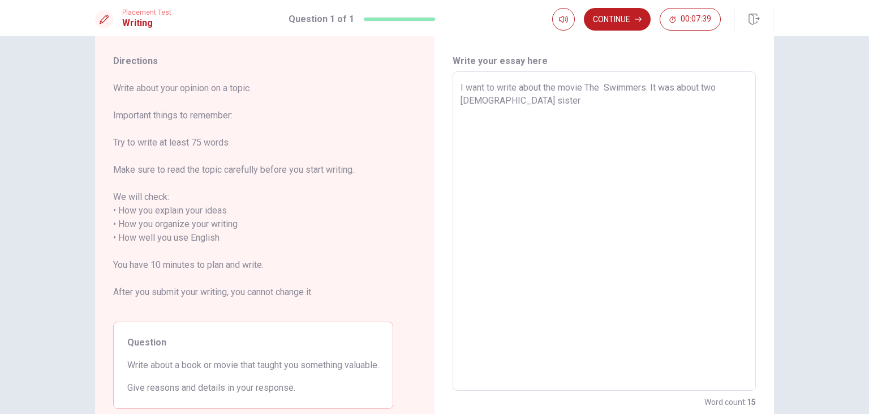
type textarea "x"
type textarea "I want to write about the movie The Swimmers. It was about two [DEMOGRAPHIC_DAT…"
type textarea "x"
type textarea "I want to write about the movie The Swimmers. It was about two [DEMOGRAPHIC_DAT…"
type textarea "x"
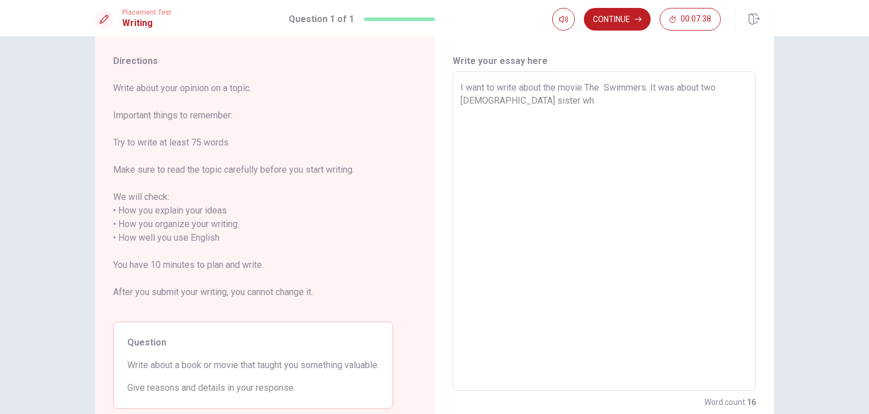
type textarea "I want to write about the movie The Swimmers. It was about two [DEMOGRAPHIC_DAT…"
type textarea "x"
type textarea "I want to write about the movie The Swimmers. It was about two [DEMOGRAPHIC_DAT…"
type textarea "x"
type textarea "I want to write about the movie The Swimmers. It was about two [DEMOGRAPHIC_DAT…"
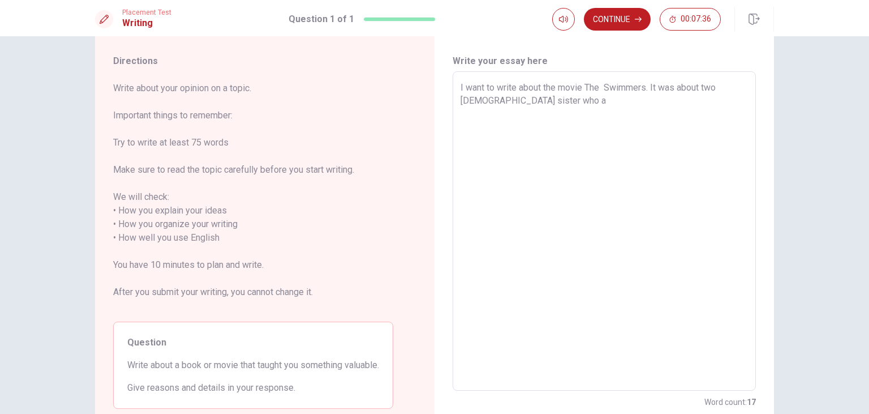
type textarea "x"
type textarea "I want to write about the movie The Swimmers. It was about two [DEMOGRAPHIC_DAT…"
type textarea "x"
type textarea "I want to write about the movie The Swimmers. It was about two [DEMOGRAPHIC_DAT…"
type textarea "x"
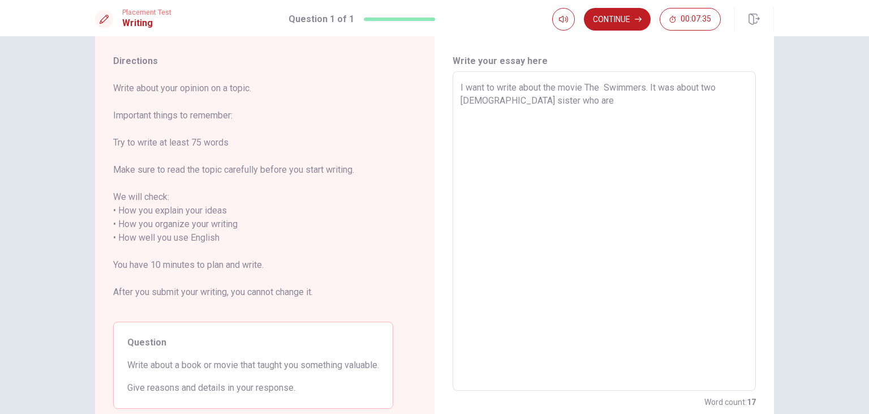
type textarea "I want to write about the movie The Swimmers. It was about two [DEMOGRAPHIC_DAT…"
type textarea "x"
type textarea "I want to write about the movie The Swimmers. It was about two [DEMOGRAPHIC_DAT…"
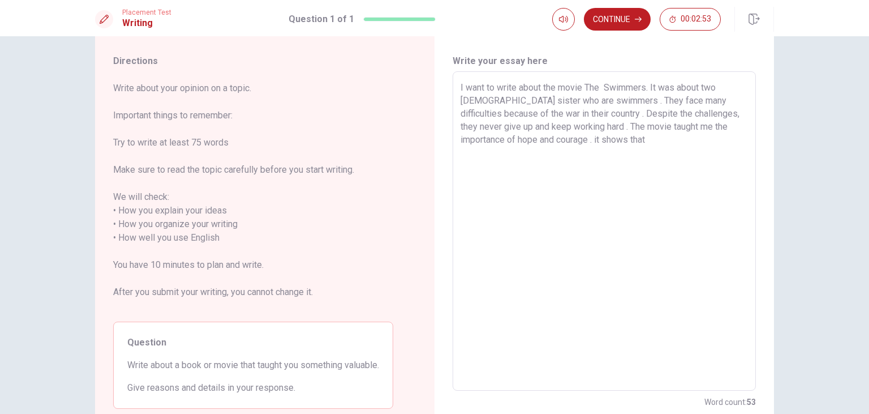
click at [521, 139] on textarea "I want to write about the movie The Swimmers. It was about two [DEMOGRAPHIC_DAT…" at bounding box center [604, 231] width 287 height 301
click at [582, 140] on textarea "I want to write about the movie The Swimmers. It was about two [DEMOGRAPHIC_DAT…" at bounding box center [604, 231] width 287 height 301
click at [719, 138] on textarea "I want to write about the movie The Swimmers. It was about two [DEMOGRAPHIC_DAT…" at bounding box center [604, 231] width 287 height 301
click at [484, 157] on textarea "I want to write about the movie The Swimmers. It was about two [DEMOGRAPHIC_DAT…" at bounding box center [604, 231] width 287 height 301
click at [721, 139] on textarea "I want to write about the movie The Swimmers. It was about two [DEMOGRAPHIC_DAT…" at bounding box center [604, 231] width 287 height 301
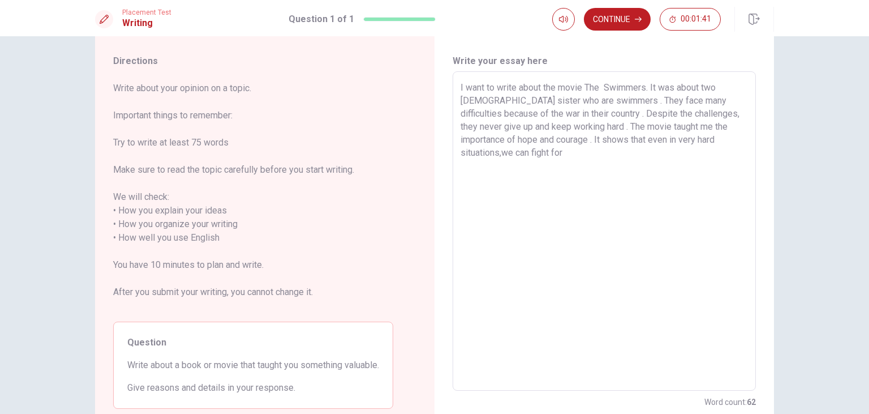
click at [622, 154] on textarea "I want to write about the movie The Swimmers. It was about two [DEMOGRAPHIC_DAT…" at bounding box center [604, 231] width 287 height 301
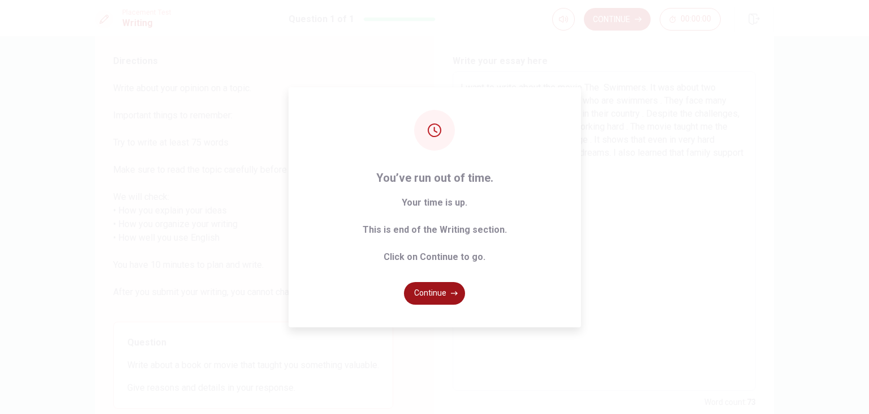
click at [429, 299] on button "Continue" at bounding box center [434, 293] width 61 height 23
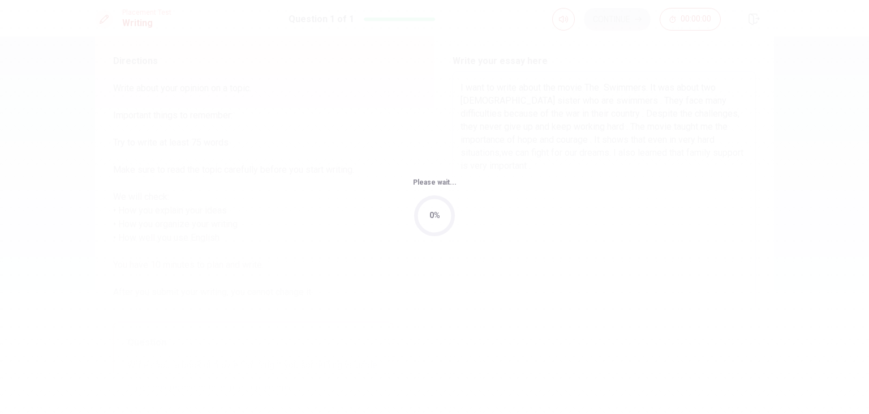
scroll to position [0, 0]
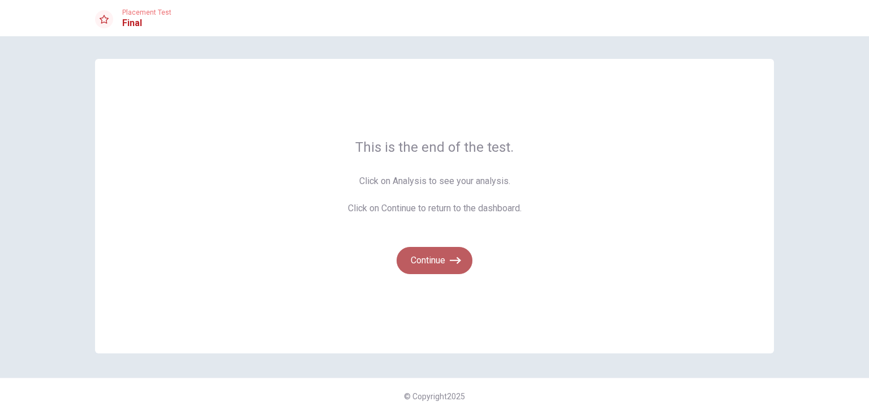
click at [430, 254] on button "Continue" at bounding box center [435, 260] width 76 height 27
